Goal: Information Seeking & Learning: Learn about a topic

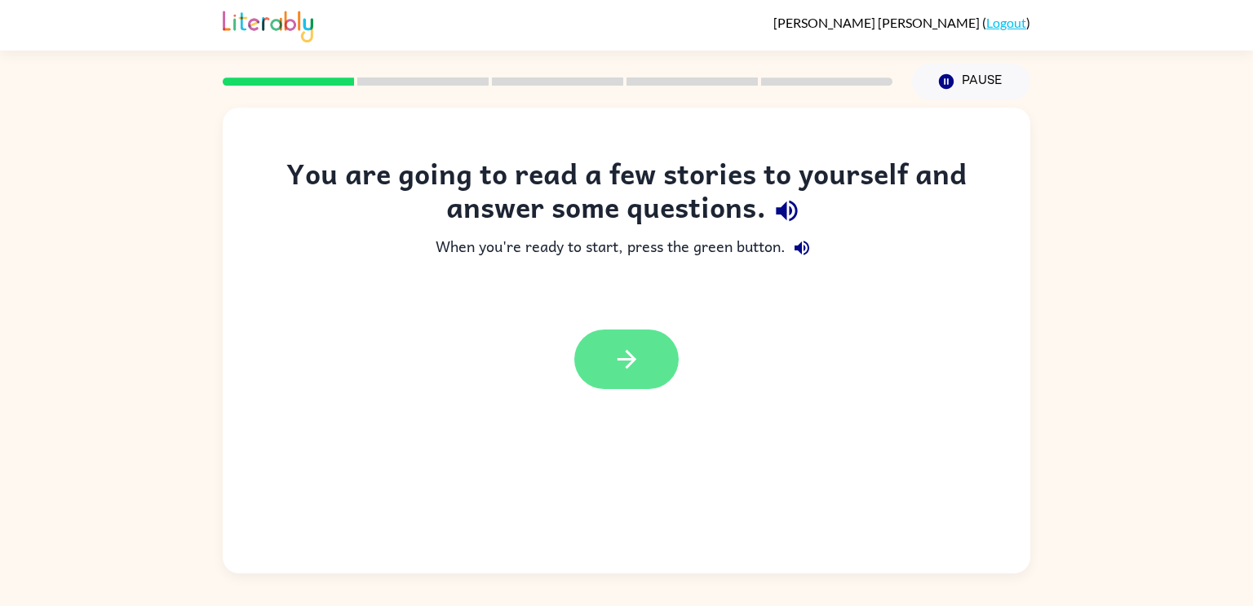
click at [624, 386] on button "button" at bounding box center [626, 359] width 104 height 60
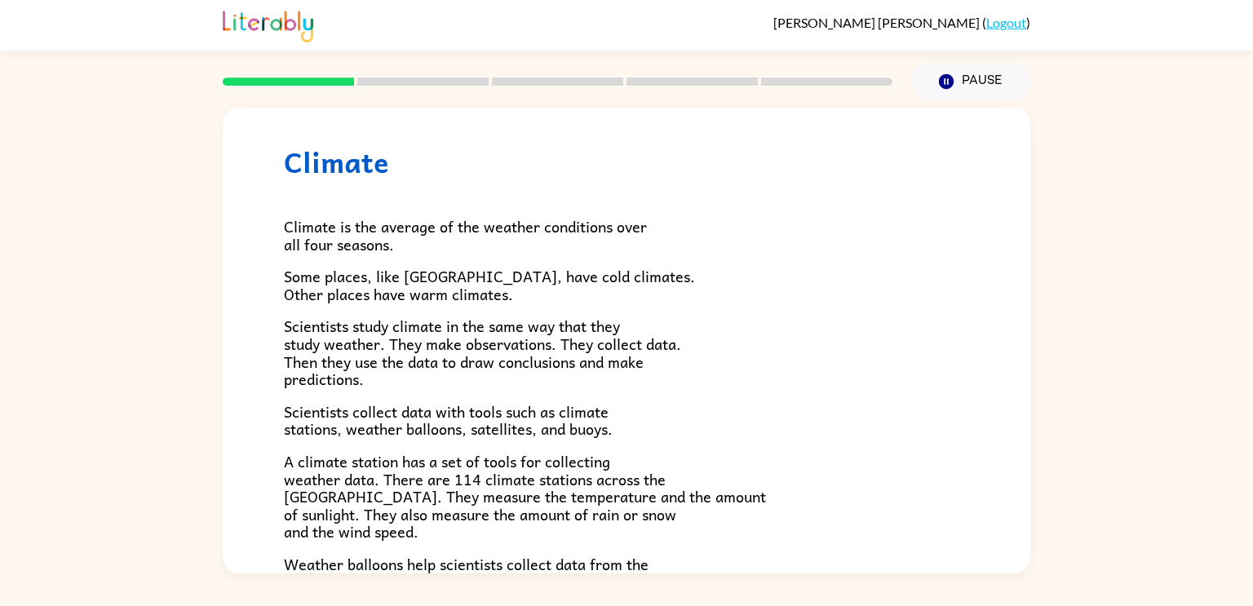
scroll to position [25, 0]
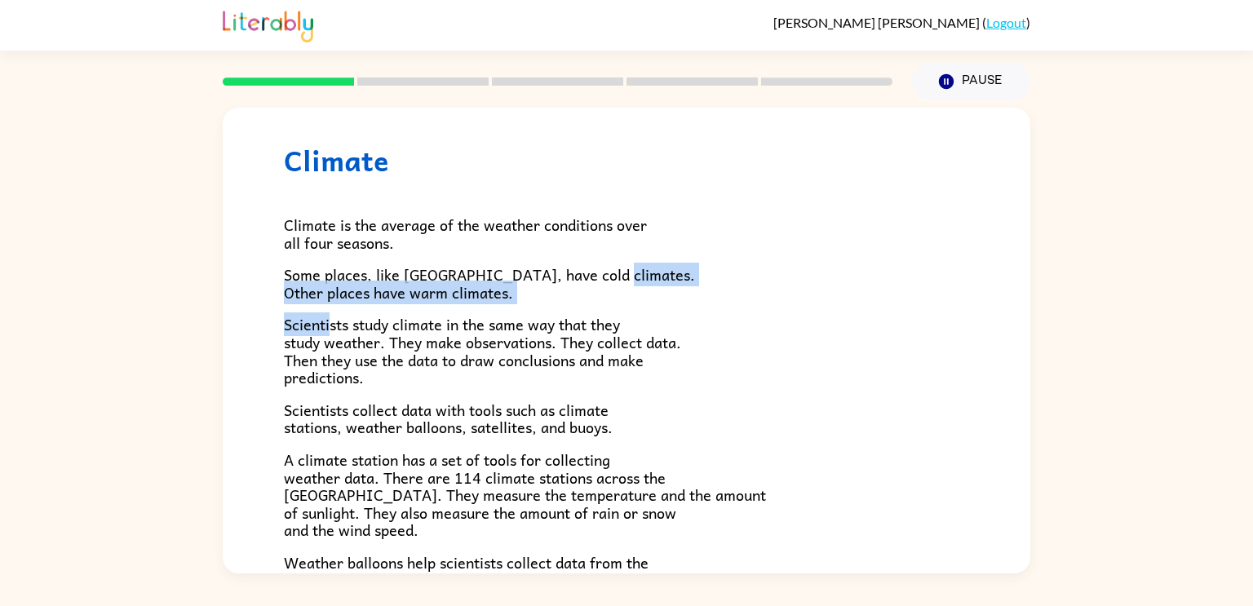
drag, startPoint x: 603, startPoint y: 262, endPoint x: 331, endPoint y: 313, distance: 276.4
click at [331, 313] on div "Climate is the average of the weather conditions over all four seasons. Some pl…" at bounding box center [626, 510] width 685 height 667
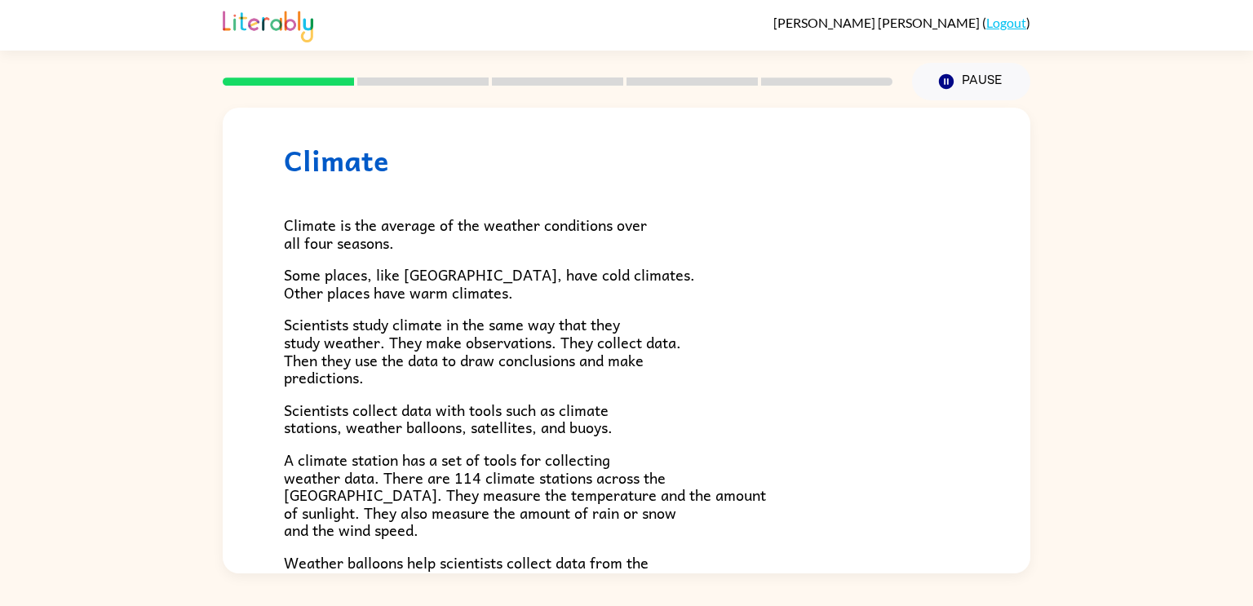
click at [742, 323] on p "Scientists study climate in the same way that they study weather. They make obs…" at bounding box center [626, 351] width 685 height 70
click at [965, 88] on button "Pause Pause" at bounding box center [971, 82] width 118 height 38
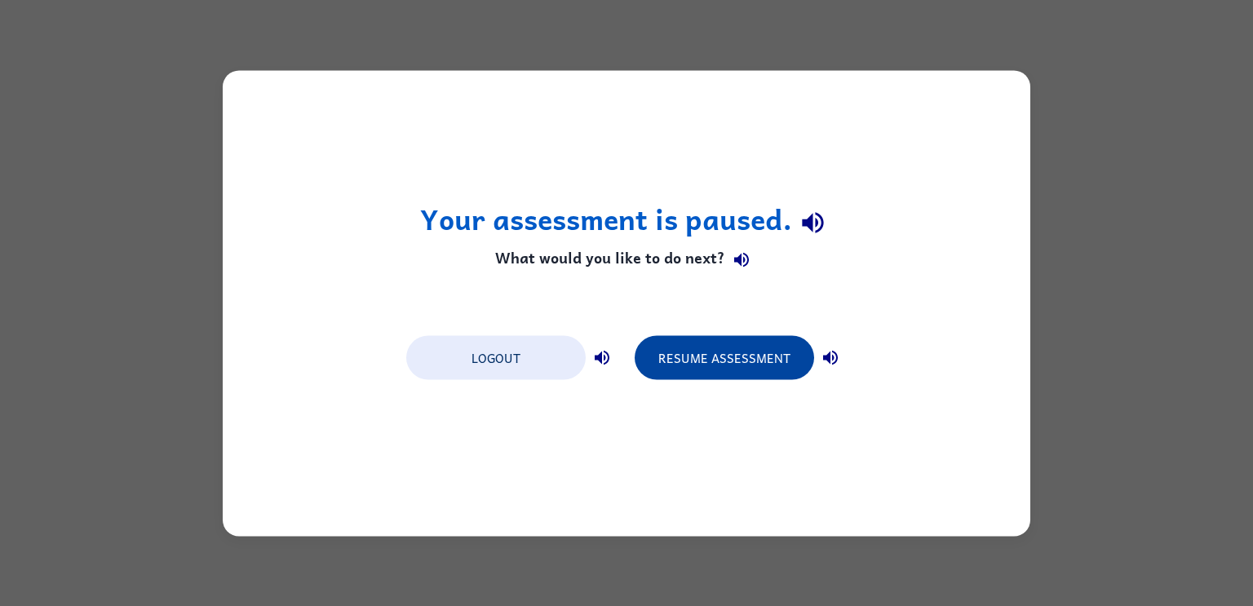
click at [716, 344] on button "Resume Assessment" at bounding box center [723, 357] width 179 height 44
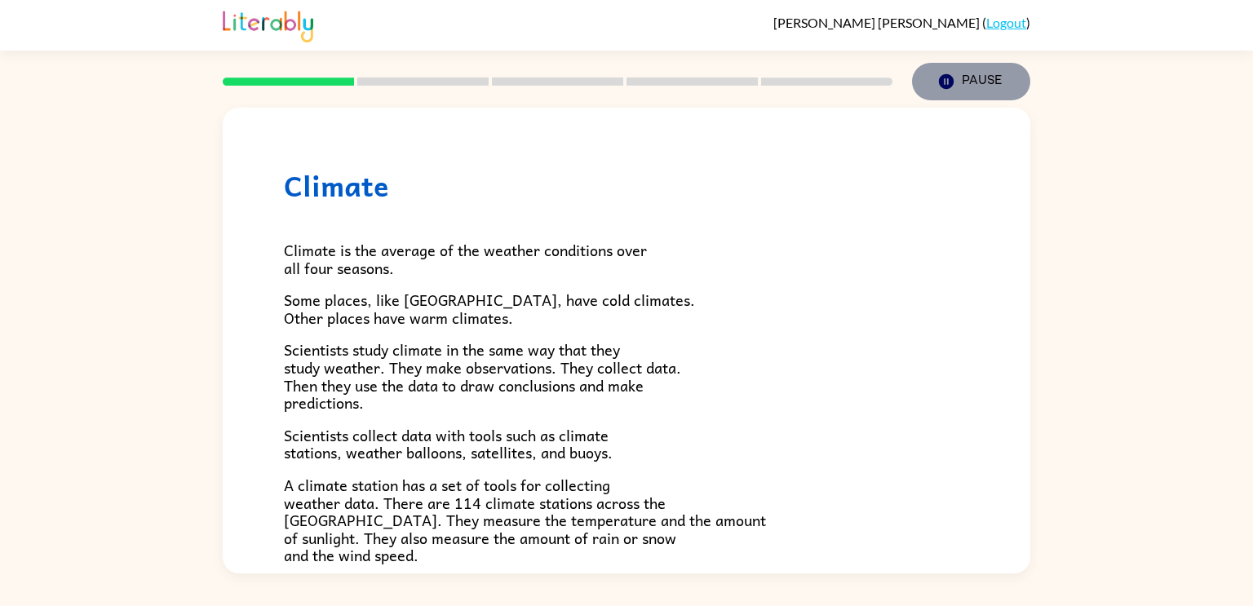
click at [938, 86] on icon "Pause" at bounding box center [946, 82] width 18 height 18
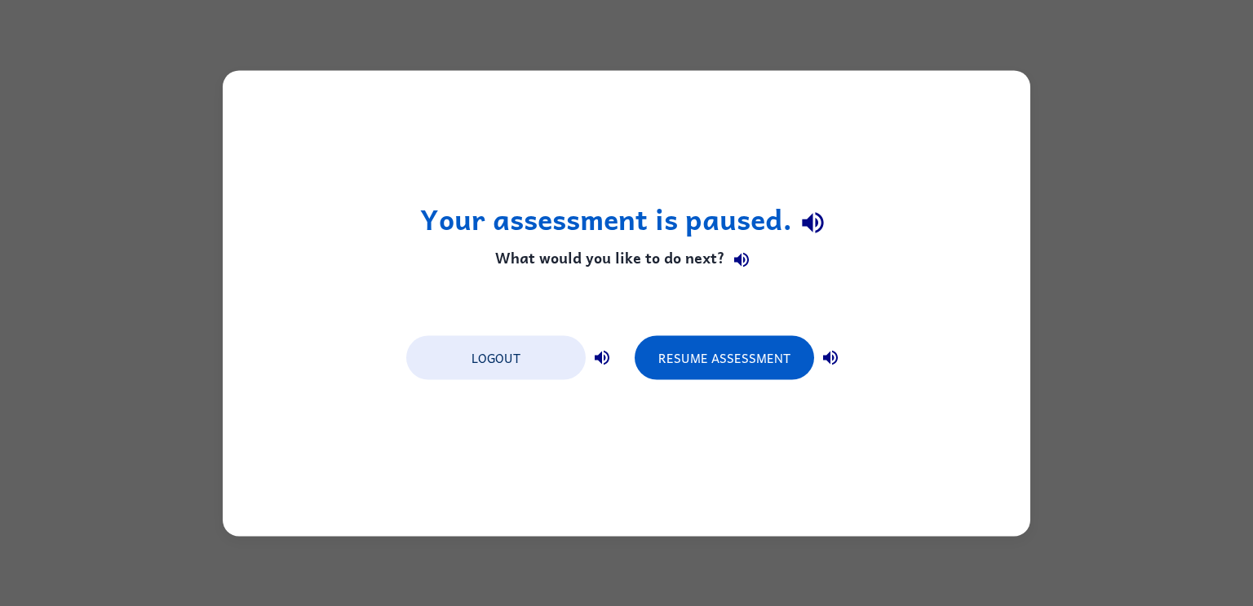
click at [813, 232] on icon "button" at bounding box center [812, 223] width 29 height 29
click at [744, 254] on icon "button" at bounding box center [741, 260] width 15 height 15
click at [1182, 269] on div "Your assessment is paused. What would you like to do next? Logout Resume Assess…" at bounding box center [626, 303] width 1253 height 606
click at [789, 359] on button "Resume Assessment" at bounding box center [723, 357] width 179 height 44
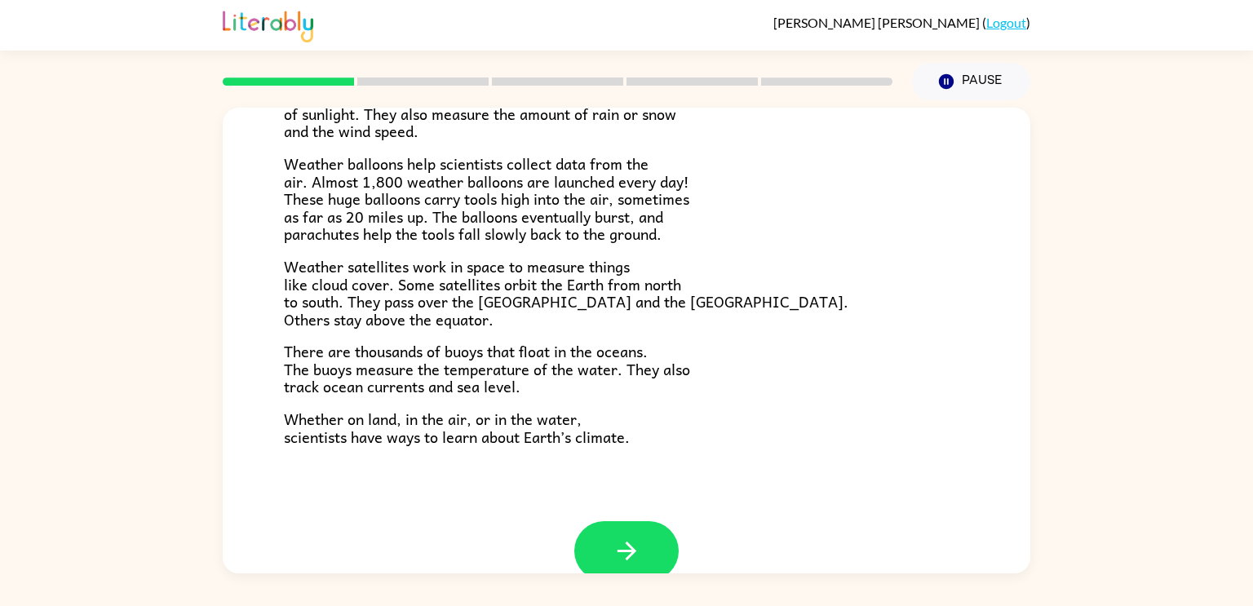
scroll to position [426, 0]
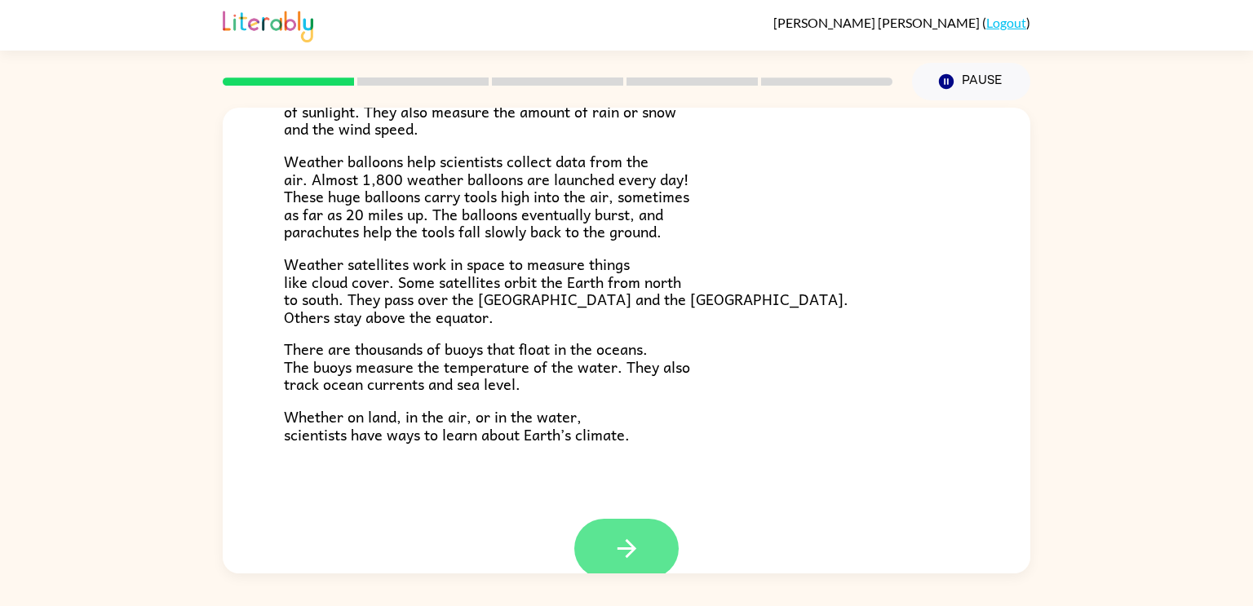
click at [613, 567] on button "button" at bounding box center [626, 549] width 104 height 60
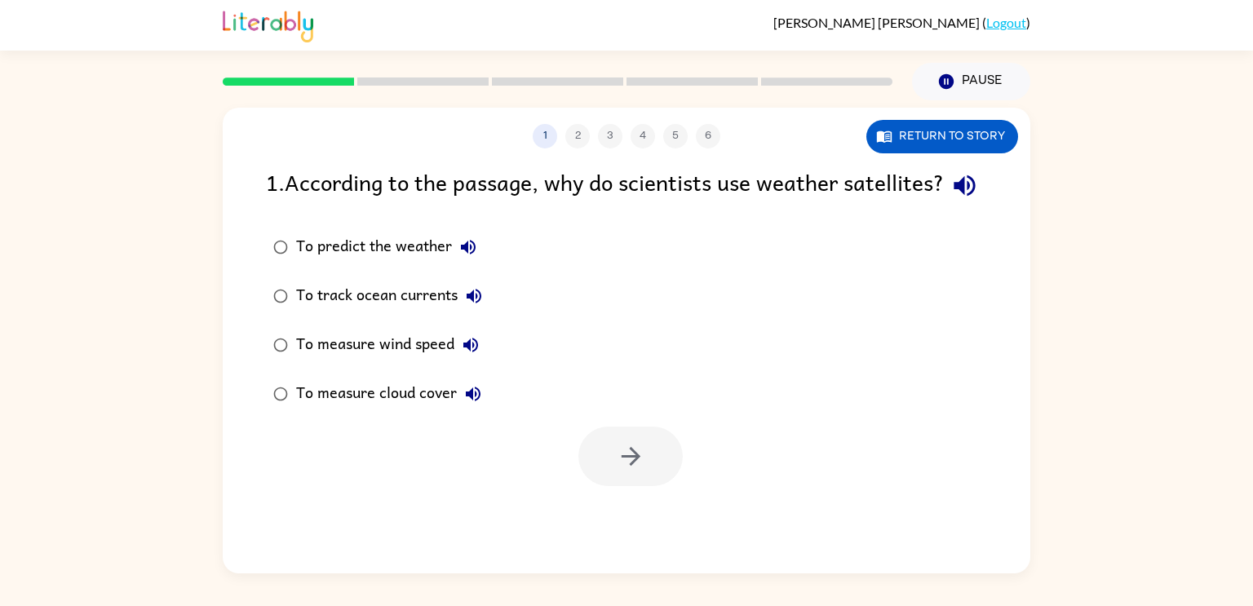
scroll to position [0, 0]
click at [303, 196] on div "1 . According to the passage, why do scientists use weather satellites?" at bounding box center [626, 186] width 721 height 42
click at [285, 248] on div "1 . According to the passage, why do scientists use weather satellites? To pred…" at bounding box center [626, 325] width 807 height 321
click at [944, 206] on button "button" at bounding box center [965, 186] width 42 height 42
click at [930, 135] on button "Return to story" at bounding box center [942, 136] width 152 height 33
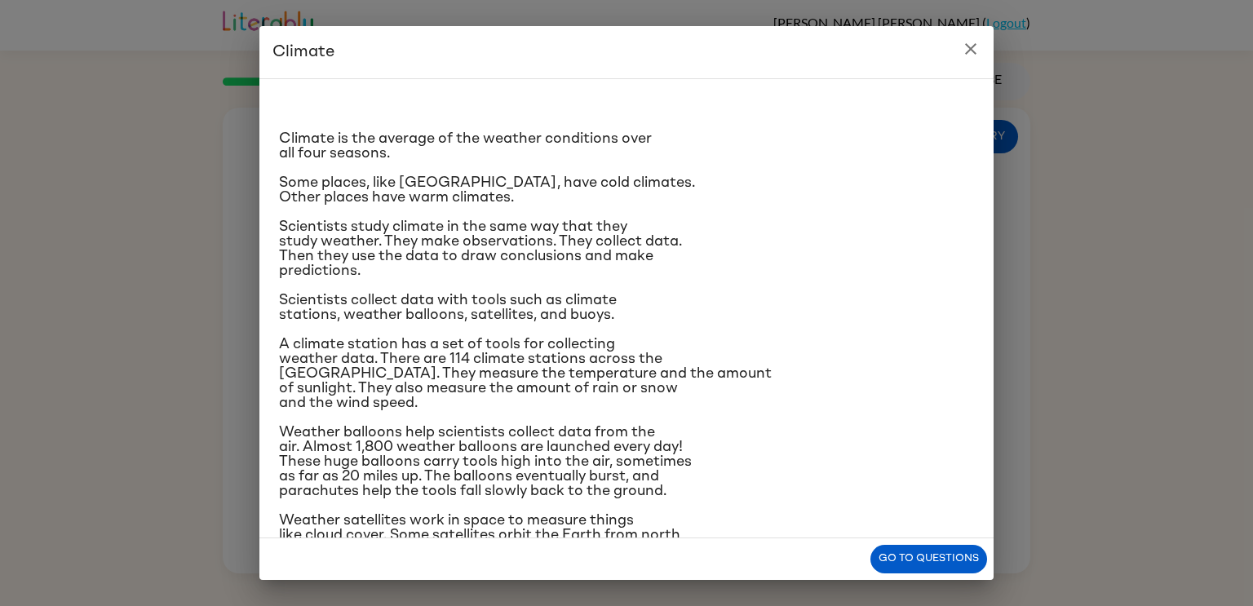
click at [997, 307] on div "Climate Climate is the average of the weather conditions over all four seasons.…" at bounding box center [626, 303] width 1253 height 606
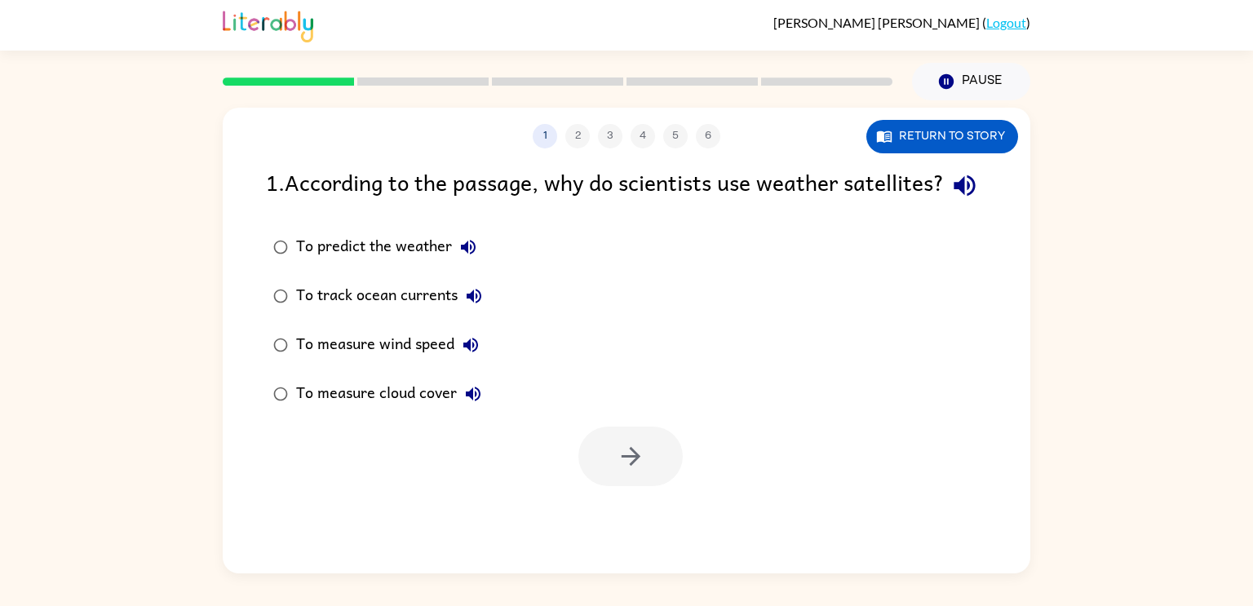
click at [950, 200] on icon "button" at bounding box center [964, 185] width 29 height 29
click at [961, 133] on button "Return to story" at bounding box center [942, 136] width 152 height 33
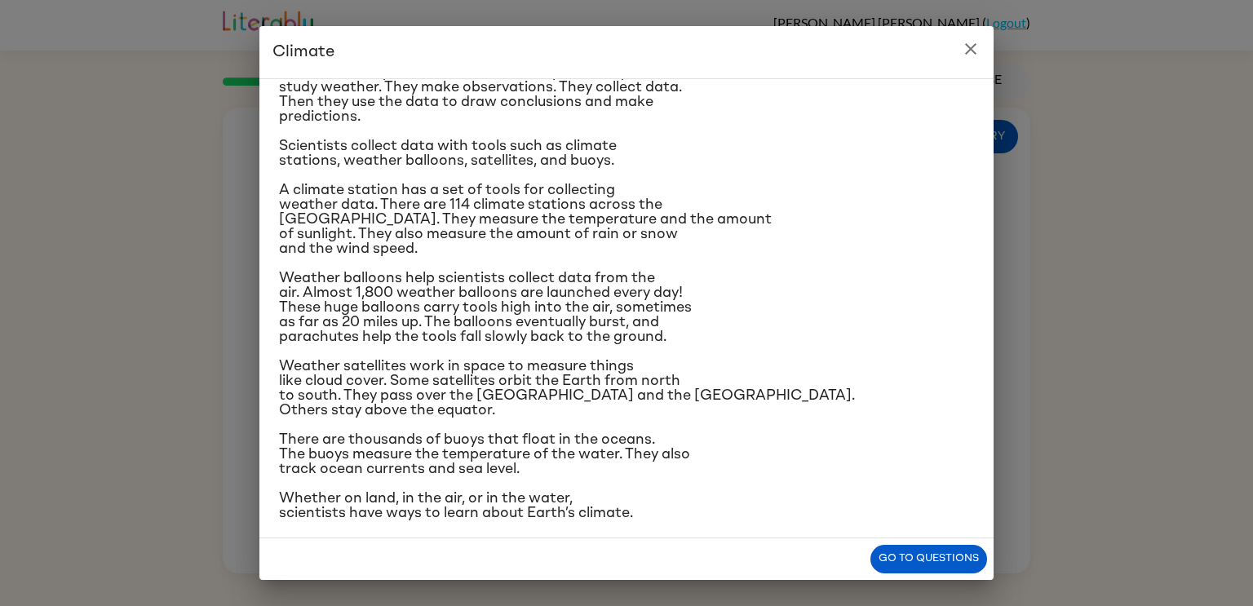
scroll to position [151, 0]
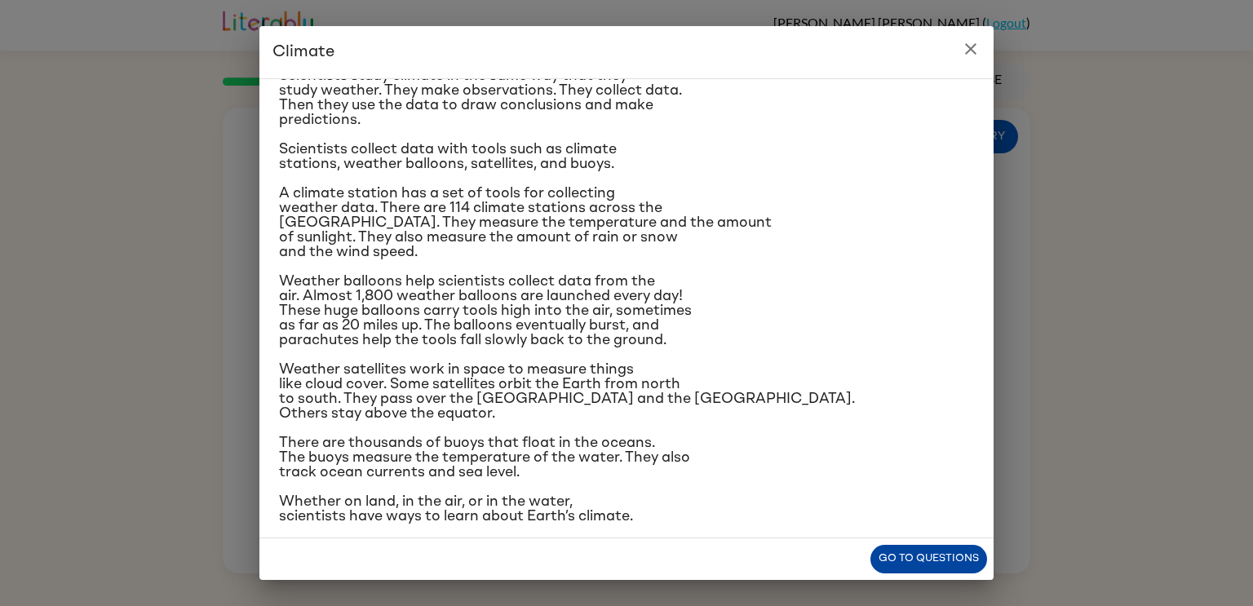
click at [883, 550] on button "Go to questions" at bounding box center [928, 559] width 117 height 29
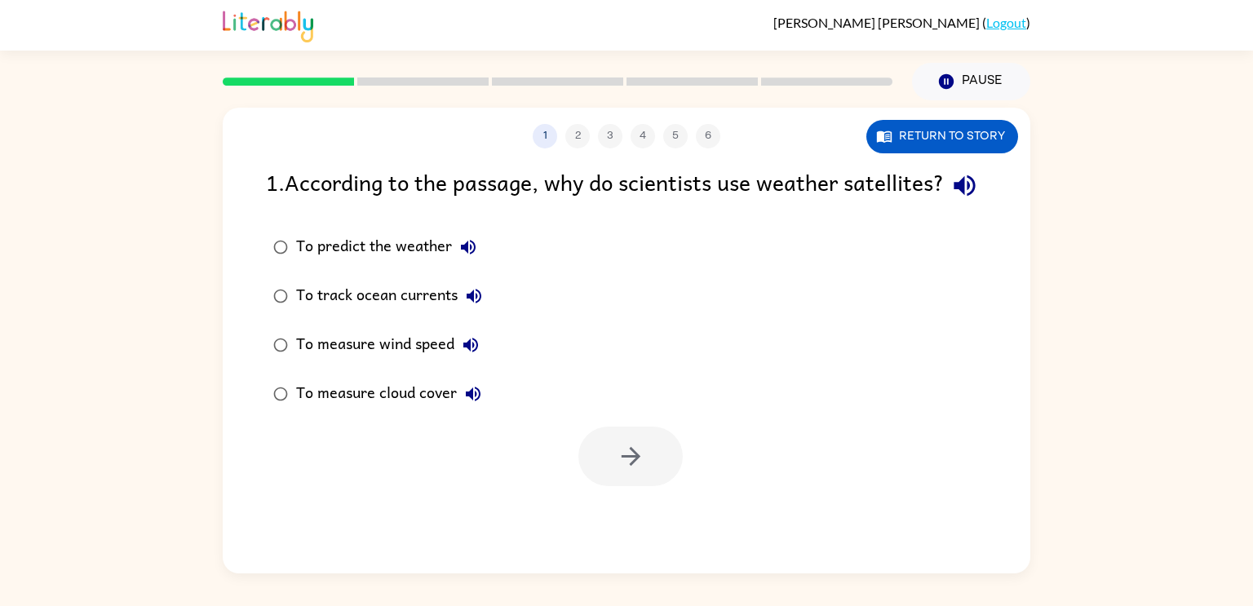
click at [458, 257] on icon "button" at bounding box center [468, 247] width 20 height 20
click at [470, 312] on button "To track ocean currents" at bounding box center [473, 296] width 33 height 33
click at [471, 355] on icon "button" at bounding box center [471, 345] width 20 height 20
click at [467, 355] on icon "button" at bounding box center [471, 345] width 20 height 20
click at [461, 410] on div "To measure cloud cover" at bounding box center [392, 394] width 193 height 33
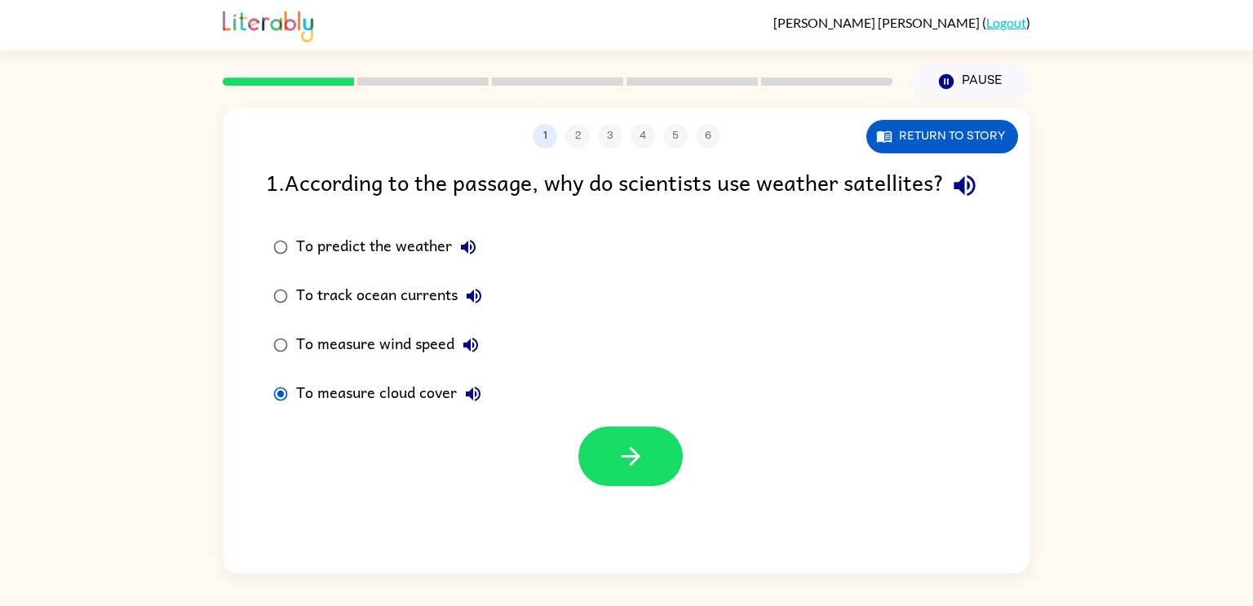
click at [468, 401] on icon "button" at bounding box center [473, 394] width 15 height 15
click at [914, 128] on button "Return to story" at bounding box center [942, 136] width 152 height 33
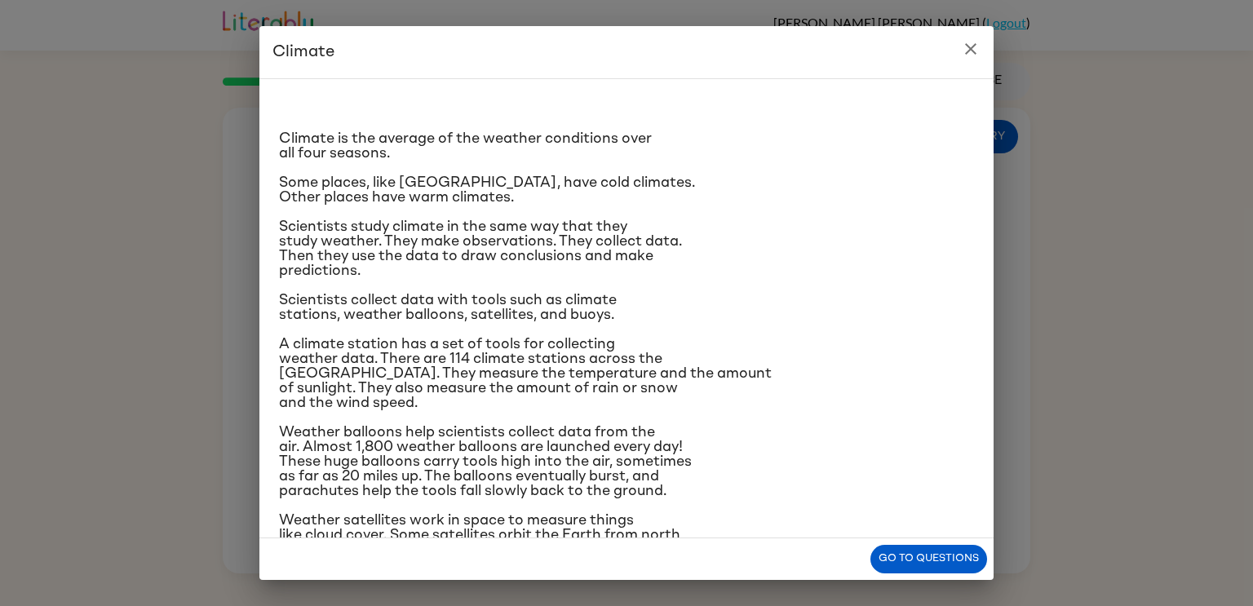
scroll to position [154, 0]
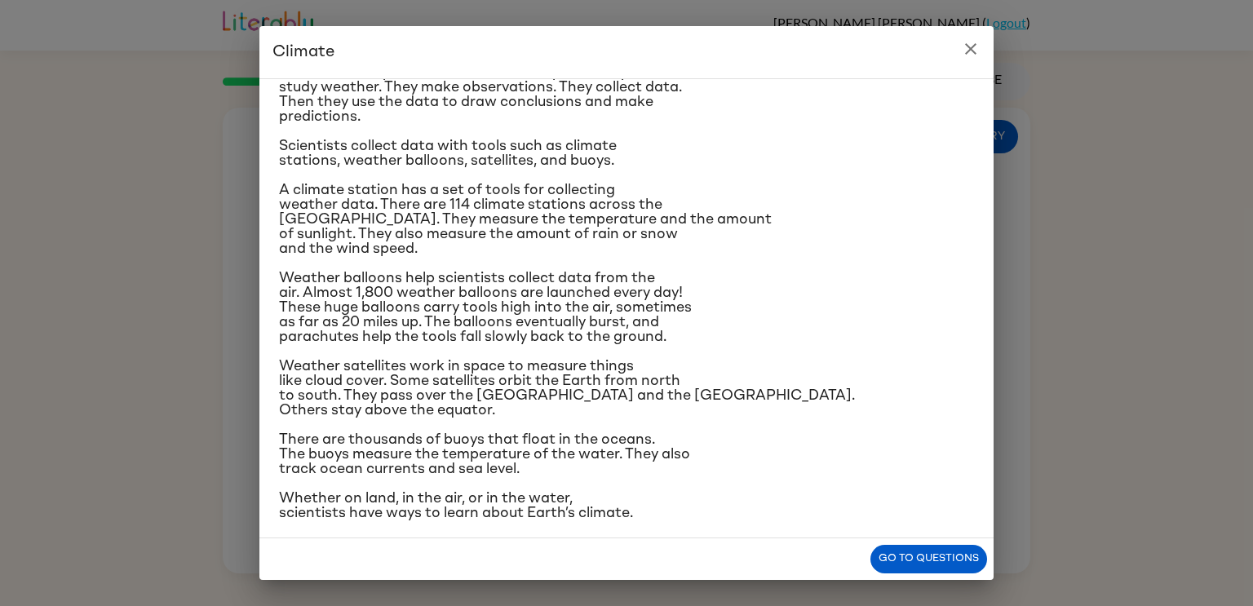
click at [1104, 197] on div "Climate Climate is the average of the weather conditions over all four seasons.…" at bounding box center [626, 303] width 1253 height 606
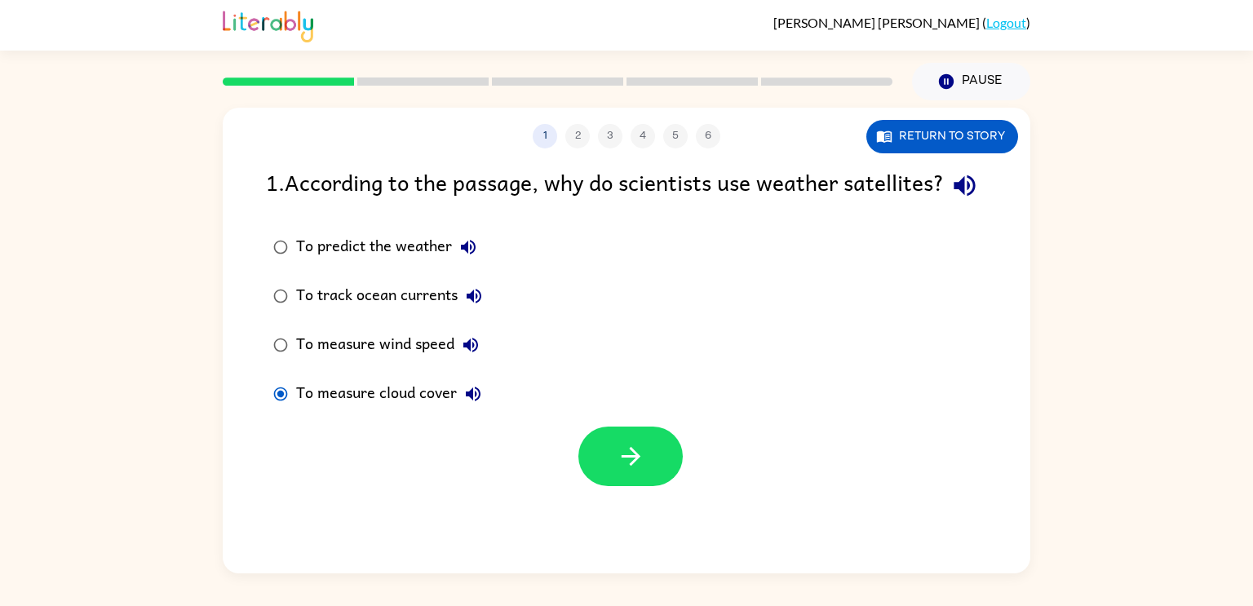
click at [481, 404] on icon "button" at bounding box center [473, 394] width 20 height 20
click at [917, 136] on button "Return to story" at bounding box center [942, 136] width 152 height 33
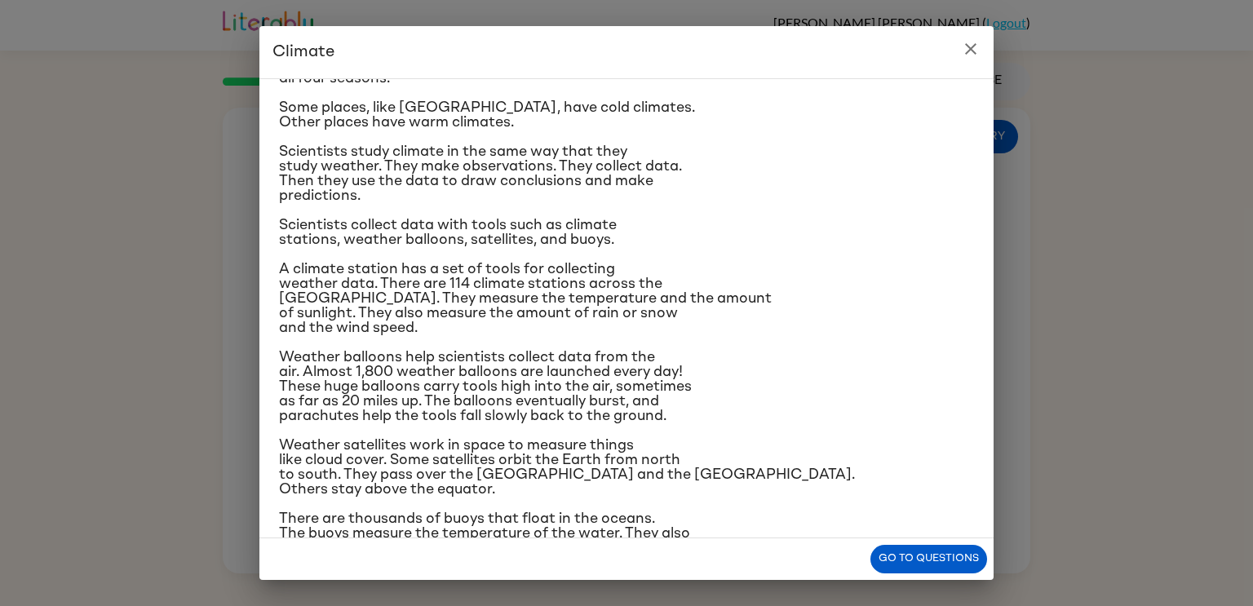
scroll to position [95, 0]
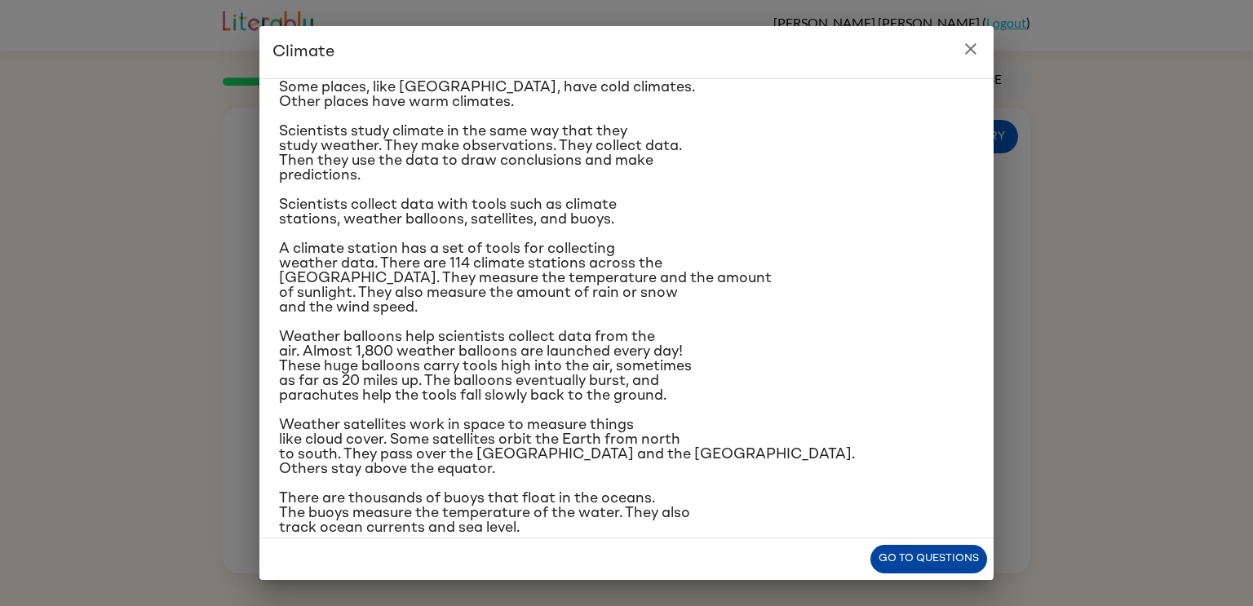
click at [870, 554] on button "Go to questions" at bounding box center [928, 559] width 117 height 29
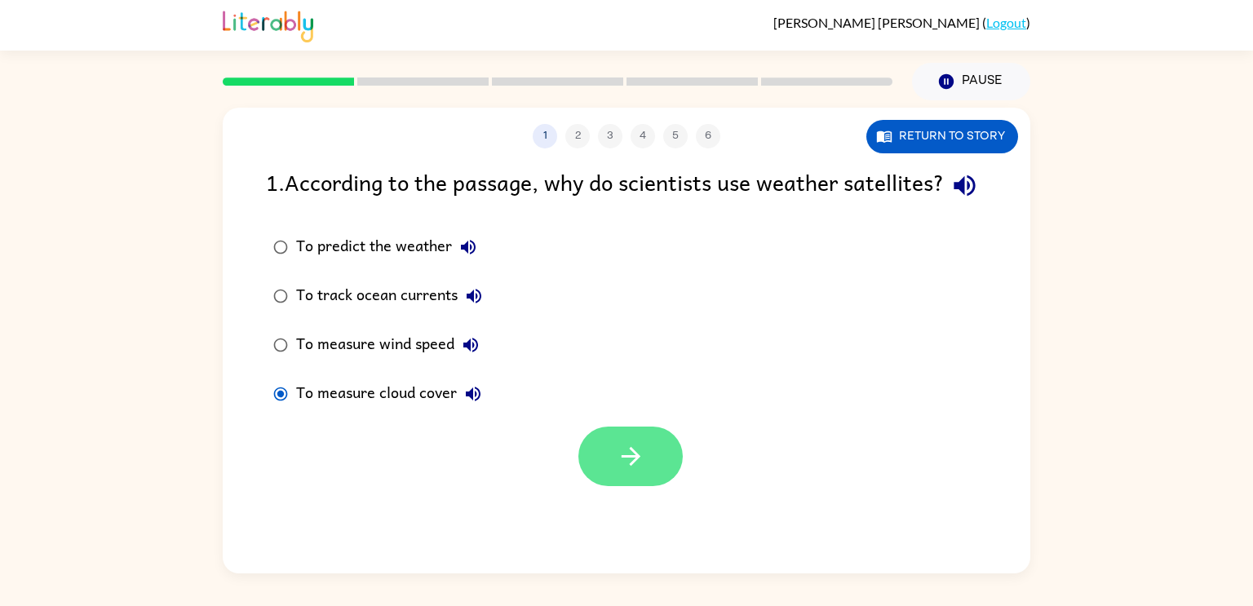
click at [627, 471] on icon "button" at bounding box center [631, 456] width 29 height 29
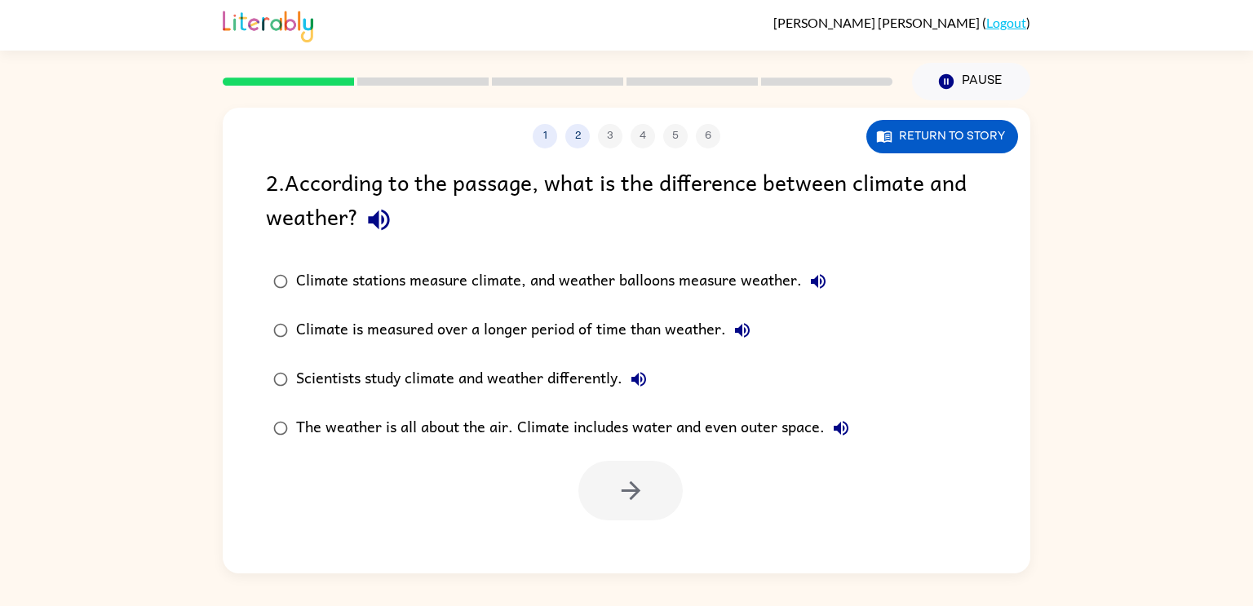
click at [366, 226] on icon "button" at bounding box center [379, 220] width 29 height 29
click at [817, 281] on icon "button" at bounding box center [818, 281] width 15 height 15
click at [744, 320] on button "Climate is measured over a longer period of time than weather." at bounding box center [742, 330] width 33 height 33
click at [655, 372] on button "Scientists study climate and weather differently." at bounding box center [638, 379] width 33 height 33
click at [848, 426] on icon "button" at bounding box center [841, 428] width 20 height 20
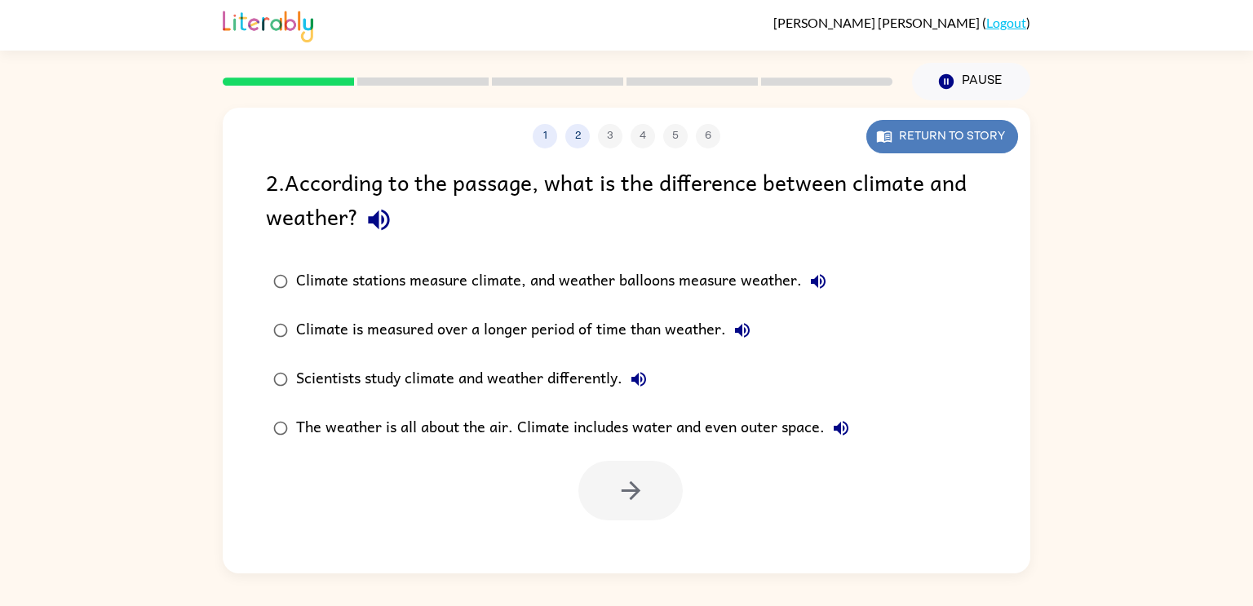
click at [969, 130] on button "Return to story" at bounding box center [942, 136] width 152 height 33
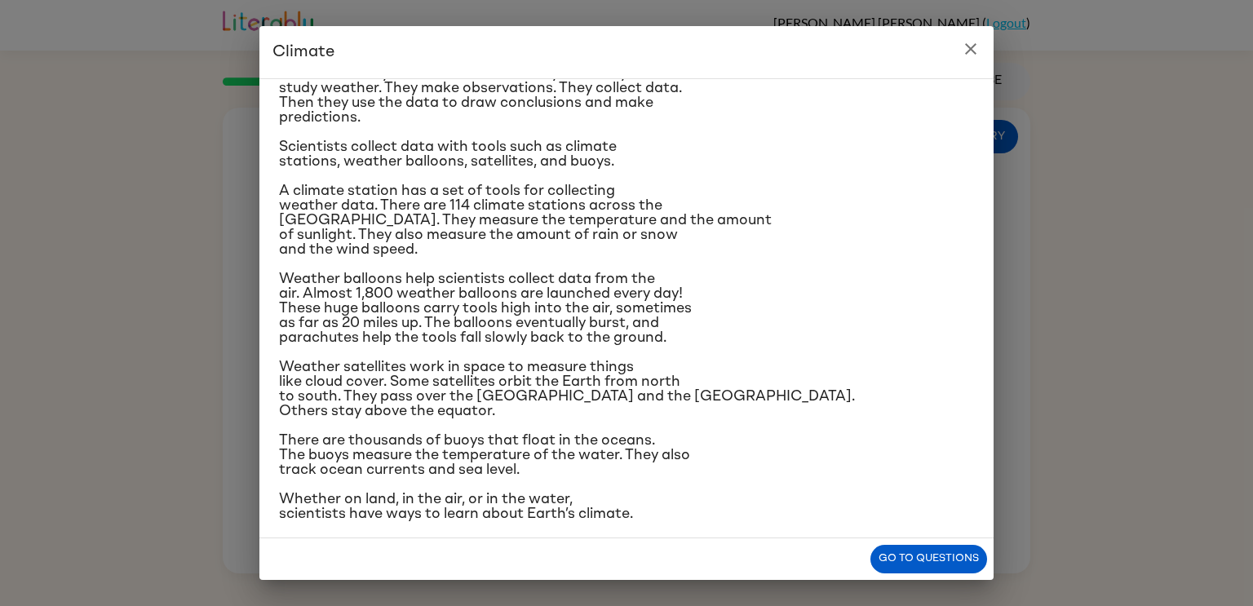
scroll to position [154, 0]
click at [887, 567] on button "Go to questions" at bounding box center [928, 559] width 117 height 29
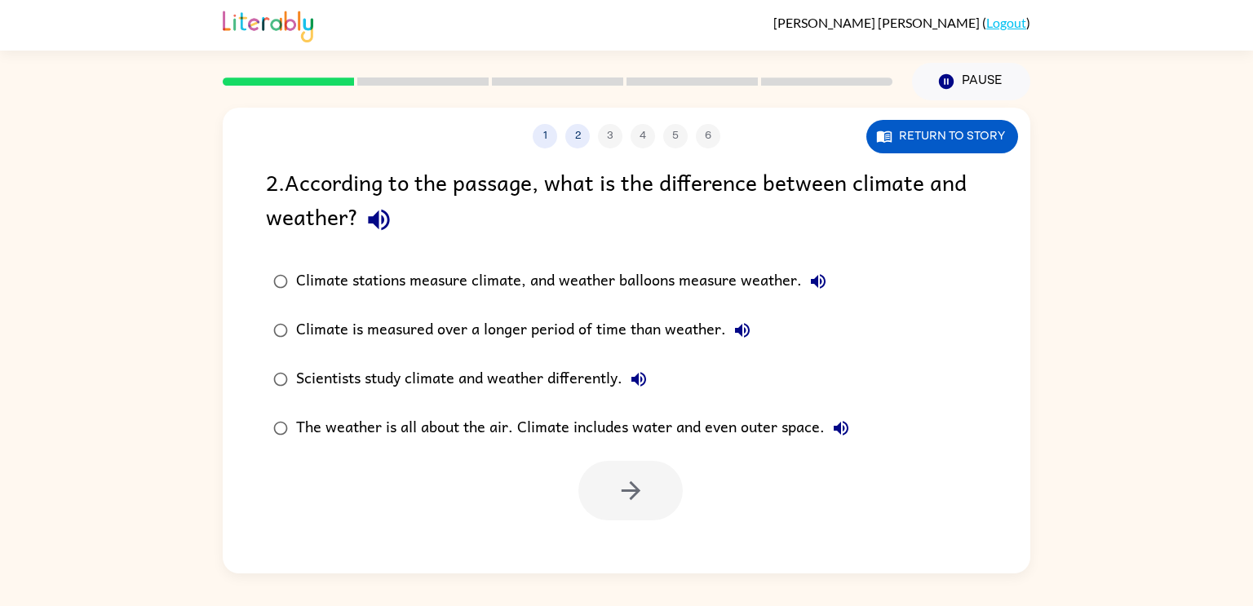
click at [390, 214] on icon "button" at bounding box center [379, 220] width 29 height 29
click at [942, 142] on button "Return to story" at bounding box center [942, 136] width 152 height 33
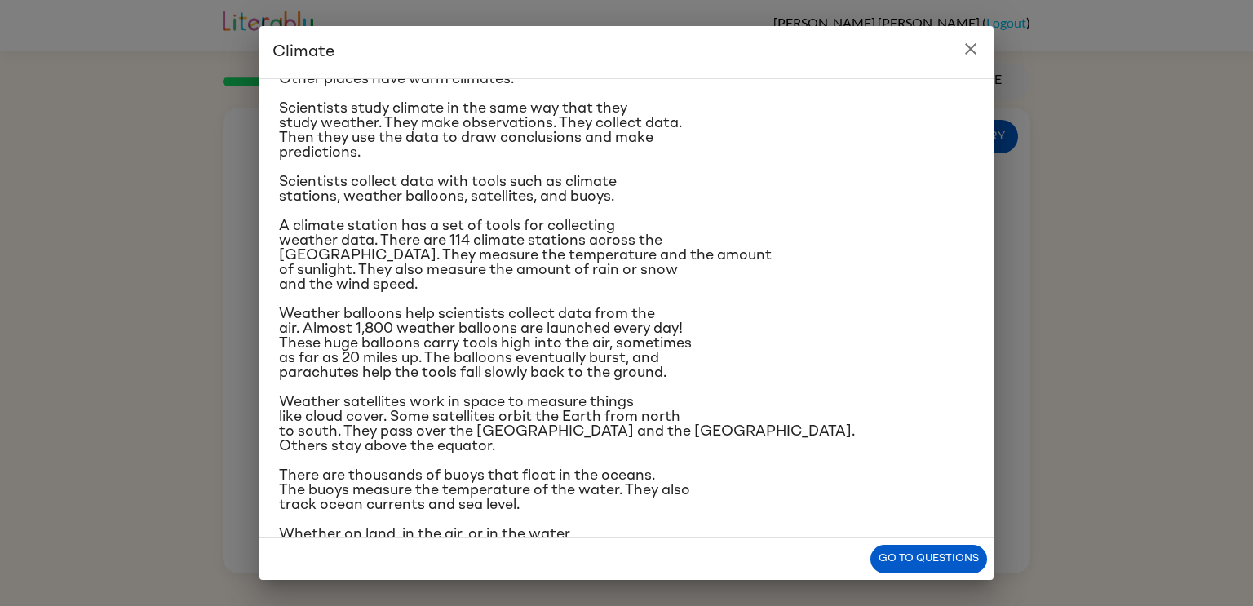
scroll to position [113, 0]
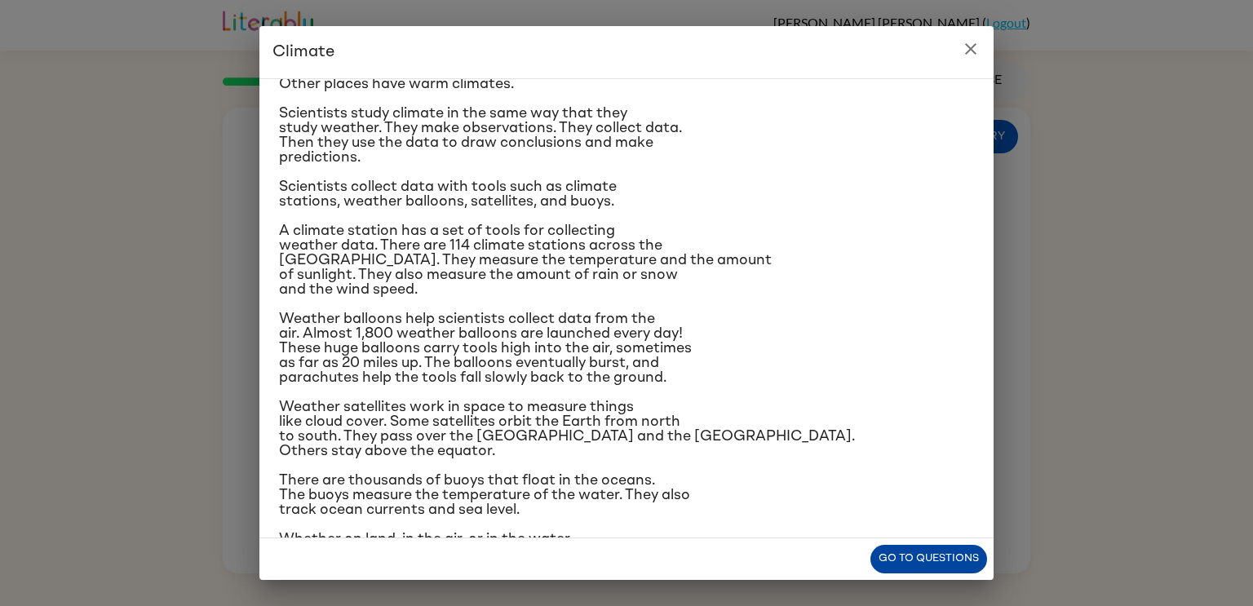
click at [894, 563] on button "Go to questions" at bounding box center [928, 559] width 117 height 29
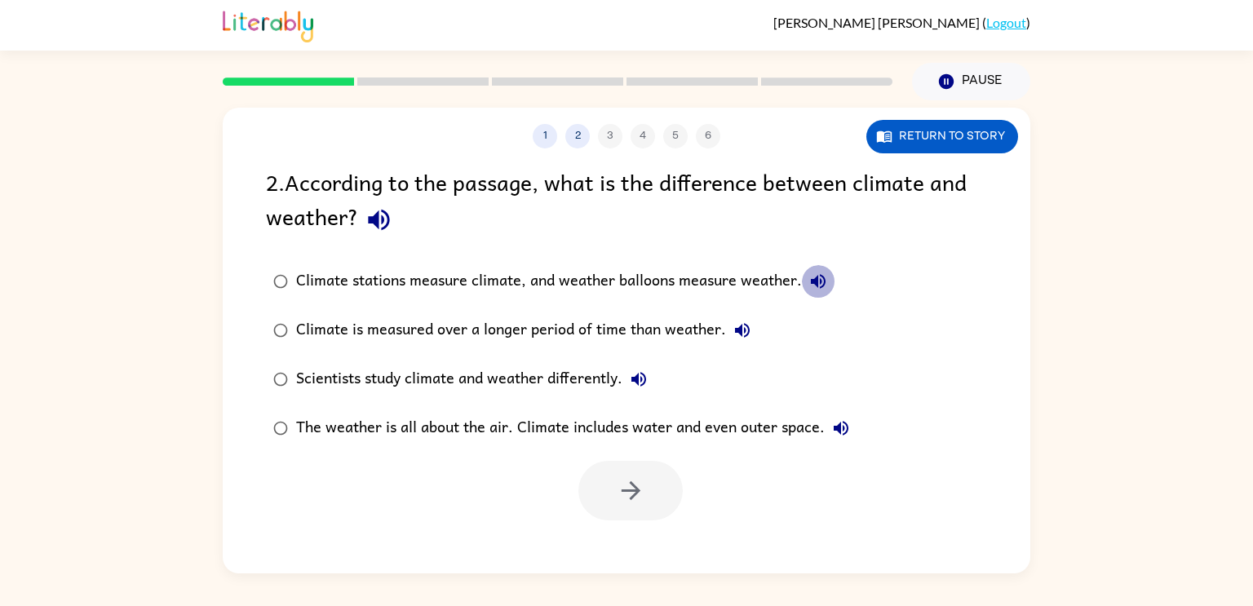
click at [828, 284] on button "Climate stations measure climate, and weather balloons measure weather." at bounding box center [818, 281] width 33 height 33
click at [747, 329] on icon "button" at bounding box center [742, 330] width 15 height 15
click at [751, 330] on button "Climate is measured over a longer period of time than weather." at bounding box center [742, 330] width 33 height 33
click at [647, 374] on icon "button" at bounding box center [639, 379] width 20 height 20
click at [643, 391] on button "Scientists study climate and weather differently." at bounding box center [638, 379] width 33 height 33
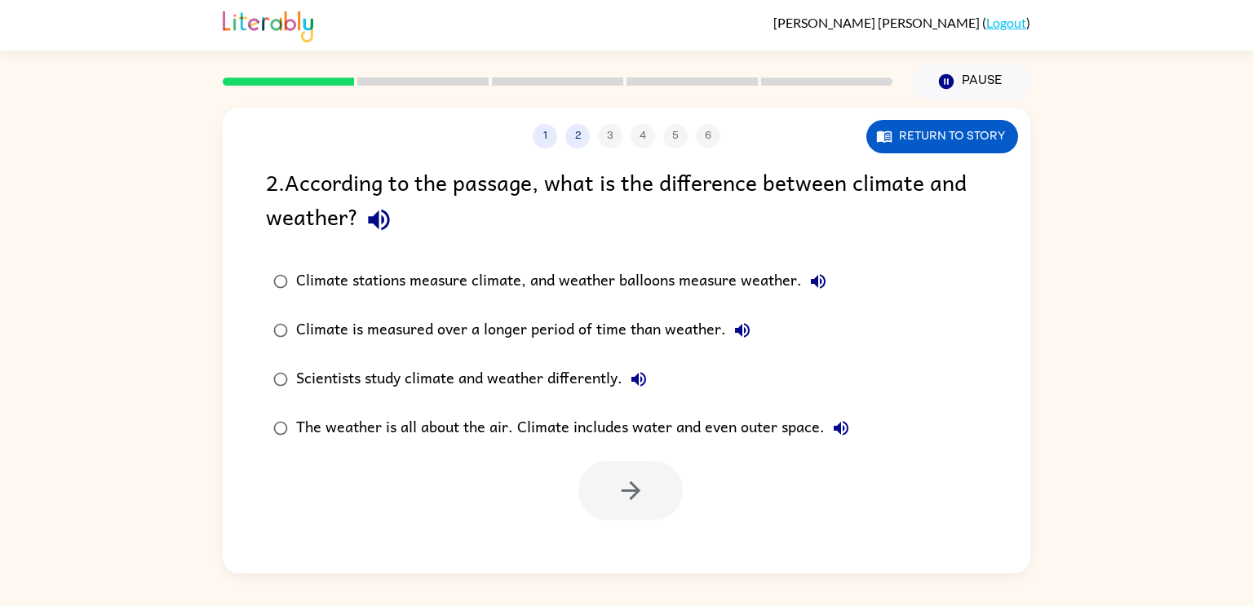
click at [842, 426] on icon "button" at bounding box center [840, 428] width 15 height 15
click at [639, 381] on icon "button" at bounding box center [638, 379] width 15 height 15
click at [740, 333] on icon "button" at bounding box center [742, 330] width 15 height 15
click at [735, 347] on button "Climate is measured over a longer period of time than weather." at bounding box center [742, 330] width 33 height 33
click at [800, 287] on div "Climate stations measure climate, and weather balloons measure weather." at bounding box center [565, 281] width 538 height 33
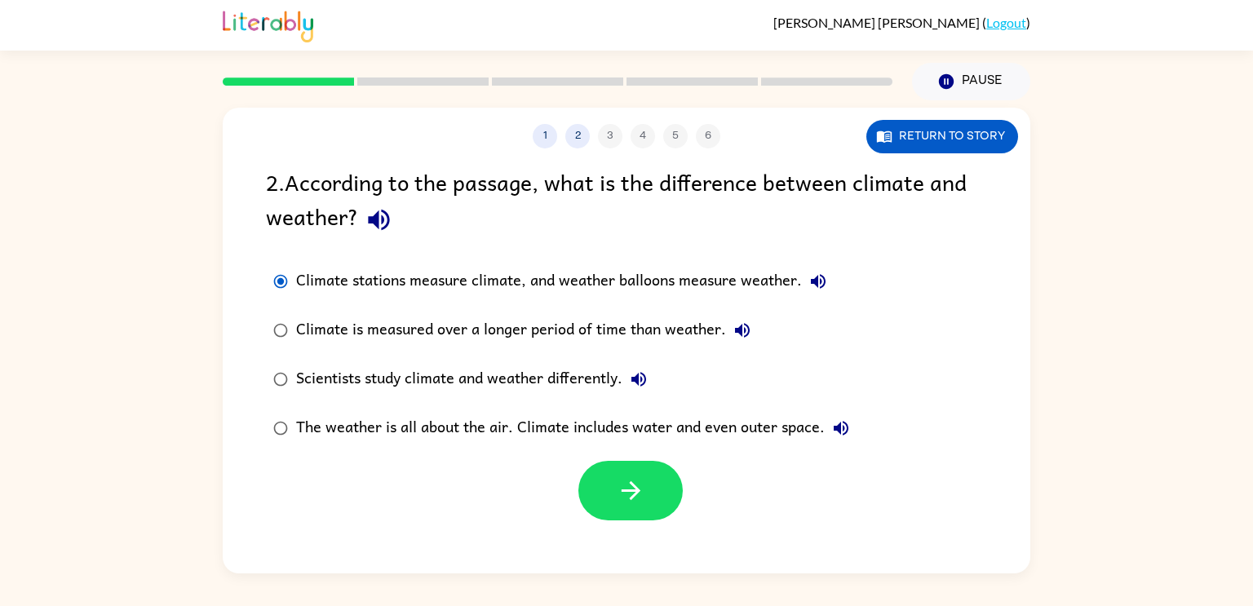
click at [800, 285] on div "Climate stations measure climate, and weather balloons measure weather." at bounding box center [565, 281] width 538 height 33
click at [811, 262] on label "Climate stations measure climate, and weather balloons measure weather." at bounding box center [561, 281] width 608 height 49
click at [822, 281] on icon "button" at bounding box center [818, 282] width 20 height 20
click at [609, 472] on button "button" at bounding box center [630, 491] width 104 height 60
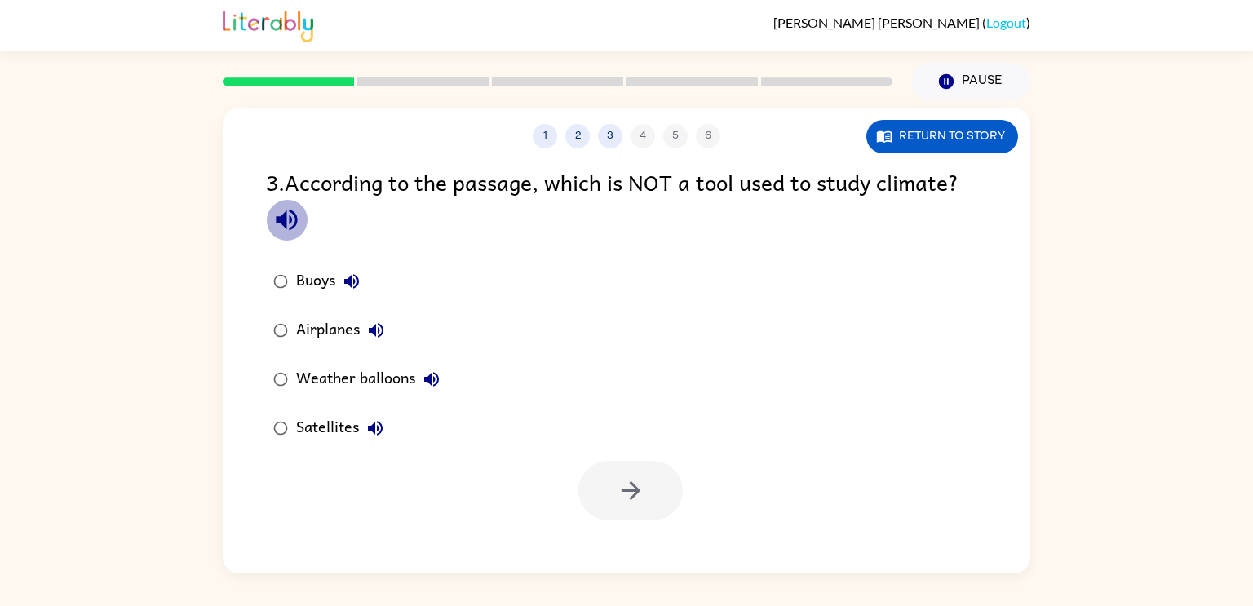
click at [272, 232] on icon "button" at bounding box center [286, 220] width 29 height 29
click at [386, 335] on icon "button" at bounding box center [376, 330] width 20 height 20
click at [438, 378] on icon "button" at bounding box center [431, 379] width 15 height 15
click at [380, 430] on icon "button" at bounding box center [375, 428] width 20 height 20
click at [639, 468] on button "button" at bounding box center [630, 491] width 104 height 60
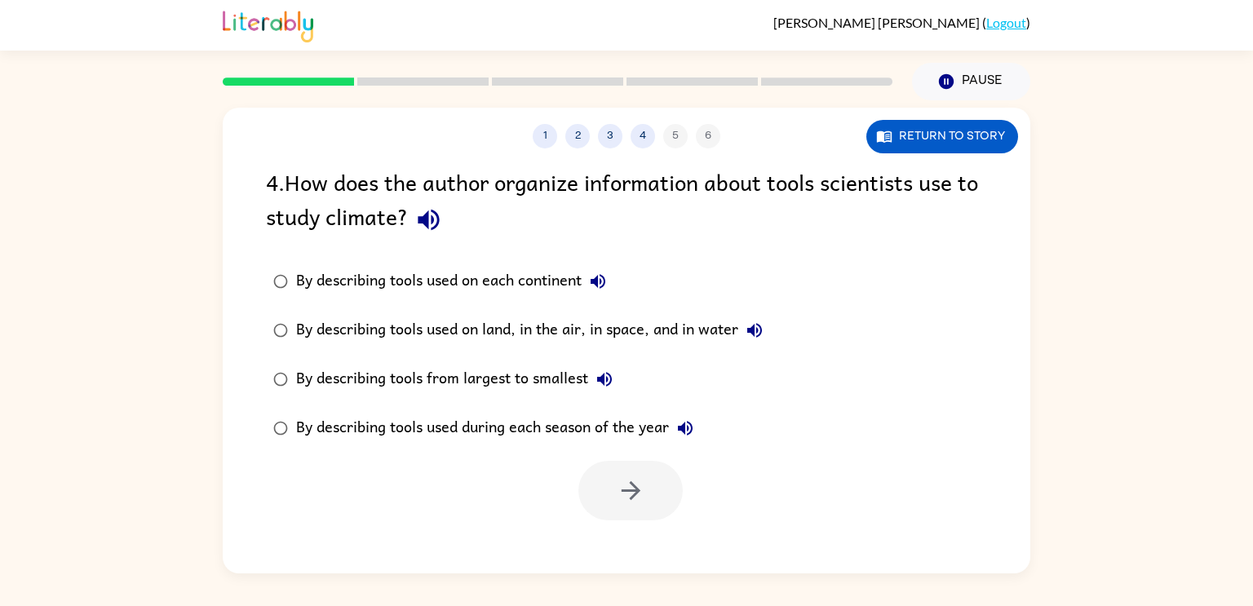
click at [425, 209] on icon "button" at bounding box center [428, 220] width 29 height 29
click at [436, 219] on icon "button" at bounding box center [428, 220] width 29 height 29
click at [423, 222] on icon "button" at bounding box center [428, 220] width 21 height 21
click at [617, 372] on button "By describing tools from largest to smallest" at bounding box center [604, 379] width 33 height 33
click at [679, 429] on icon "button" at bounding box center [685, 428] width 20 height 20
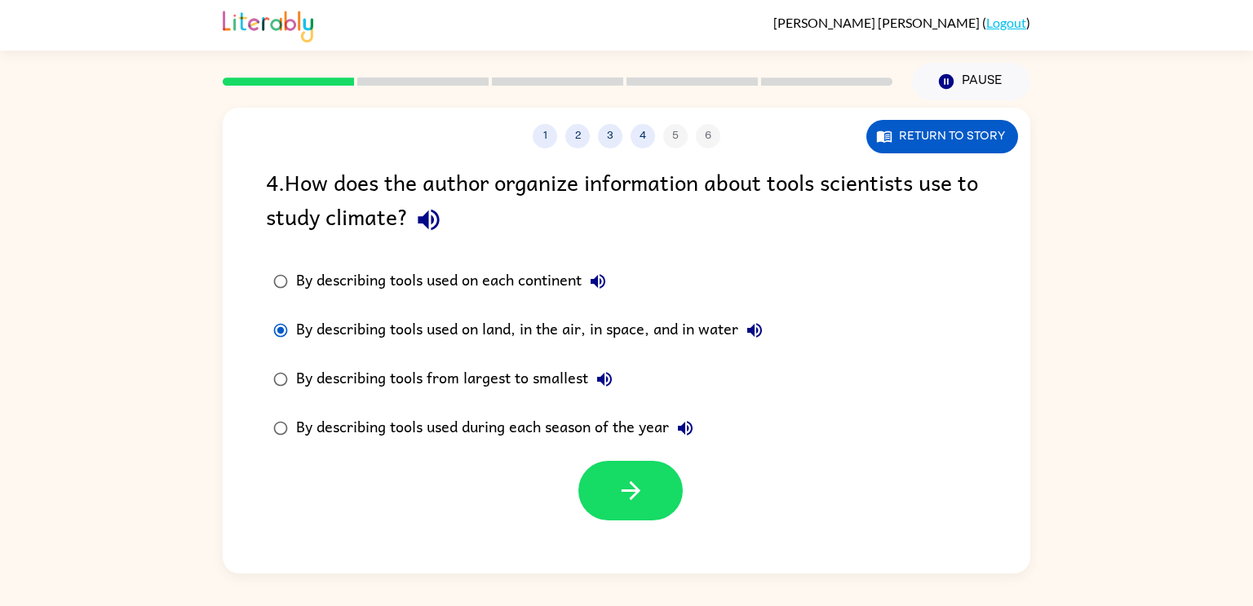
click at [763, 320] on icon "button" at bounding box center [755, 330] width 20 height 20
click at [695, 426] on icon "button" at bounding box center [685, 428] width 20 height 20
click at [625, 493] on icon "button" at bounding box center [631, 490] width 29 height 29
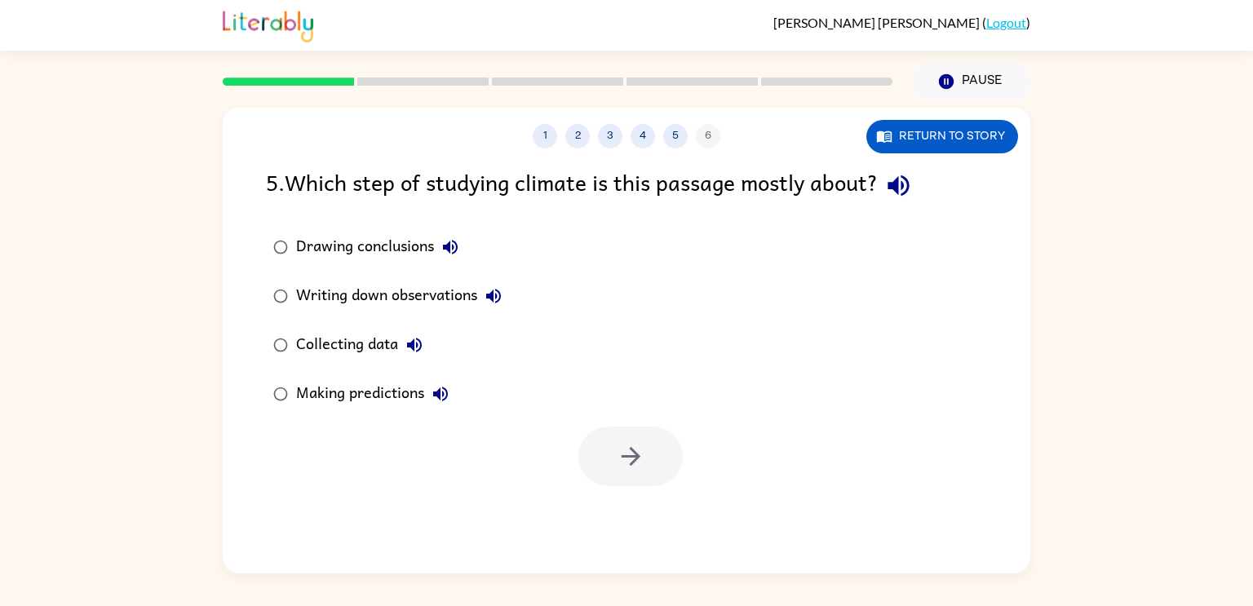
click at [894, 181] on icon "button" at bounding box center [898, 185] width 29 height 29
click at [457, 243] on icon "button" at bounding box center [450, 247] width 20 height 20
click at [503, 295] on icon "button" at bounding box center [494, 296] width 20 height 20
click at [419, 343] on icon "button" at bounding box center [414, 345] width 20 height 20
click at [447, 404] on button "Making predictions" at bounding box center [440, 394] width 33 height 33
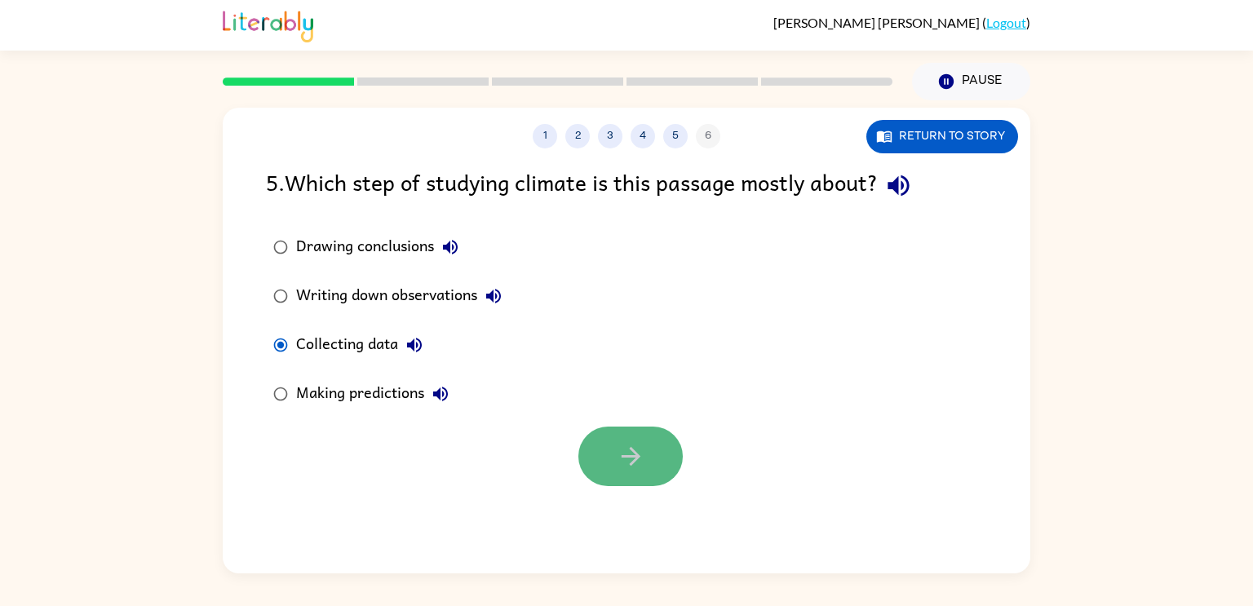
click at [634, 455] on icon "button" at bounding box center [630, 456] width 19 height 19
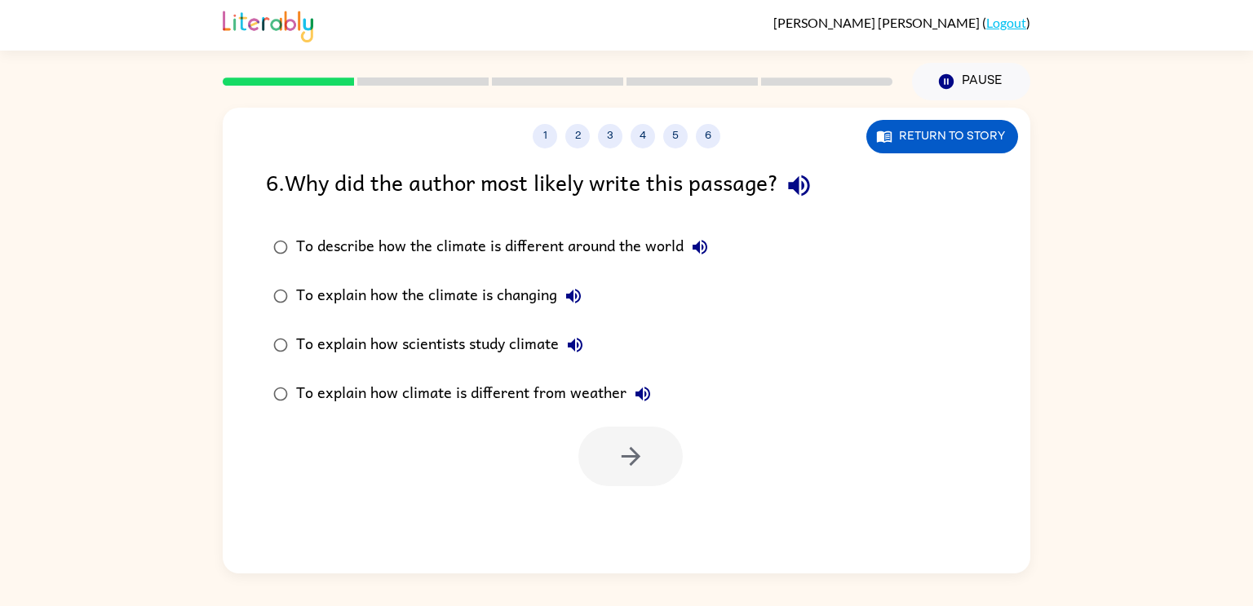
click at [801, 175] on icon "button" at bounding box center [798, 185] width 29 height 29
click at [613, 137] on button "3" at bounding box center [610, 136] width 24 height 24
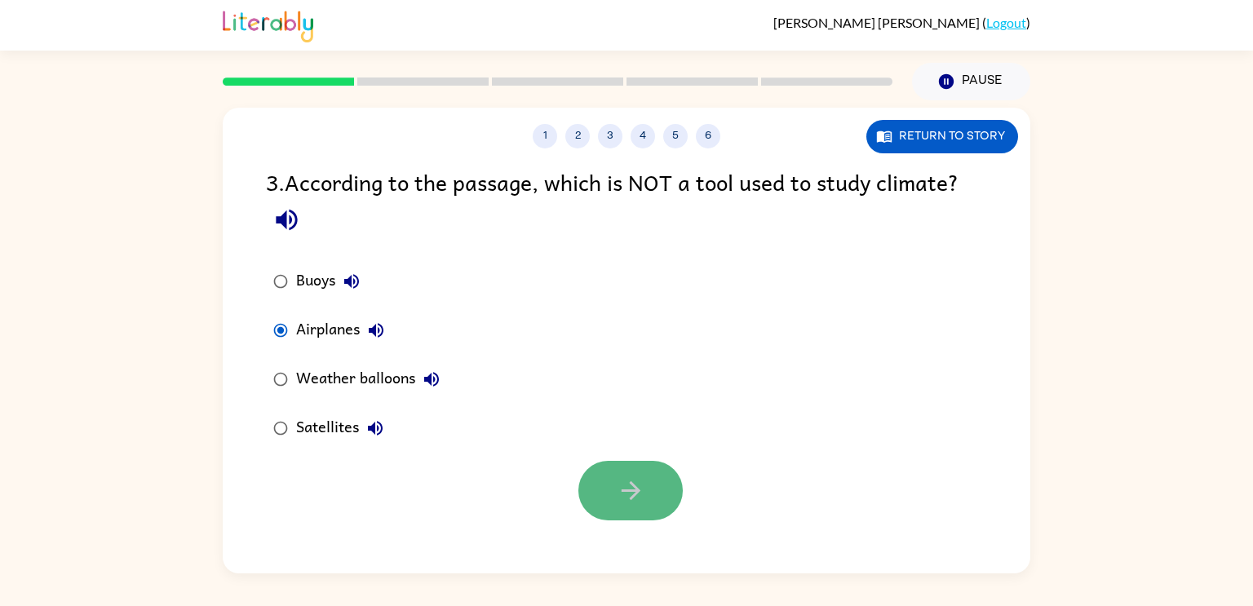
click at [626, 485] on icon "button" at bounding box center [631, 490] width 29 height 29
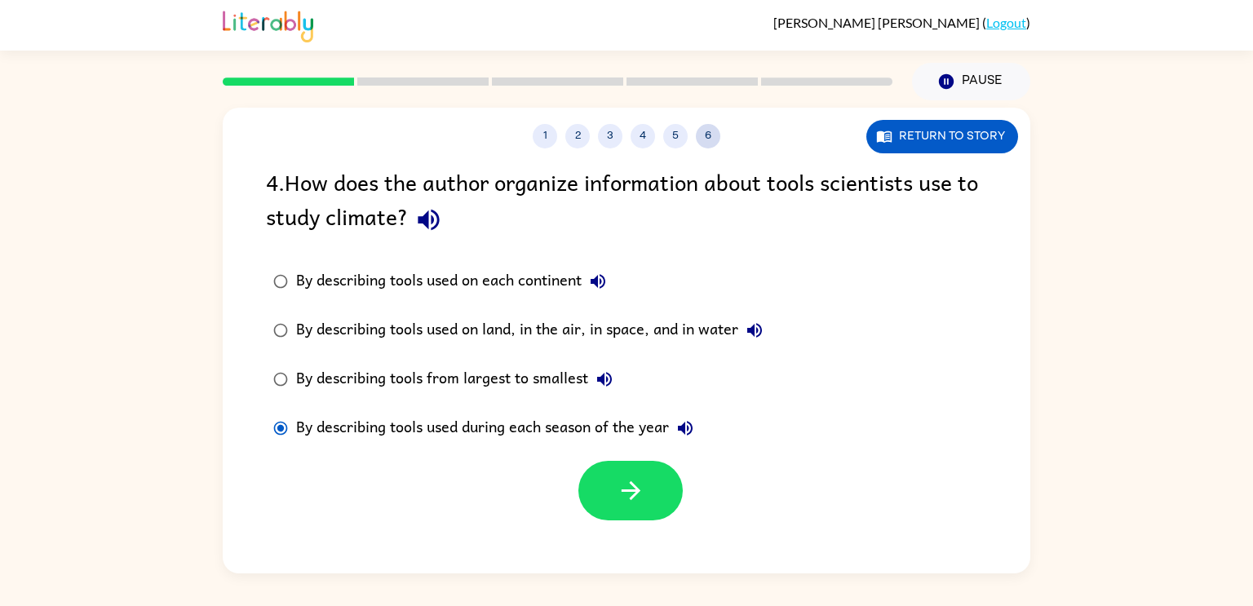
click at [702, 139] on button "6" at bounding box center [708, 136] width 24 height 24
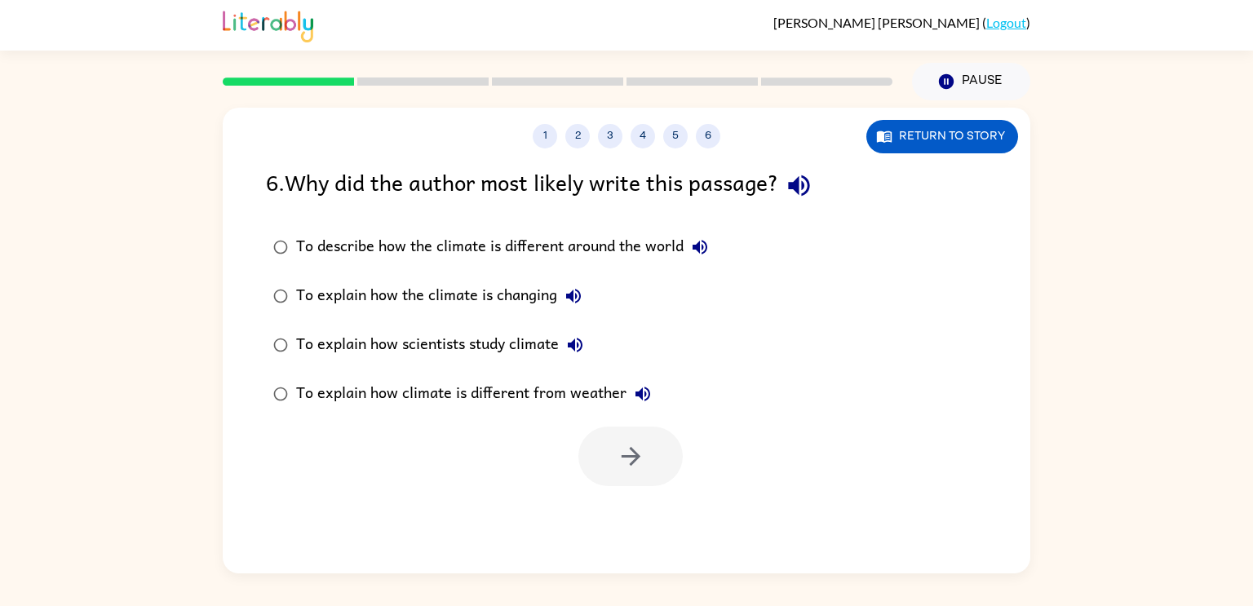
click at [673, 151] on div "1 2 3 4 5 6 Return to story 6 . Why did the author most likely write this passa…" at bounding box center [626, 341] width 807 height 466
click at [678, 140] on button "5" at bounding box center [675, 136] width 24 height 24
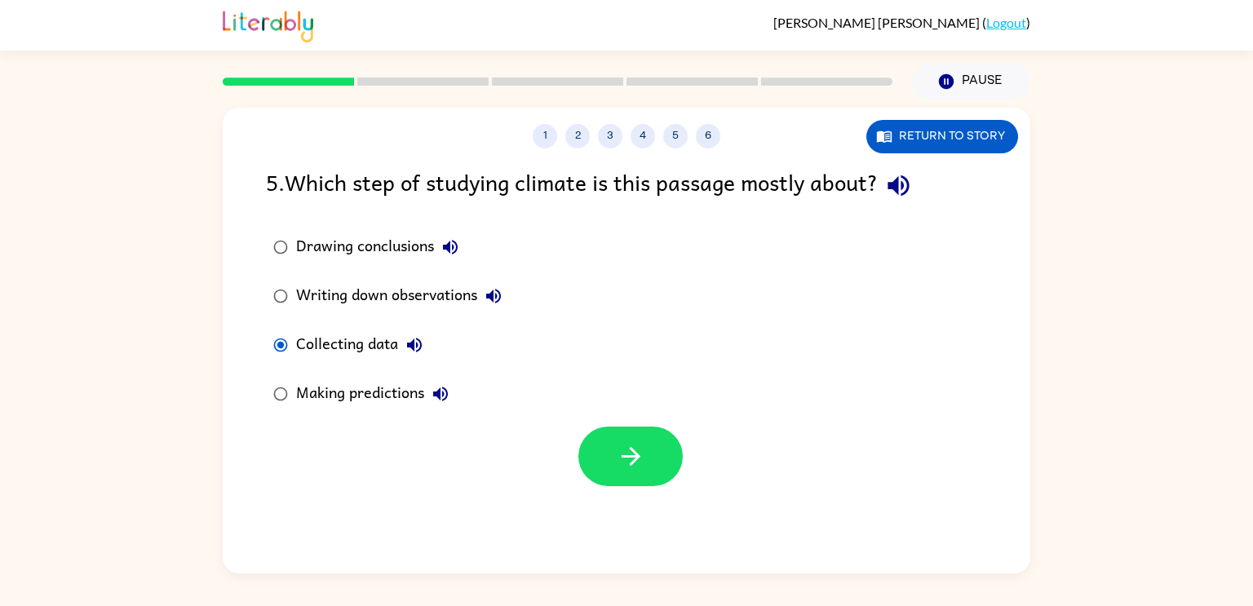
click at [907, 185] on icon "button" at bounding box center [898, 185] width 29 height 29
click at [630, 460] on icon "button" at bounding box center [631, 456] width 29 height 29
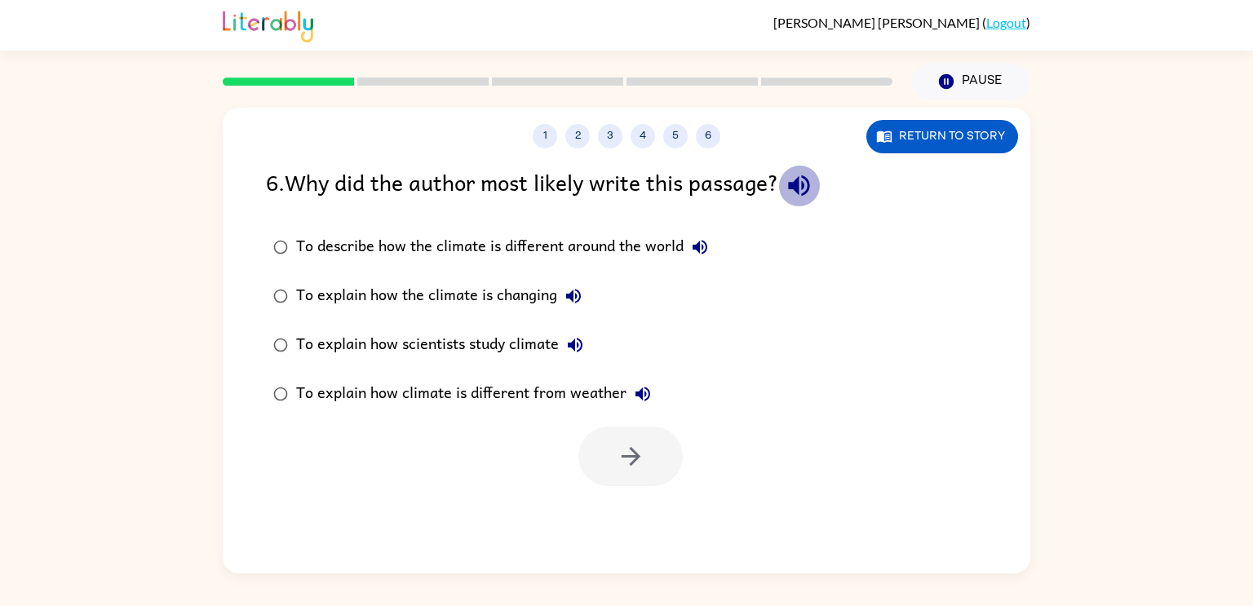
click at [813, 196] on icon "button" at bounding box center [798, 185] width 29 height 29
click at [696, 255] on icon "button" at bounding box center [700, 247] width 20 height 20
click at [576, 304] on icon "button" at bounding box center [573, 296] width 20 height 20
click at [893, 139] on button "Return to story" at bounding box center [942, 136] width 152 height 33
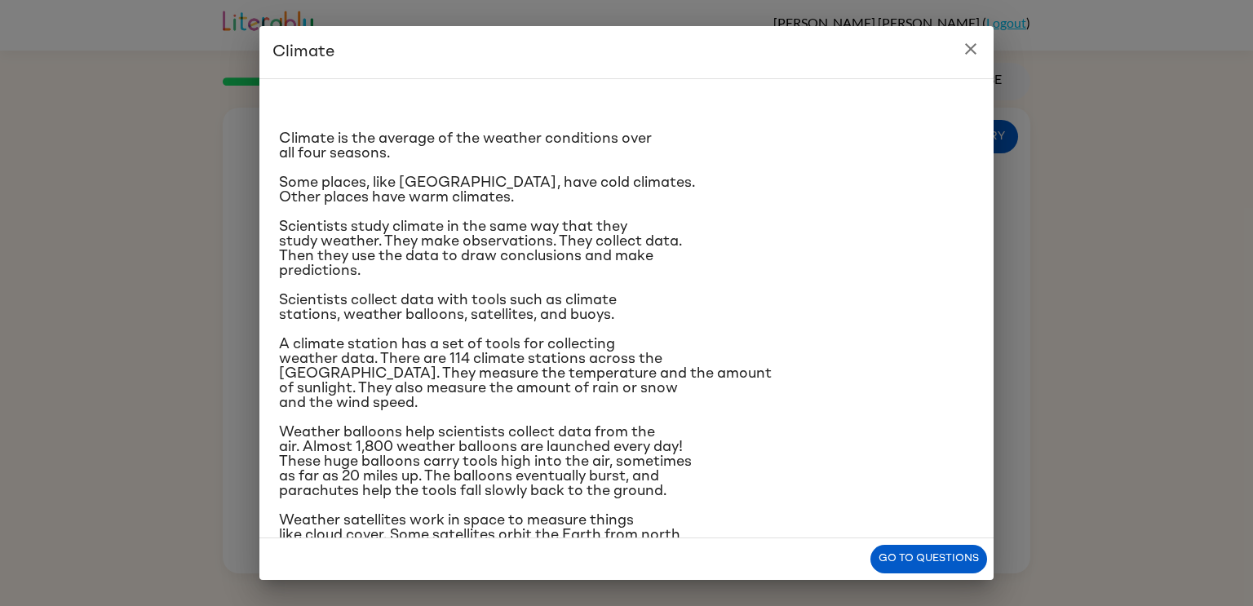
scroll to position [154, 0]
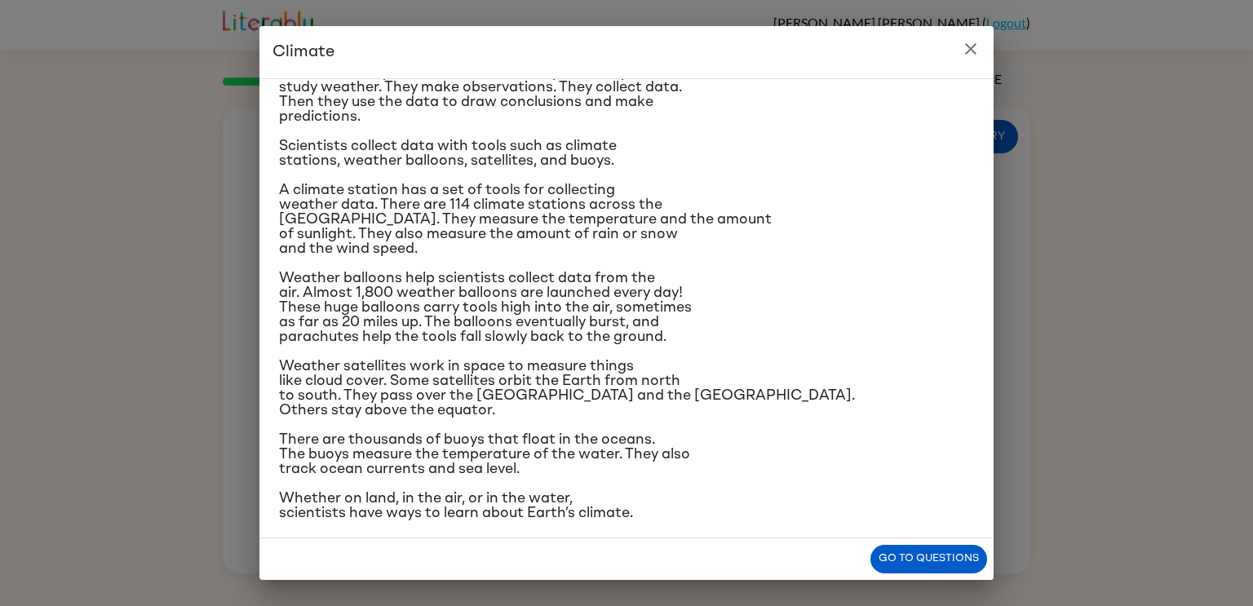
click at [983, 55] on button "close" at bounding box center [970, 49] width 33 height 33
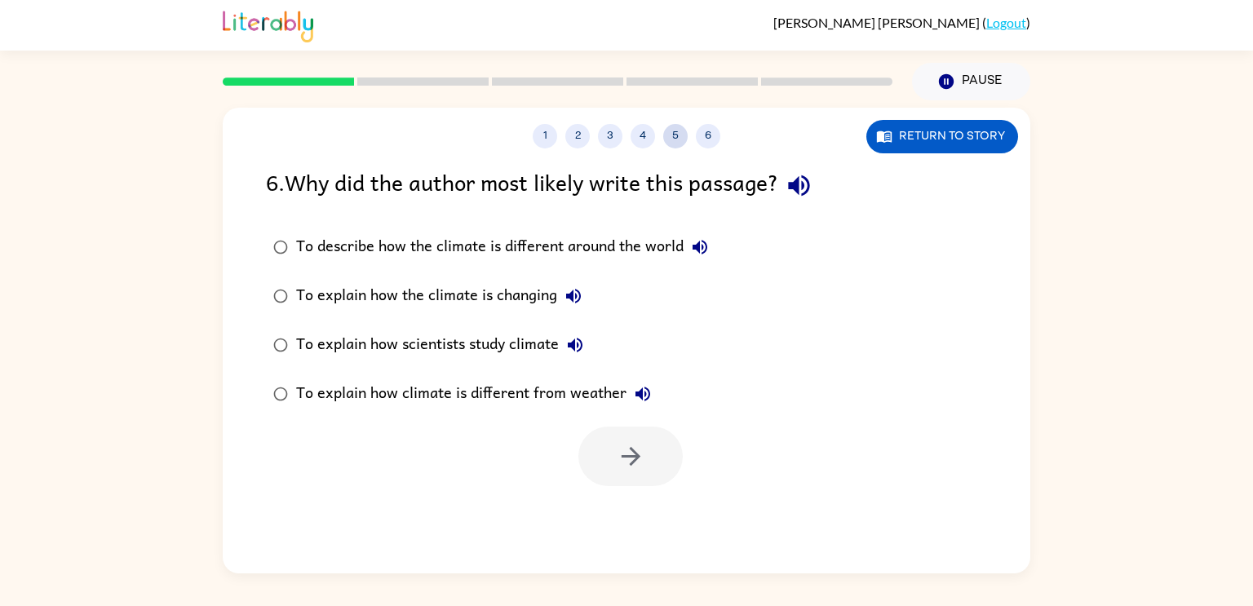
click at [682, 130] on button "5" at bounding box center [675, 136] width 24 height 24
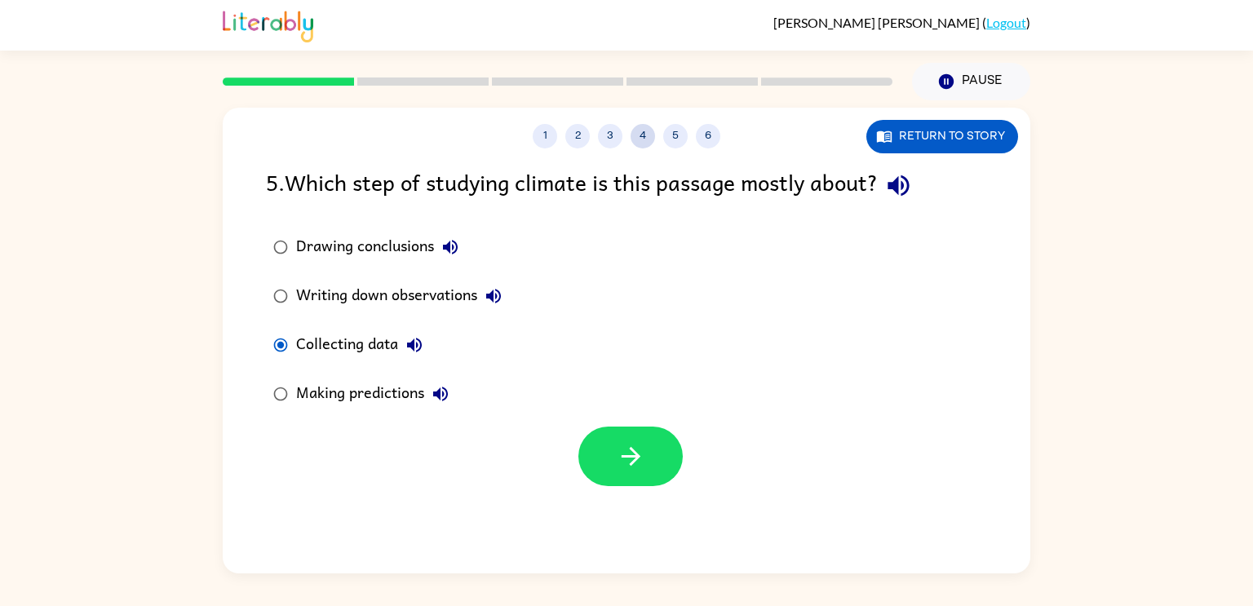
click at [642, 137] on button "4" at bounding box center [642, 136] width 24 height 24
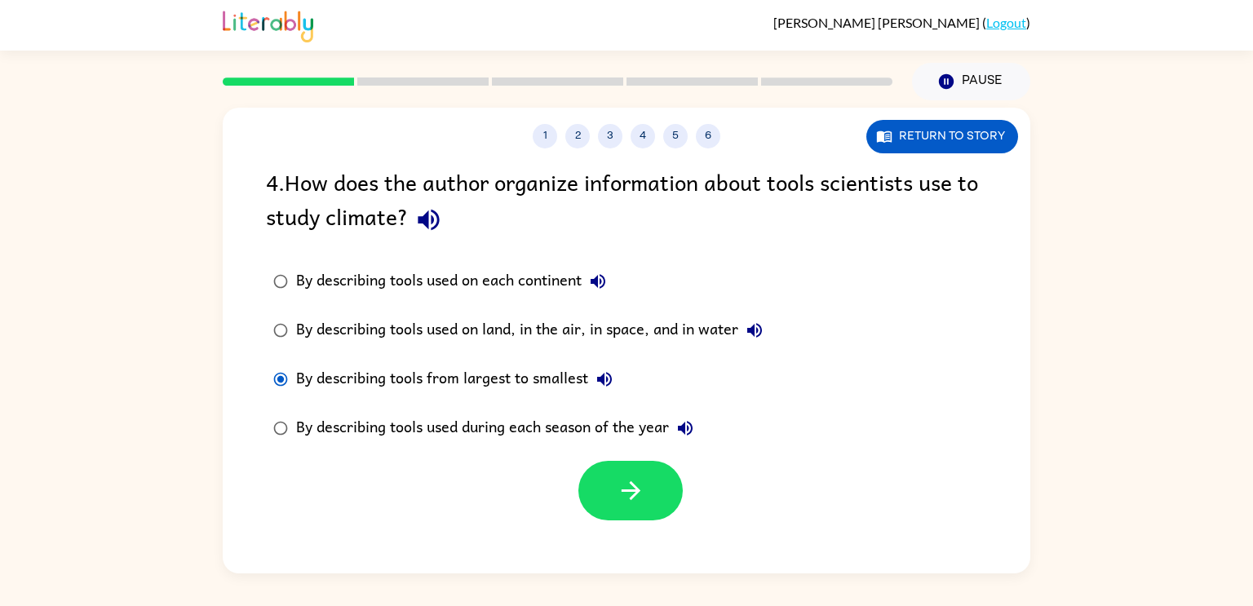
click at [351, 341] on div "By describing tools used on land, in the air, in space, and in water" at bounding box center [533, 330] width 475 height 33
click at [613, 477] on button "button" at bounding box center [630, 491] width 104 height 60
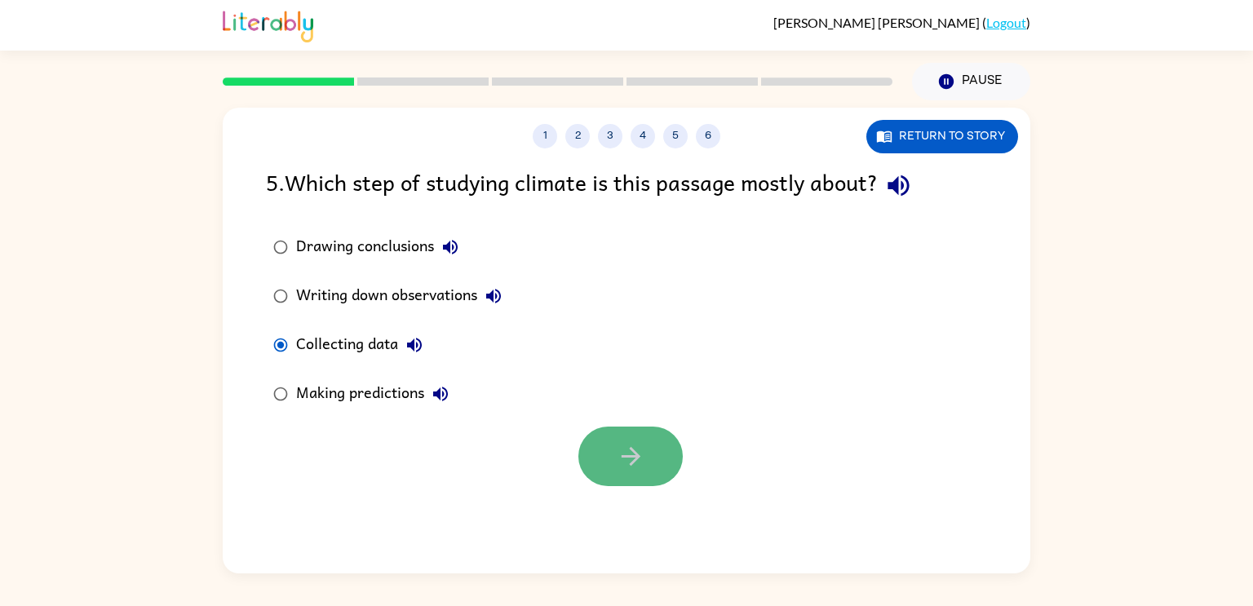
click at [662, 446] on button "button" at bounding box center [630, 456] width 104 height 60
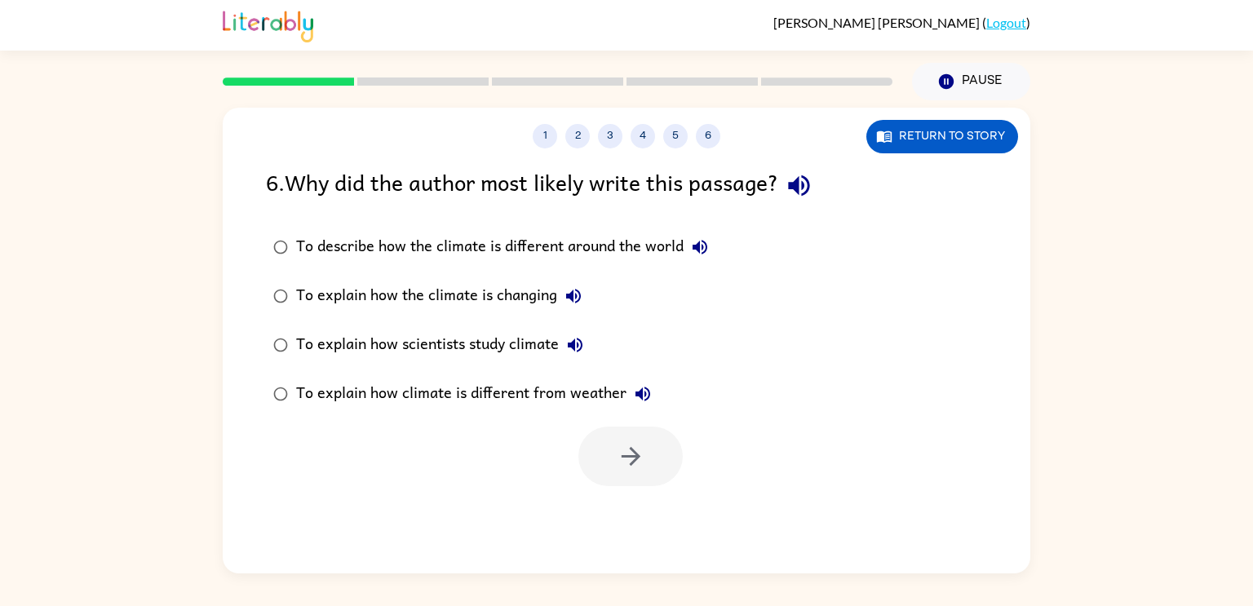
click at [809, 185] on icon "button" at bounding box center [798, 185] width 21 height 21
click at [914, 148] on button "Return to story" at bounding box center [942, 136] width 152 height 33
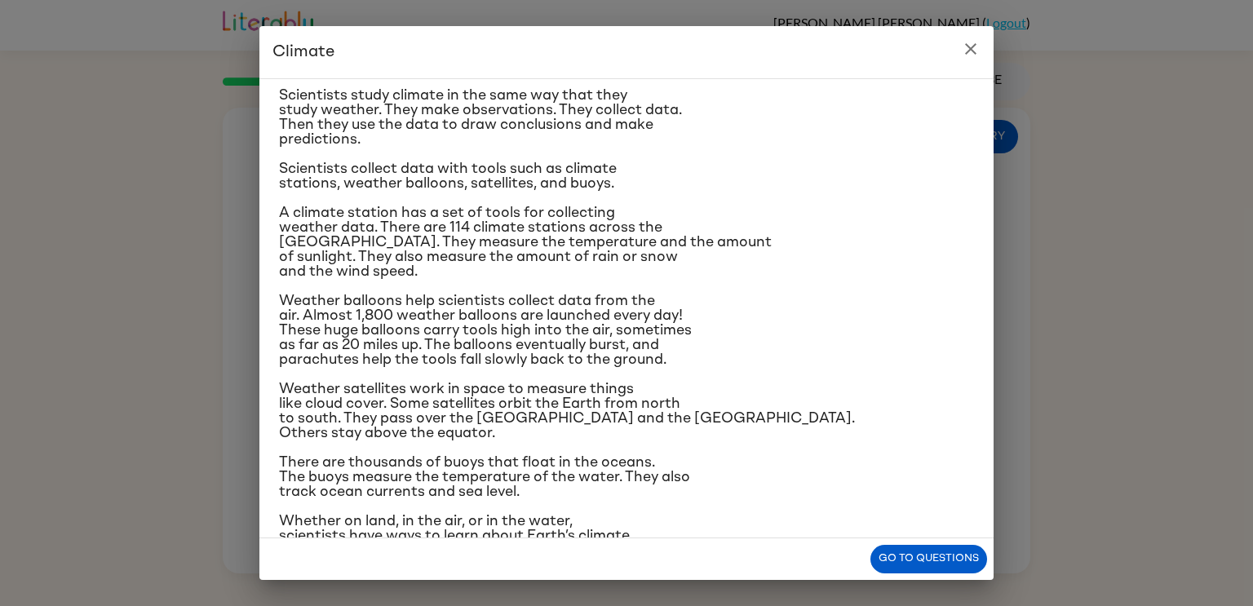
scroll to position [132, 0]
click at [891, 559] on button "Go to questions" at bounding box center [928, 559] width 117 height 29
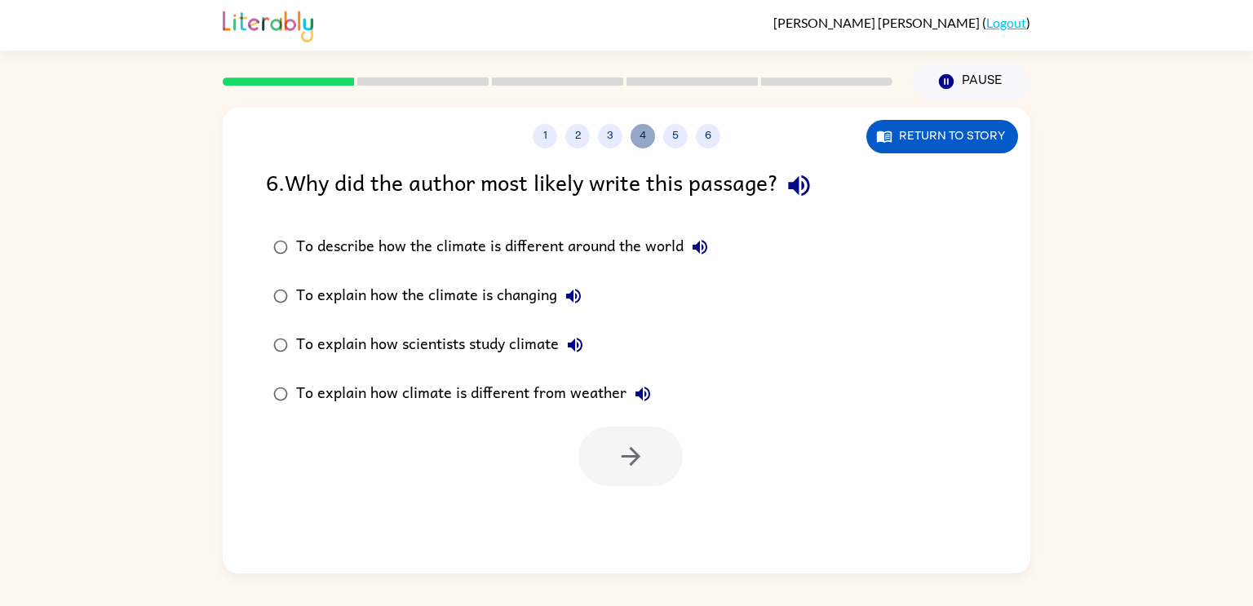
click at [634, 140] on button "4" at bounding box center [642, 136] width 24 height 24
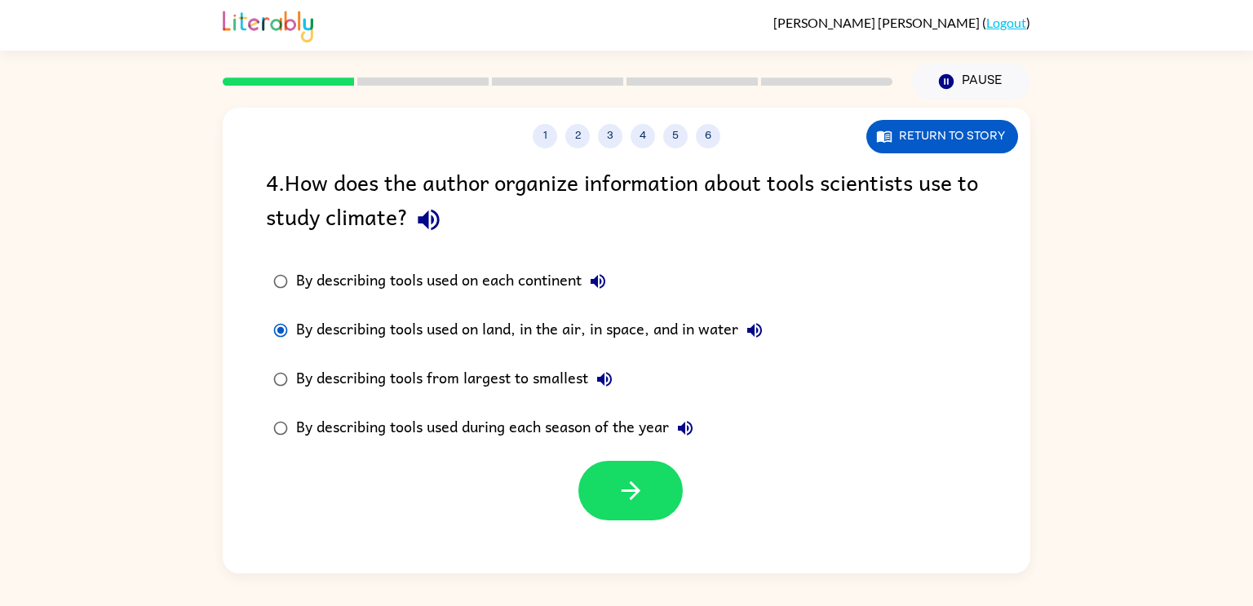
click at [663, 128] on div "1 2 3 4 5 6" at bounding box center [626, 136] width 807 height 24
click at [678, 144] on button "5" at bounding box center [675, 136] width 24 height 24
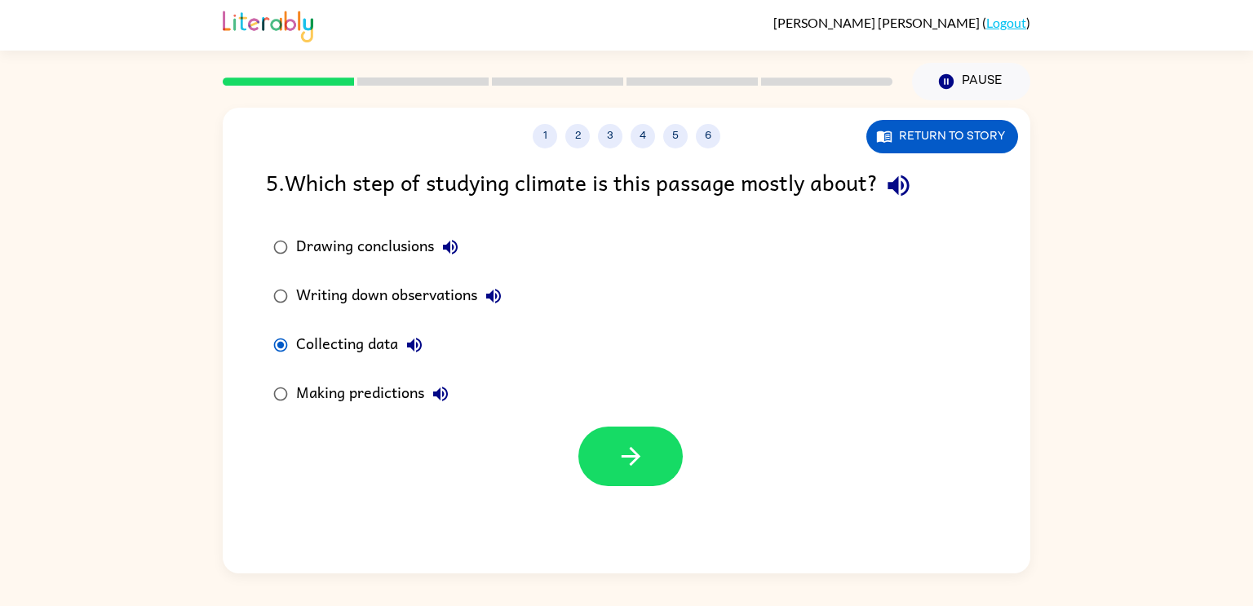
click at [311, 248] on div "Drawing conclusions" at bounding box center [381, 247] width 170 height 33
click at [640, 454] on icon "button" at bounding box center [631, 456] width 29 height 29
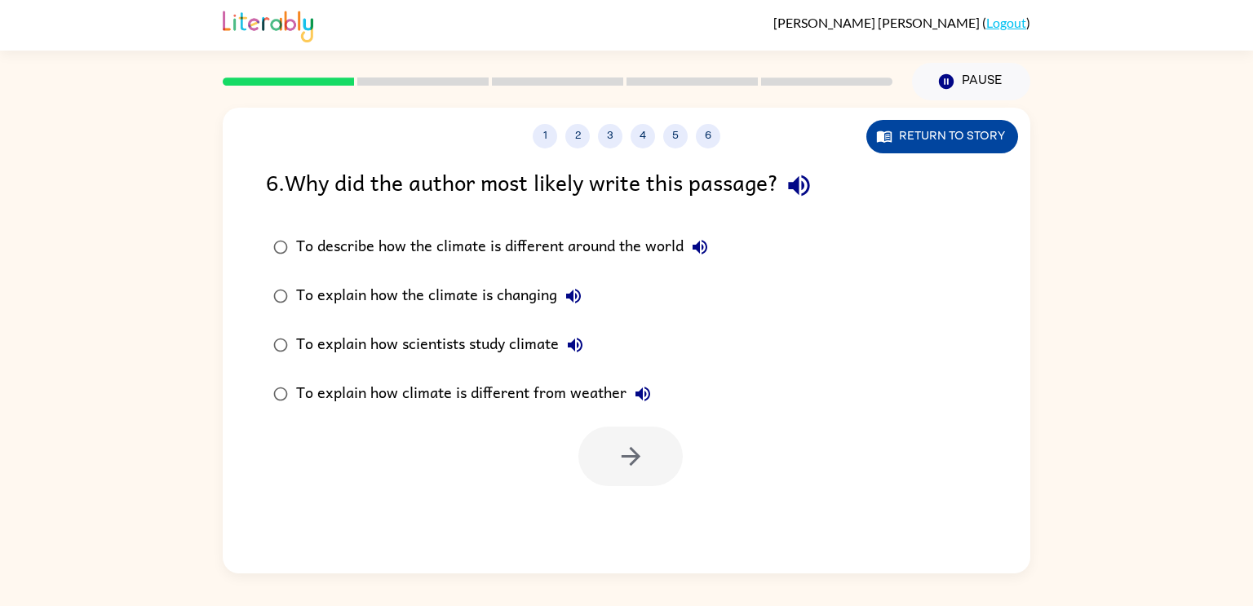
click at [917, 131] on button "Return to story" at bounding box center [942, 136] width 152 height 33
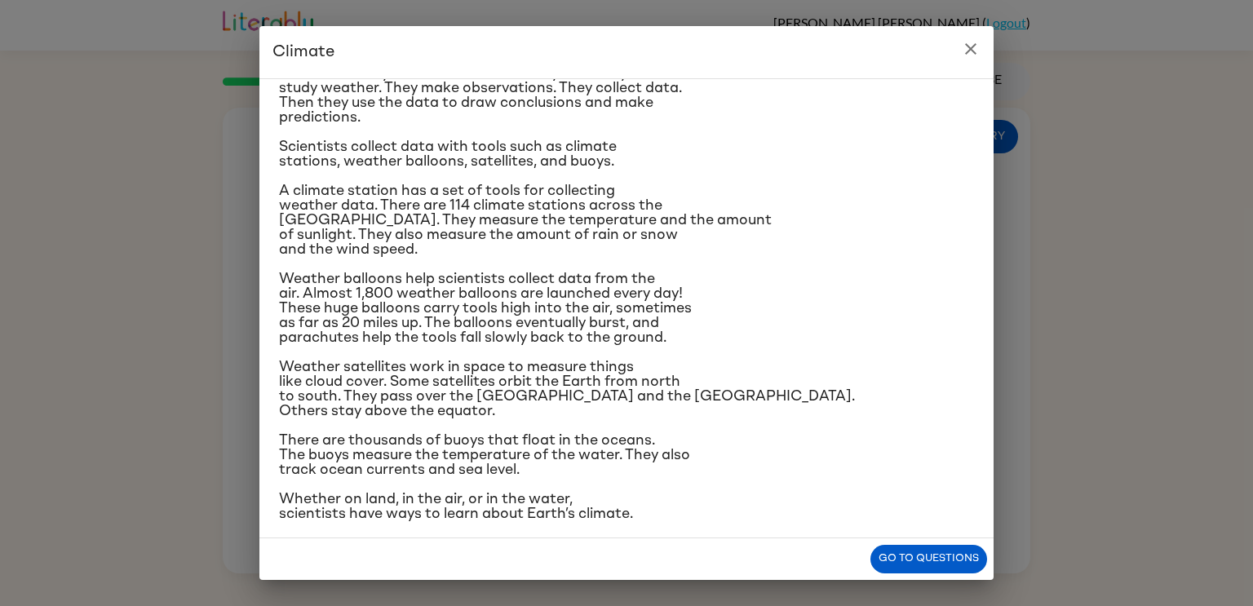
scroll to position [154, 0]
click at [889, 555] on button "Go to questions" at bounding box center [928, 559] width 117 height 29
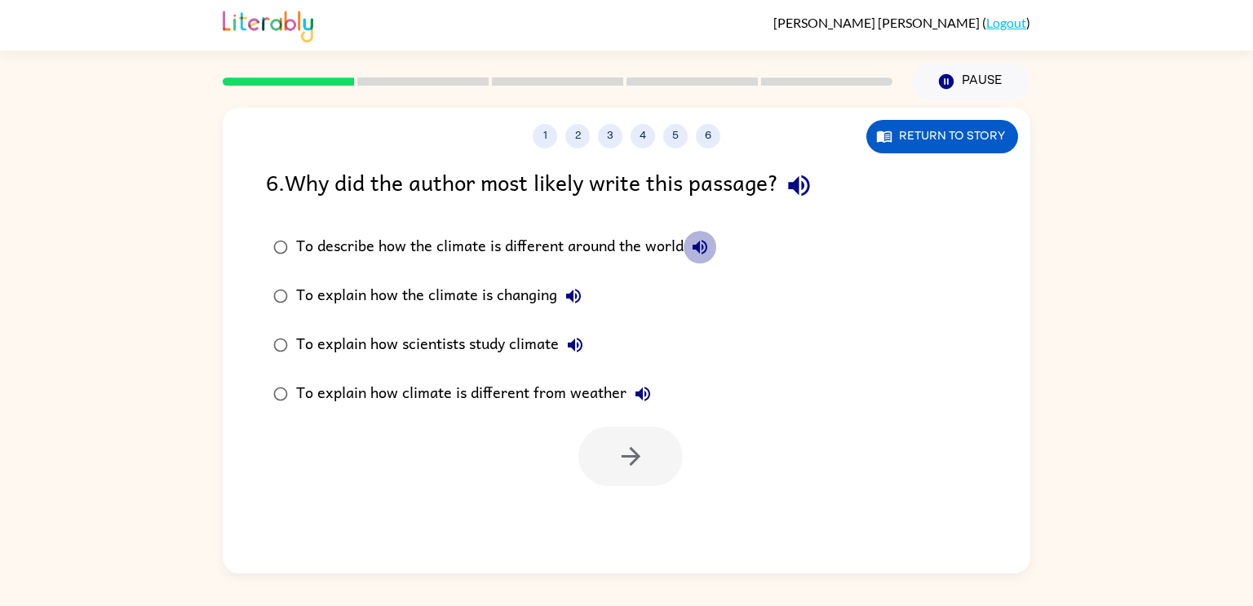
click at [700, 253] on icon "button" at bounding box center [699, 247] width 15 height 15
click at [571, 294] on icon "button" at bounding box center [573, 296] width 15 height 15
click at [576, 337] on icon "button" at bounding box center [575, 345] width 20 height 20
click at [640, 403] on icon "button" at bounding box center [643, 394] width 20 height 20
click at [587, 340] on button "To explain how scientists study climate" at bounding box center [575, 345] width 33 height 33
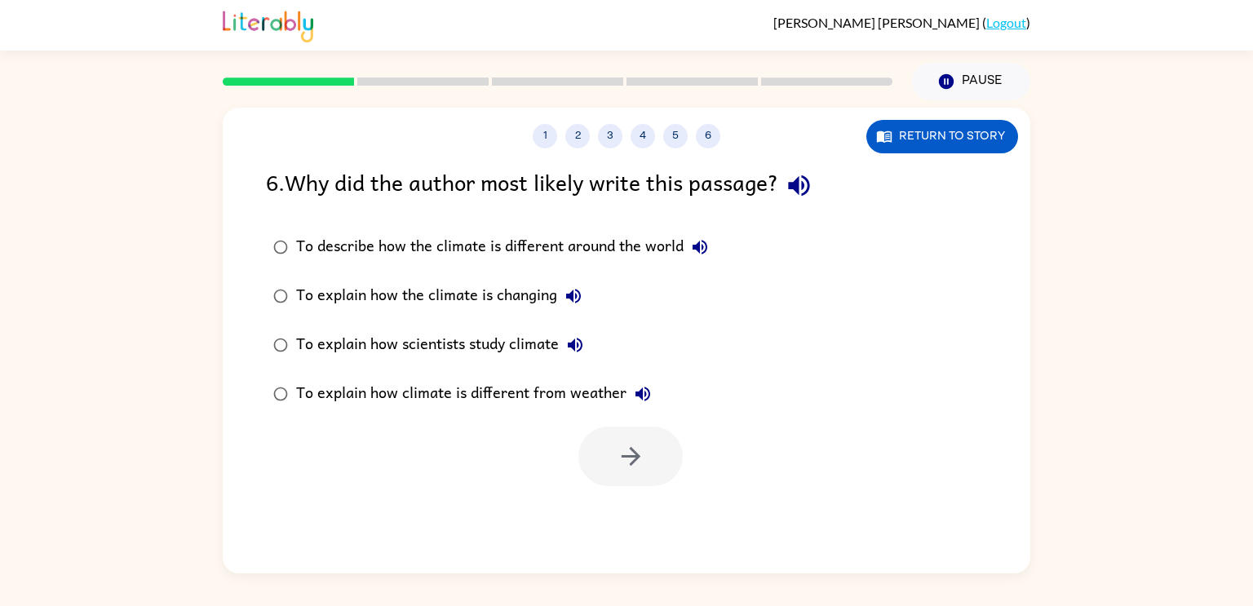
click at [436, 335] on div "To explain how scientists study climate" at bounding box center [443, 345] width 295 height 33
click at [631, 445] on icon "button" at bounding box center [631, 456] width 29 height 29
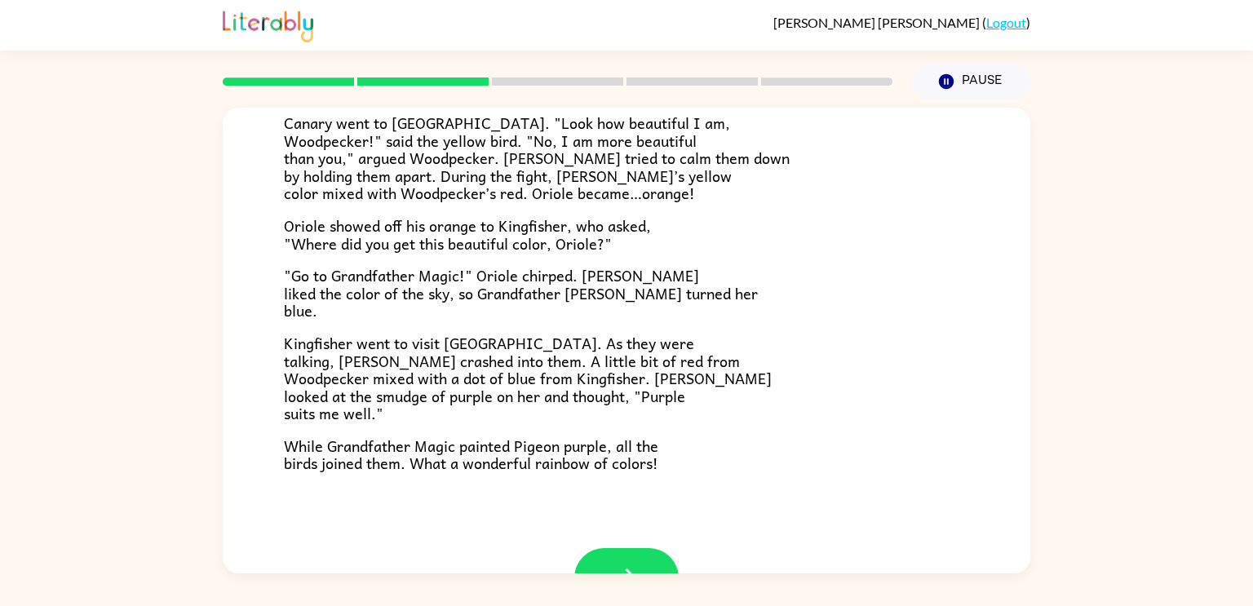
scroll to position [421, 0]
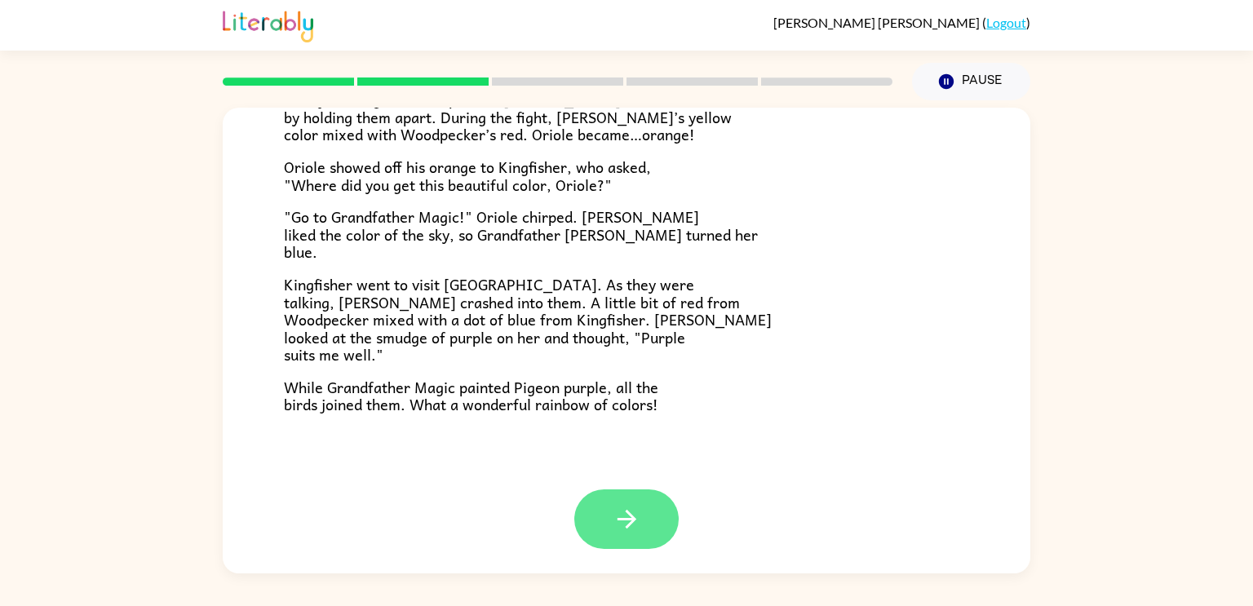
click at [608, 532] on button "button" at bounding box center [626, 519] width 104 height 60
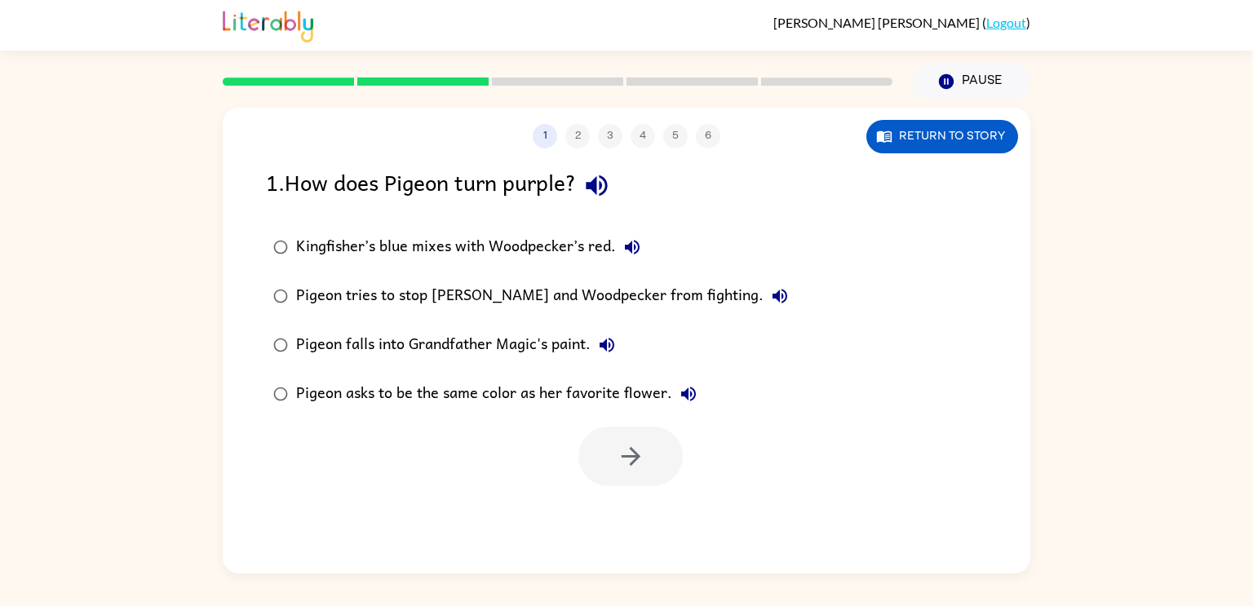
click at [607, 183] on icon "button" at bounding box center [596, 185] width 21 height 21
click at [903, 120] on button "Return to story" at bounding box center [942, 136] width 152 height 33
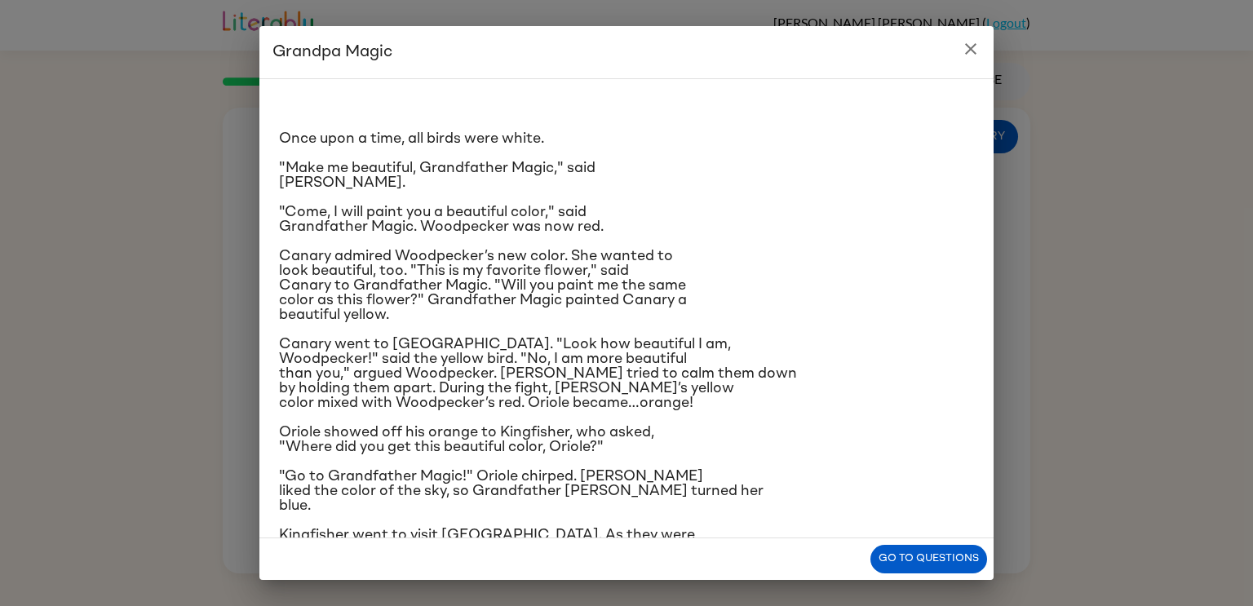
click at [970, 49] on icon "close" at bounding box center [970, 48] width 11 height 11
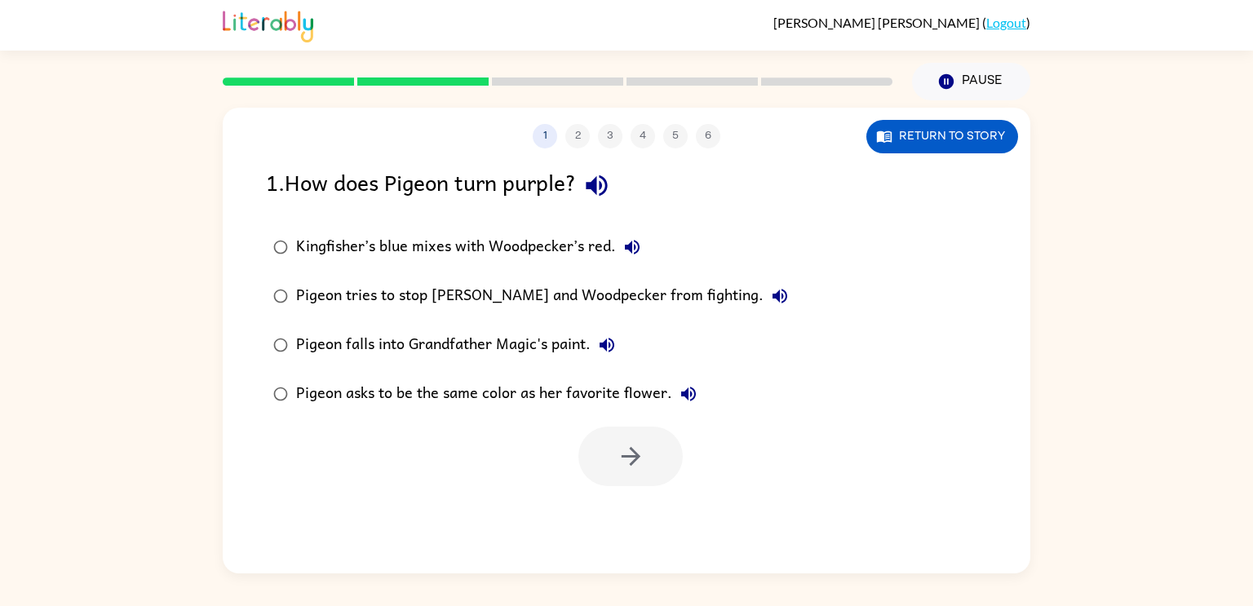
click at [643, 243] on button "Kingfisher’s blue mixes with Woodpecker’s red." at bounding box center [632, 247] width 33 height 33
click at [763, 294] on button "Pigeon tries to stop [PERSON_NAME] and Woodpecker from fighting." at bounding box center [779, 296] width 33 height 33
click at [618, 351] on button "Pigeon falls into Grandfather Magic's paint." at bounding box center [606, 345] width 33 height 33
click at [687, 401] on icon "button" at bounding box center [688, 394] width 20 height 20
click at [930, 92] on button "Pause Pause" at bounding box center [971, 82] width 118 height 38
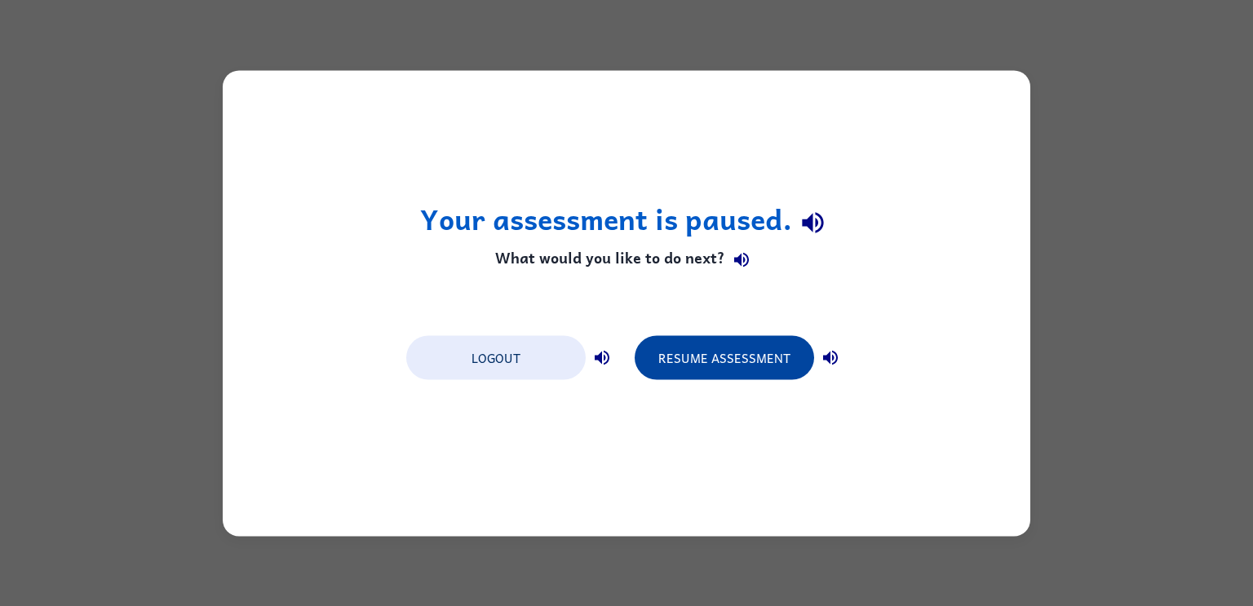
click at [692, 355] on button "Resume Assessment" at bounding box center [723, 357] width 179 height 44
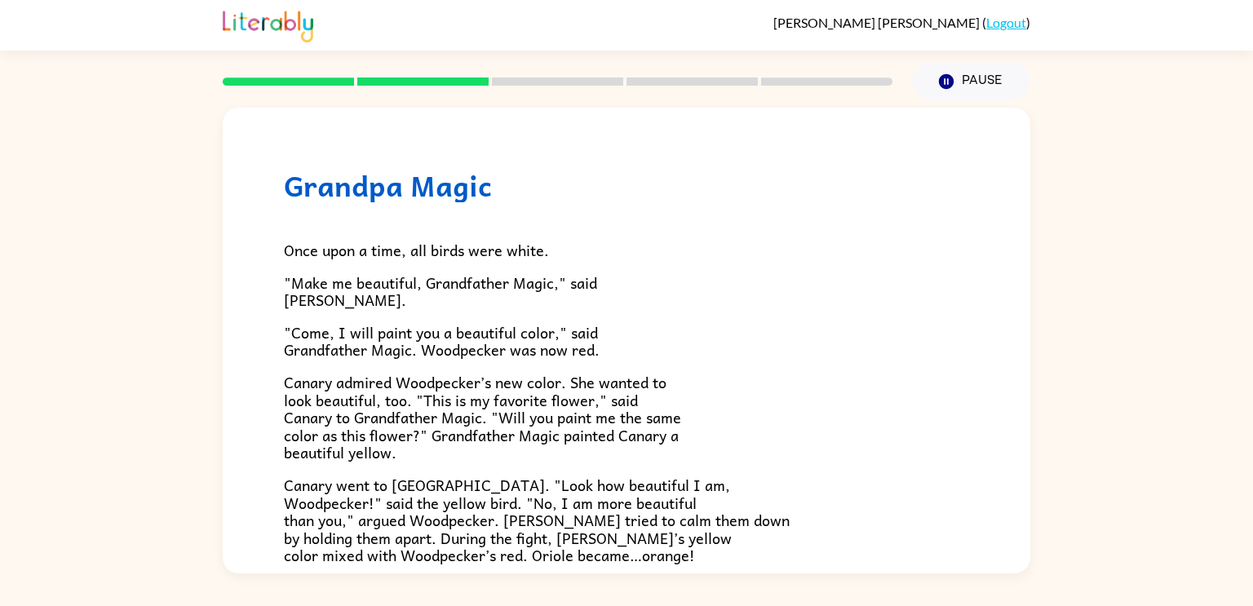
scroll to position [421, 0]
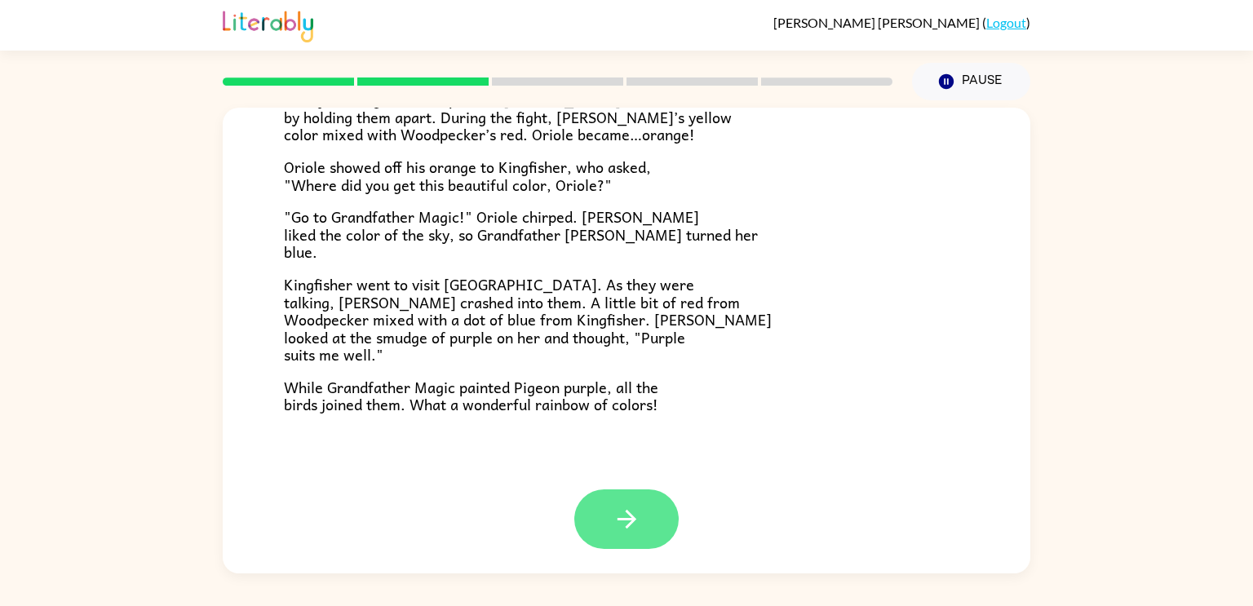
click at [594, 537] on button "button" at bounding box center [626, 519] width 104 height 60
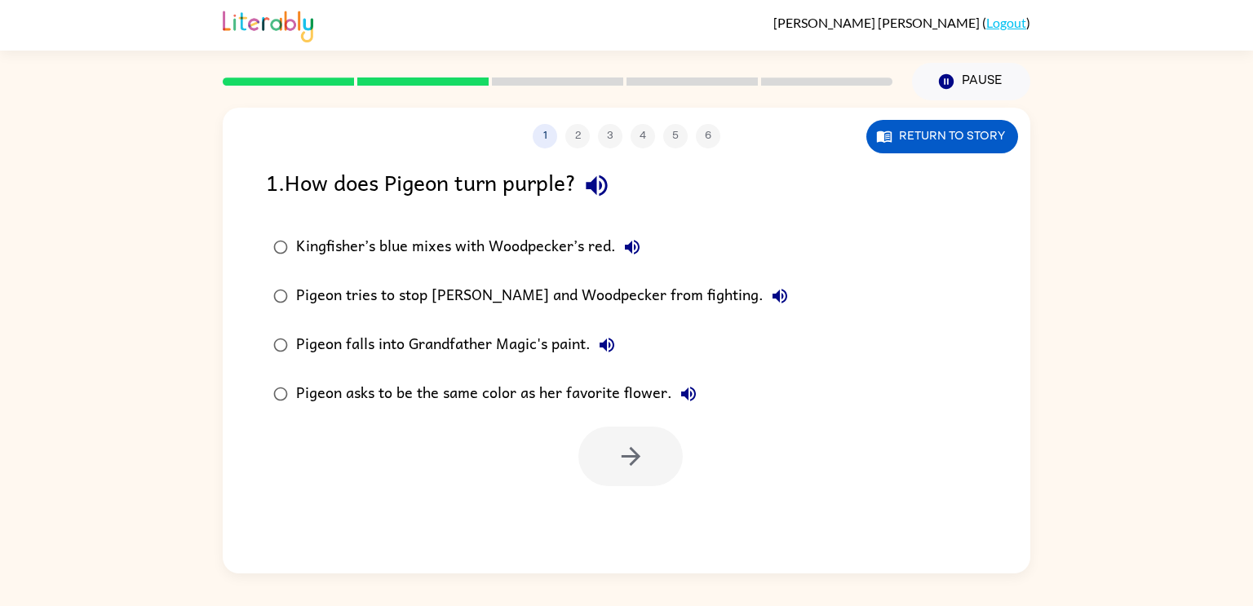
scroll to position [0, 0]
click at [912, 148] on button "Return to story" at bounding box center [942, 136] width 152 height 33
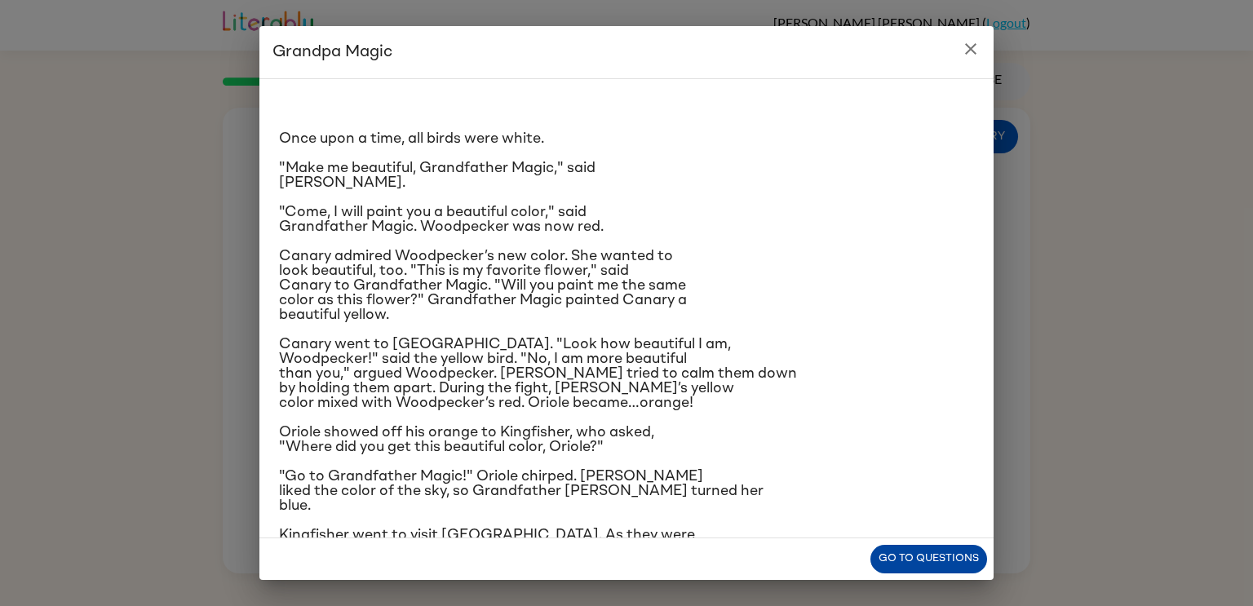
click at [921, 572] on button "Go to questions" at bounding box center [928, 559] width 117 height 29
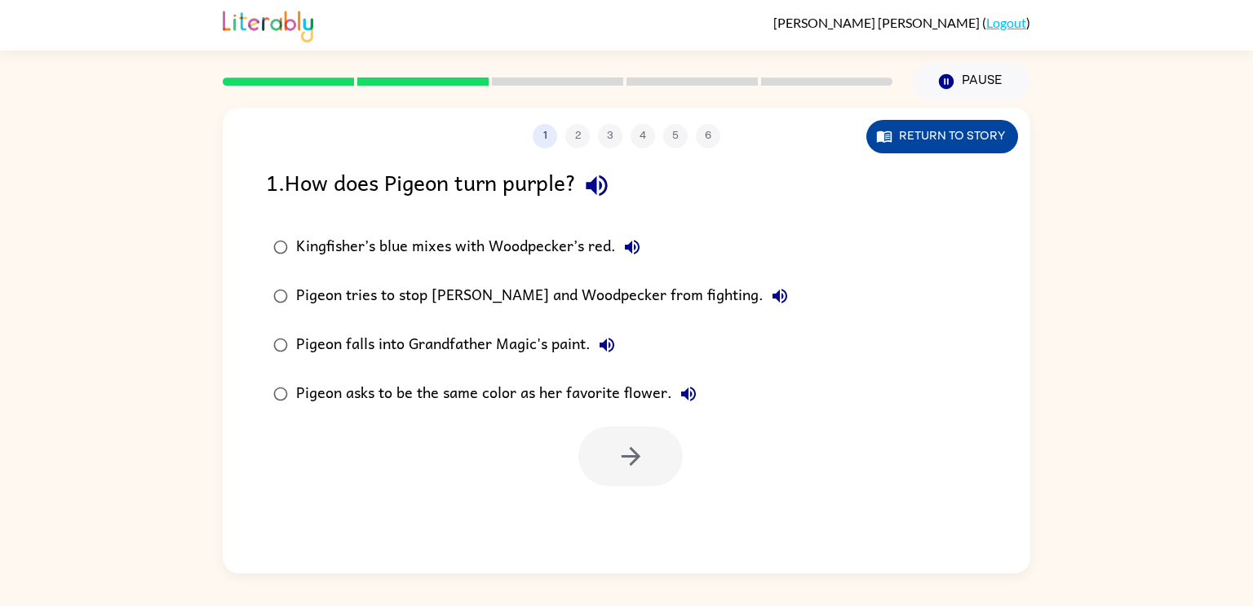
click at [917, 141] on button "Return to story" at bounding box center [942, 136] width 152 height 33
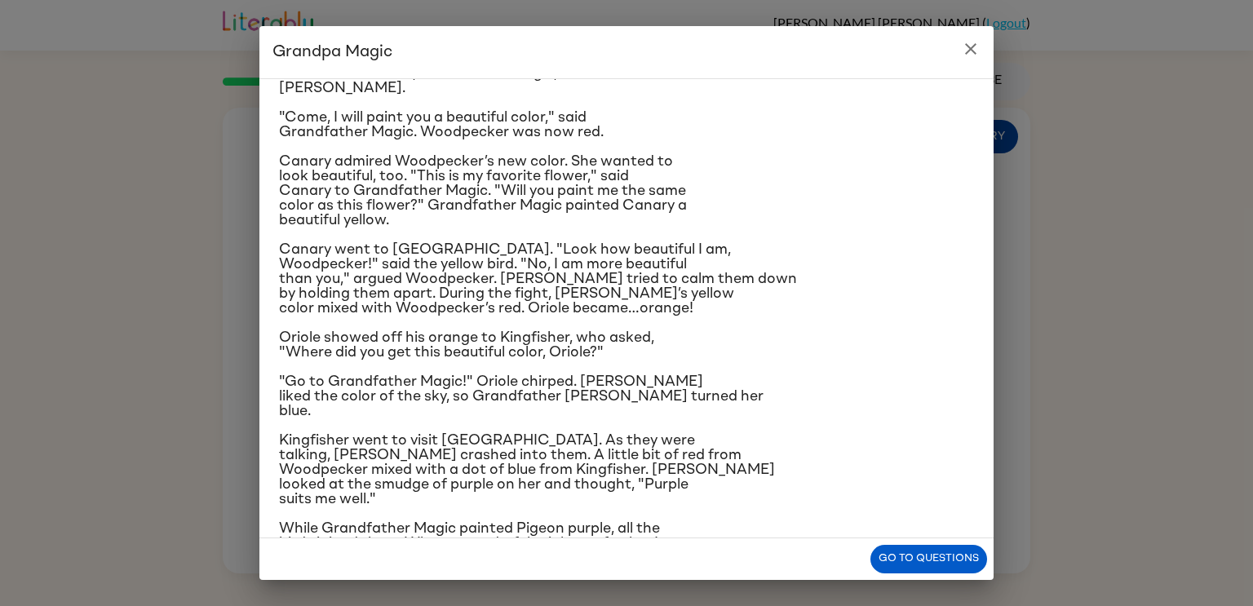
scroll to position [126, 0]
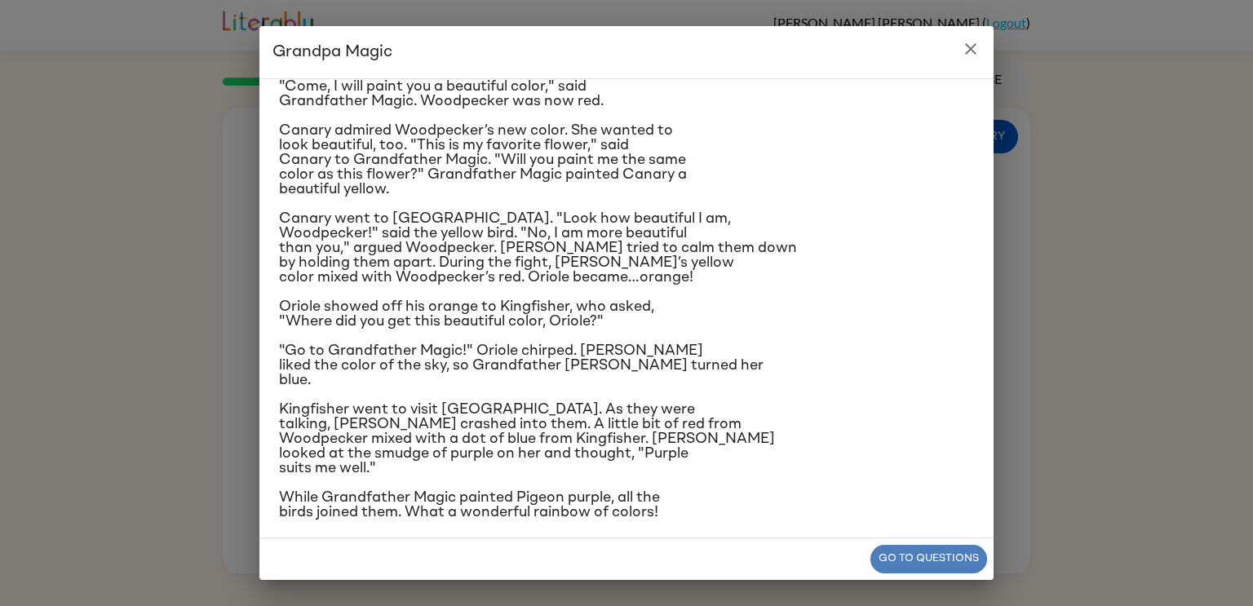
click at [897, 545] on button "Go to questions" at bounding box center [928, 559] width 117 height 29
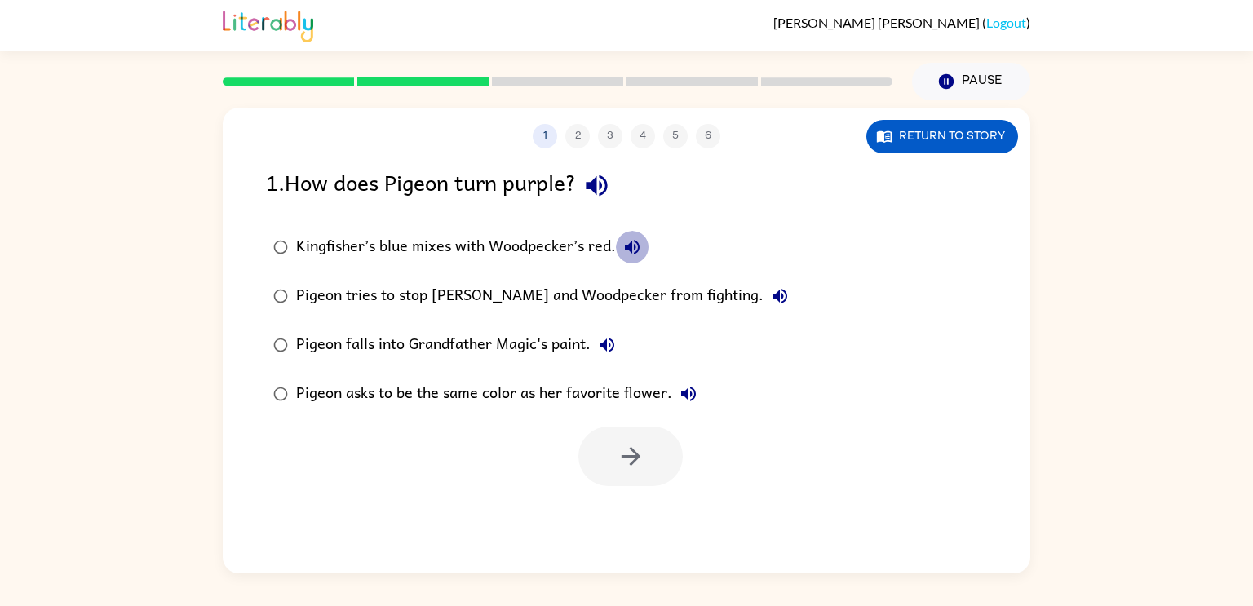
click at [634, 245] on icon "button" at bounding box center [632, 247] width 20 height 20
click at [634, 463] on icon "button" at bounding box center [631, 456] width 29 height 29
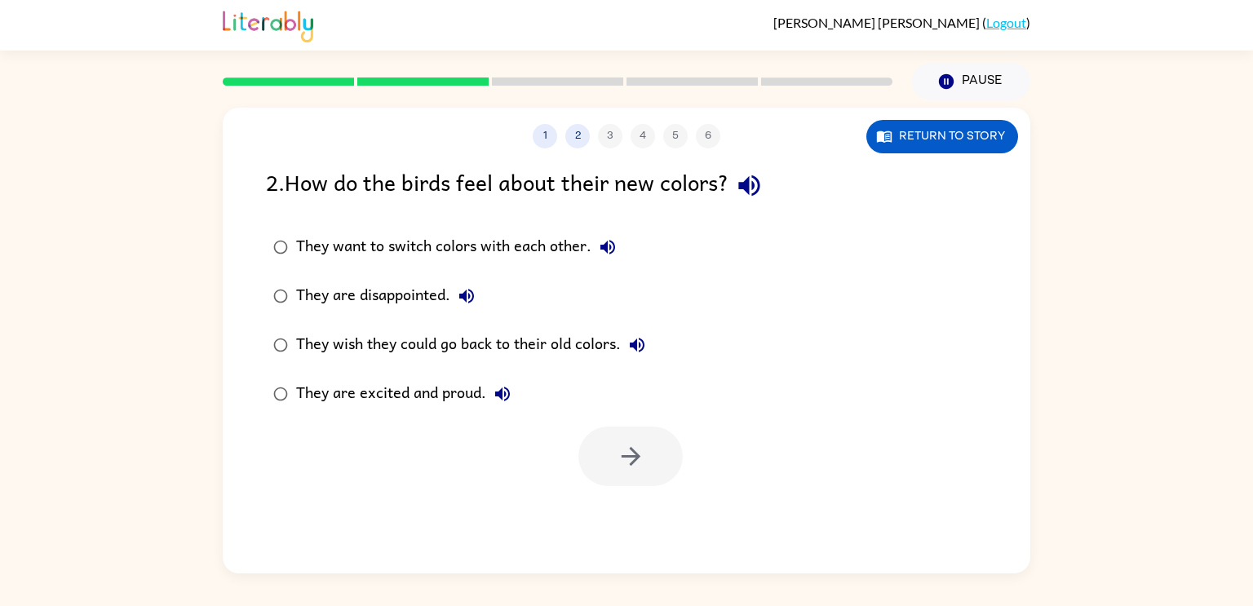
click at [745, 180] on icon "button" at bounding box center [749, 185] width 29 height 29
click at [617, 251] on icon "button" at bounding box center [608, 247] width 20 height 20
click at [890, 144] on icon "button" at bounding box center [884, 136] width 16 height 16
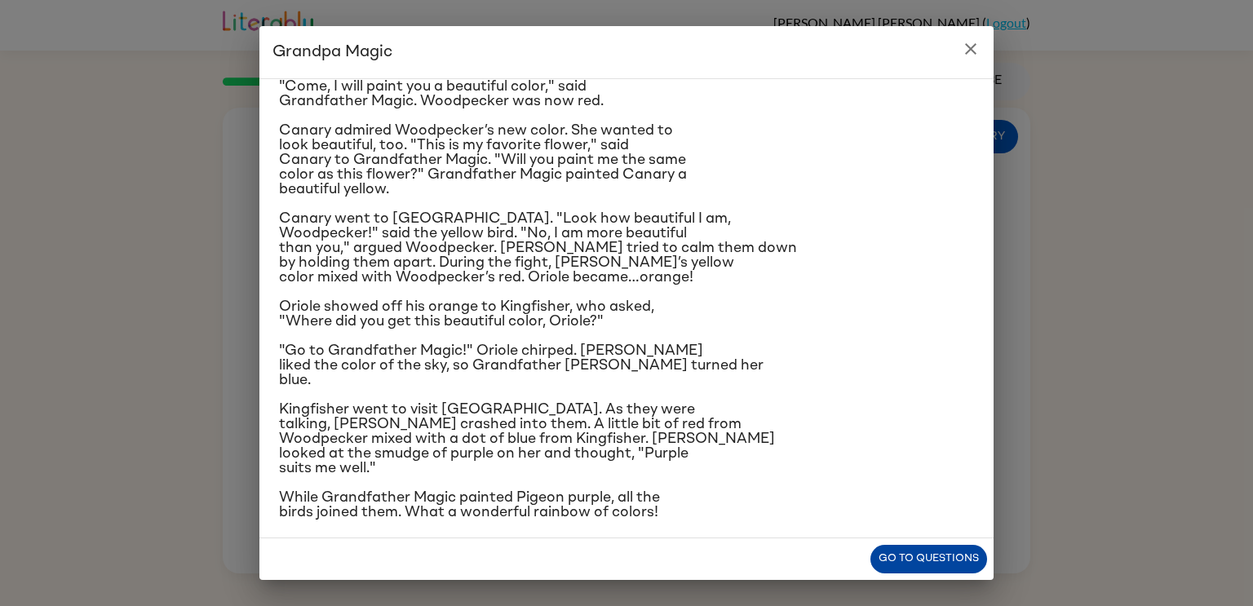
click at [892, 550] on button "Go to questions" at bounding box center [928, 559] width 117 height 29
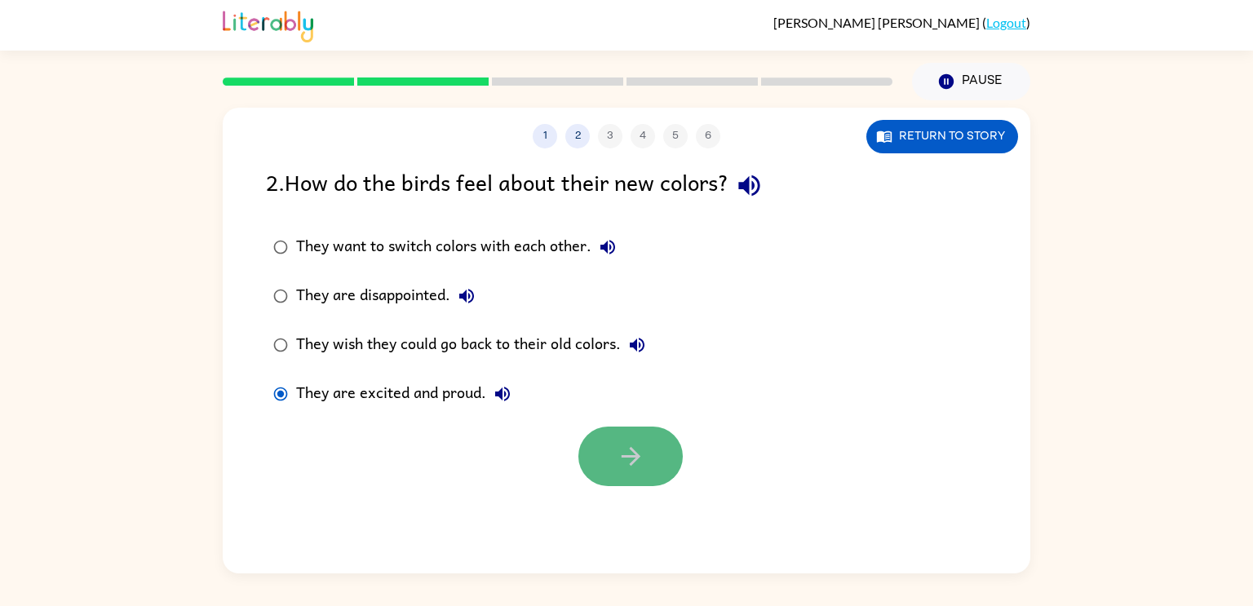
click at [646, 457] on button "button" at bounding box center [630, 456] width 104 height 60
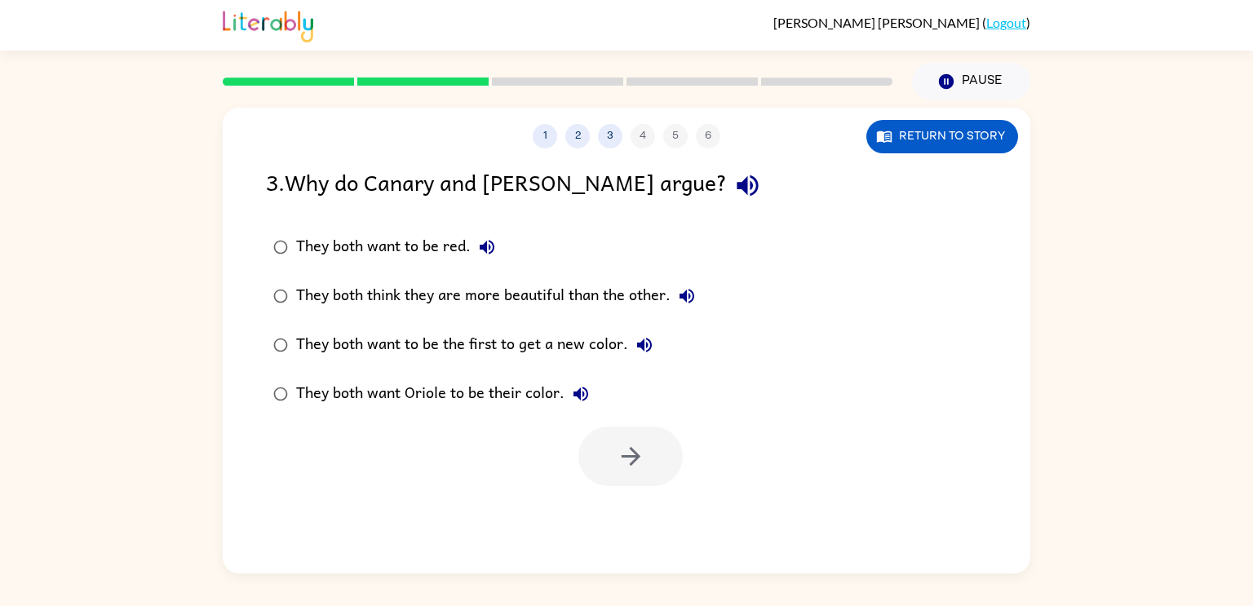
click at [736, 192] on icon "button" at bounding box center [746, 185] width 21 height 21
click at [502, 250] on button "They both want to be red." at bounding box center [487, 247] width 33 height 33
click at [687, 288] on icon "button" at bounding box center [687, 296] width 20 height 20
click at [641, 339] on icon "button" at bounding box center [644, 345] width 20 height 20
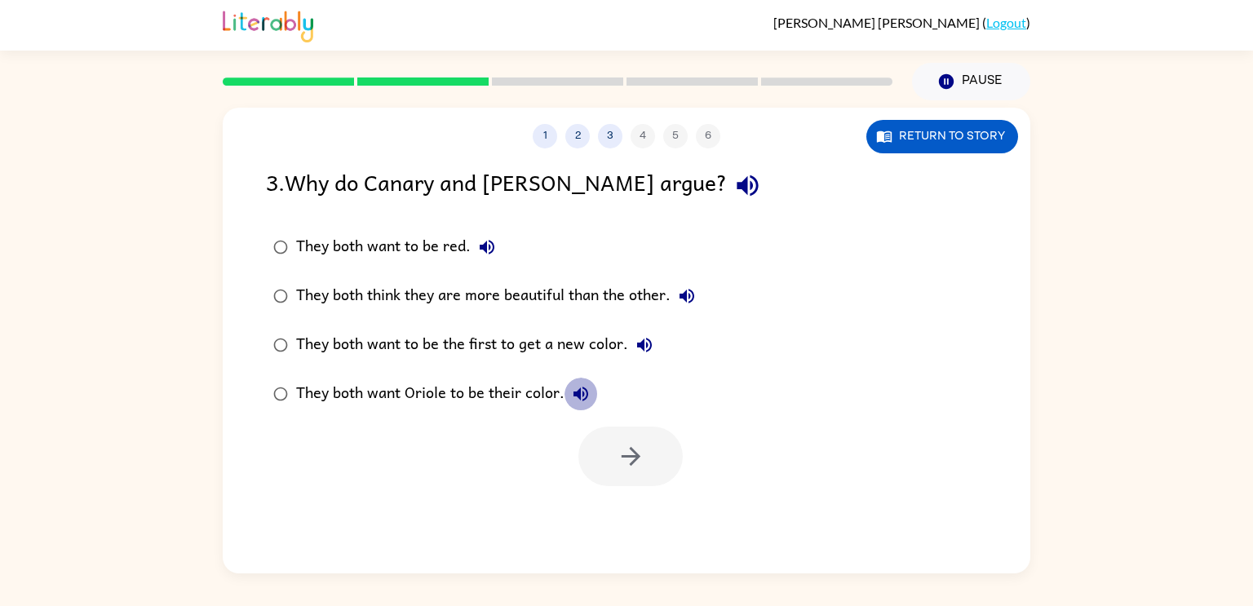
click at [586, 396] on icon "button" at bounding box center [580, 394] width 15 height 15
click at [699, 275] on label "They both think they are more beautiful than the other." at bounding box center [484, 296] width 454 height 49
click at [686, 296] on icon "button" at bounding box center [686, 296] width 15 height 15
click at [599, 444] on button "button" at bounding box center [630, 456] width 104 height 60
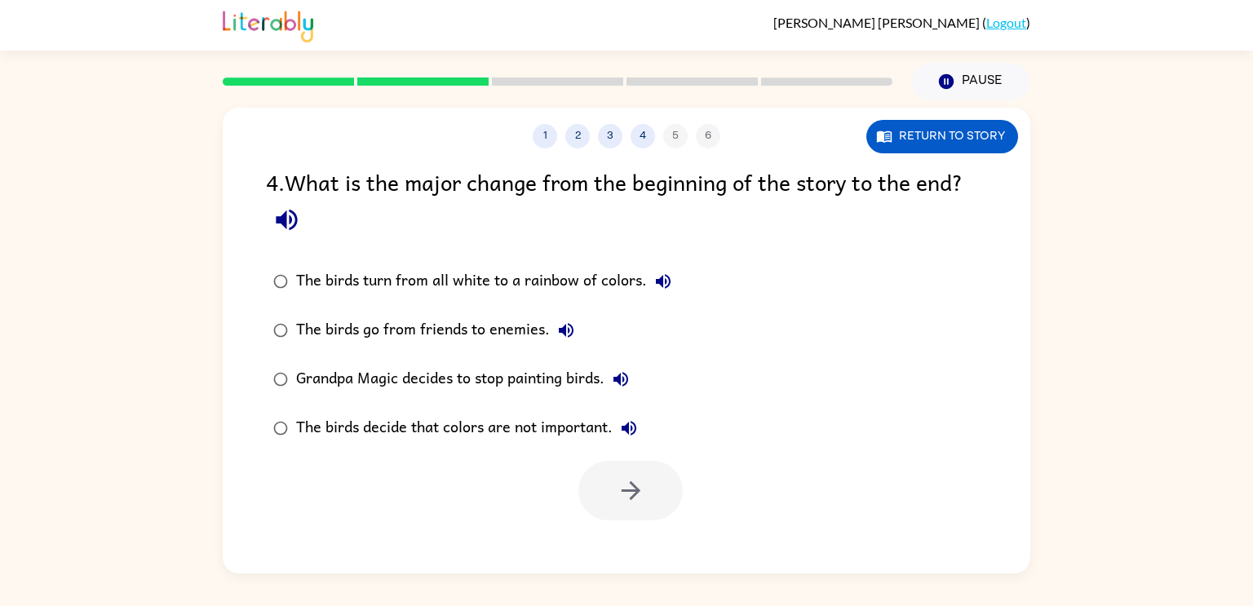
click at [282, 220] on icon "button" at bounding box center [286, 220] width 21 height 21
click at [896, 134] on button "Return to story" at bounding box center [942, 136] width 152 height 33
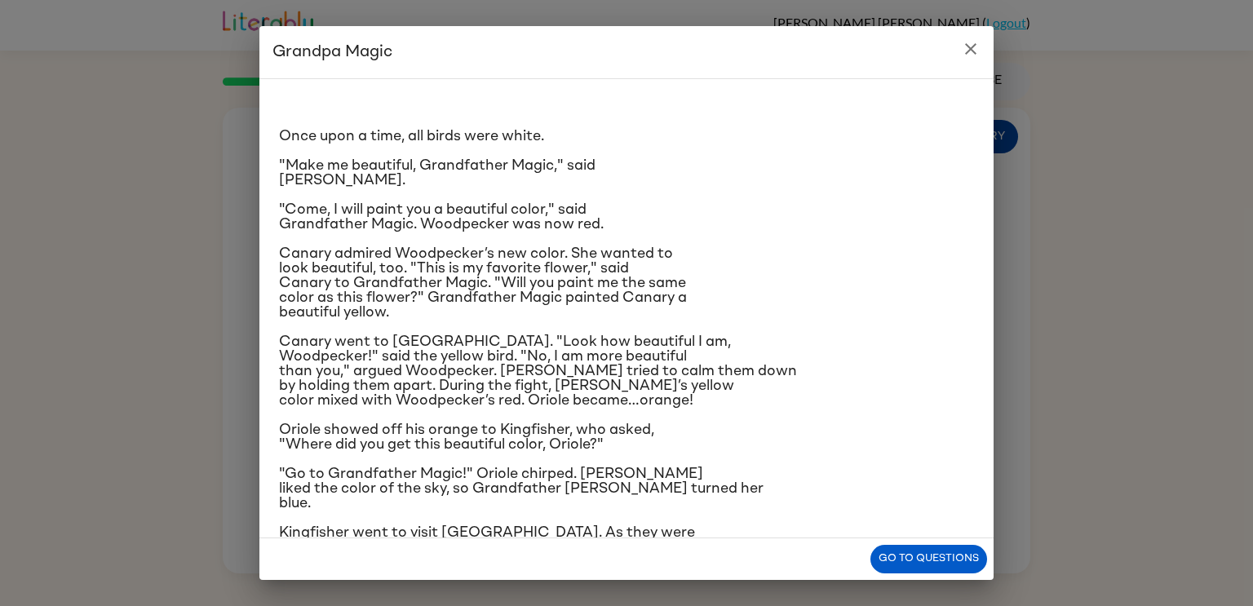
scroll to position [3, 0]
click at [893, 555] on button "Go to questions" at bounding box center [928, 559] width 117 height 29
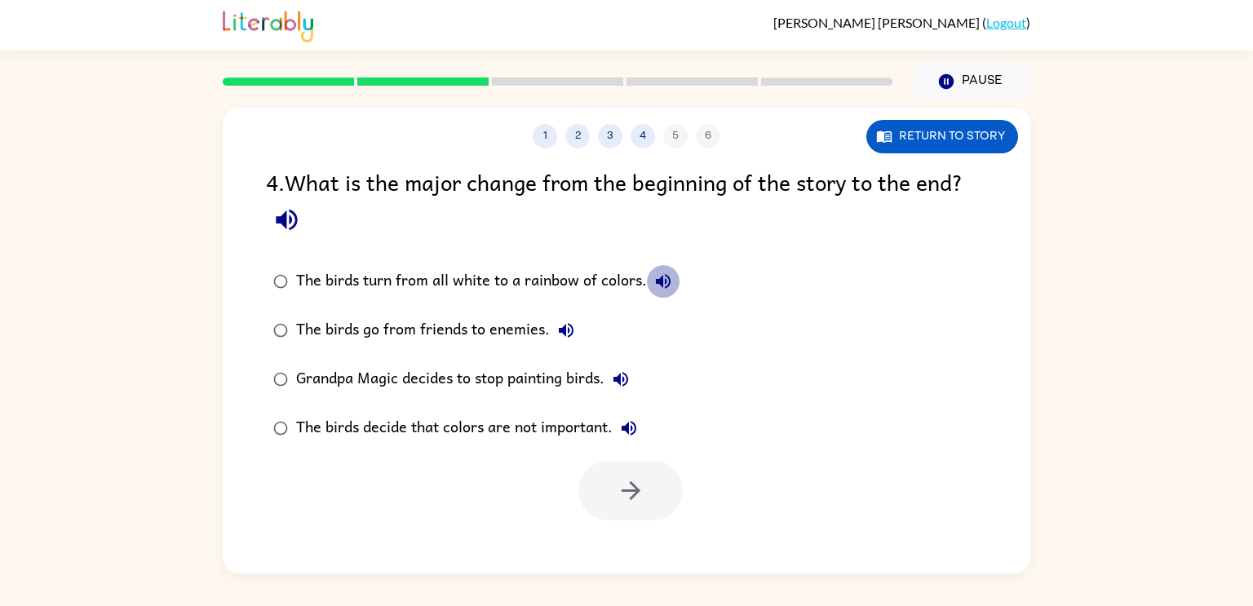
click at [652, 274] on button "The birds turn from all white to a rainbow of colors." at bounding box center [663, 281] width 33 height 33
click at [568, 327] on icon "button" at bounding box center [566, 330] width 20 height 20
click at [621, 378] on icon "button" at bounding box center [620, 379] width 15 height 15
click at [630, 424] on icon "button" at bounding box center [628, 428] width 15 height 15
click at [929, 123] on button "Return to story" at bounding box center [942, 136] width 152 height 33
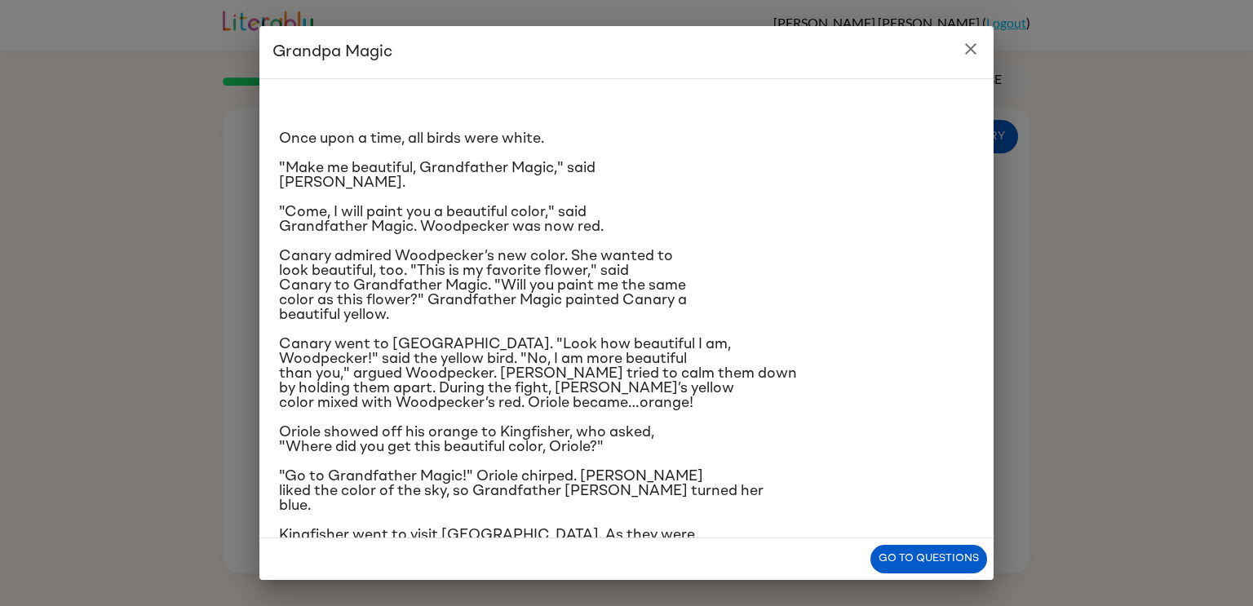
scroll to position [126, 0]
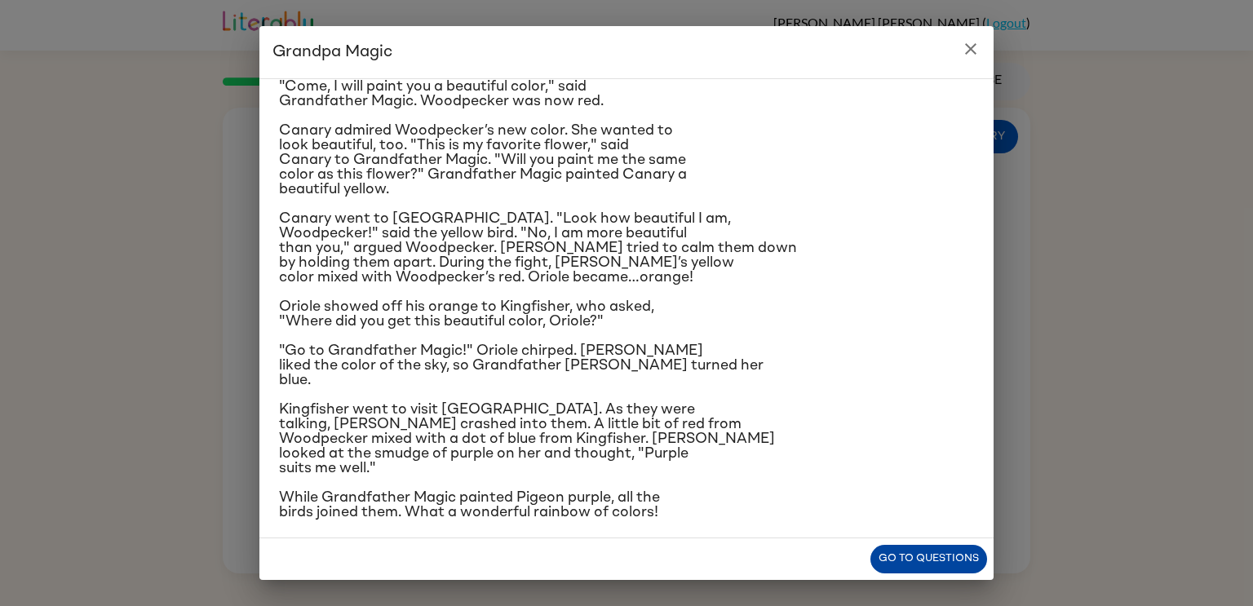
click at [900, 553] on button "Go to questions" at bounding box center [928, 559] width 117 height 29
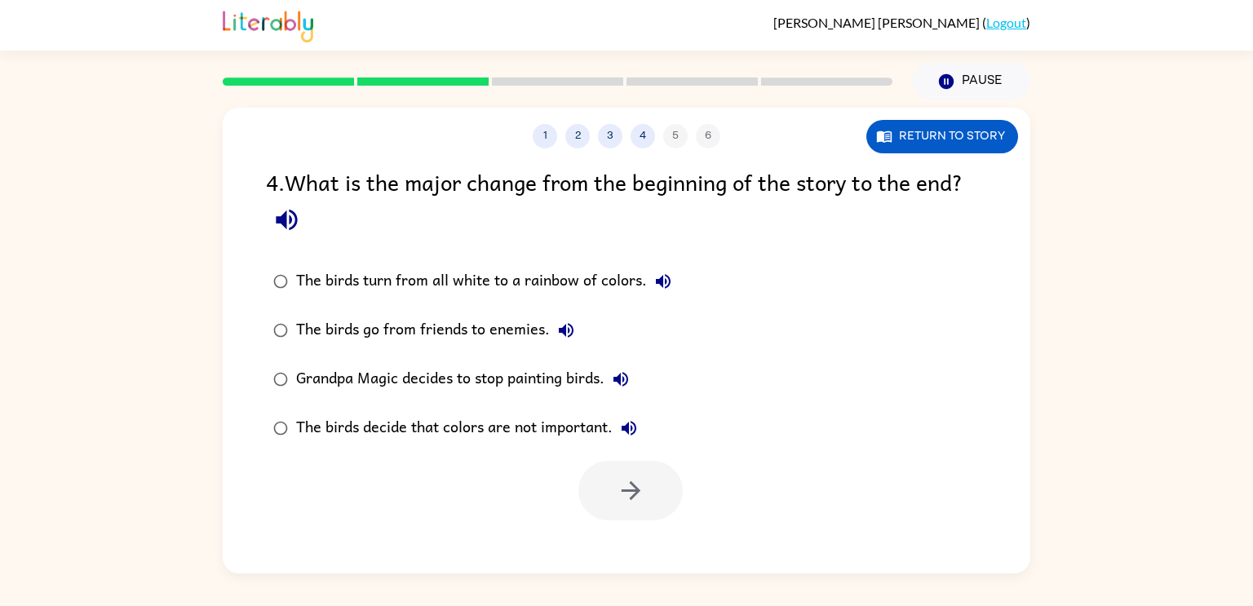
click at [658, 291] on icon "button" at bounding box center [663, 282] width 20 height 20
click at [316, 256] on div "4 . What is the major change from the beginning of the story to the end? The bi…" at bounding box center [626, 343] width 807 height 356
click at [320, 278] on div "The birds turn from all white to a rainbow of colors." at bounding box center [487, 281] width 383 height 33
click at [630, 485] on icon "button" at bounding box center [631, 490] width 29 height 29
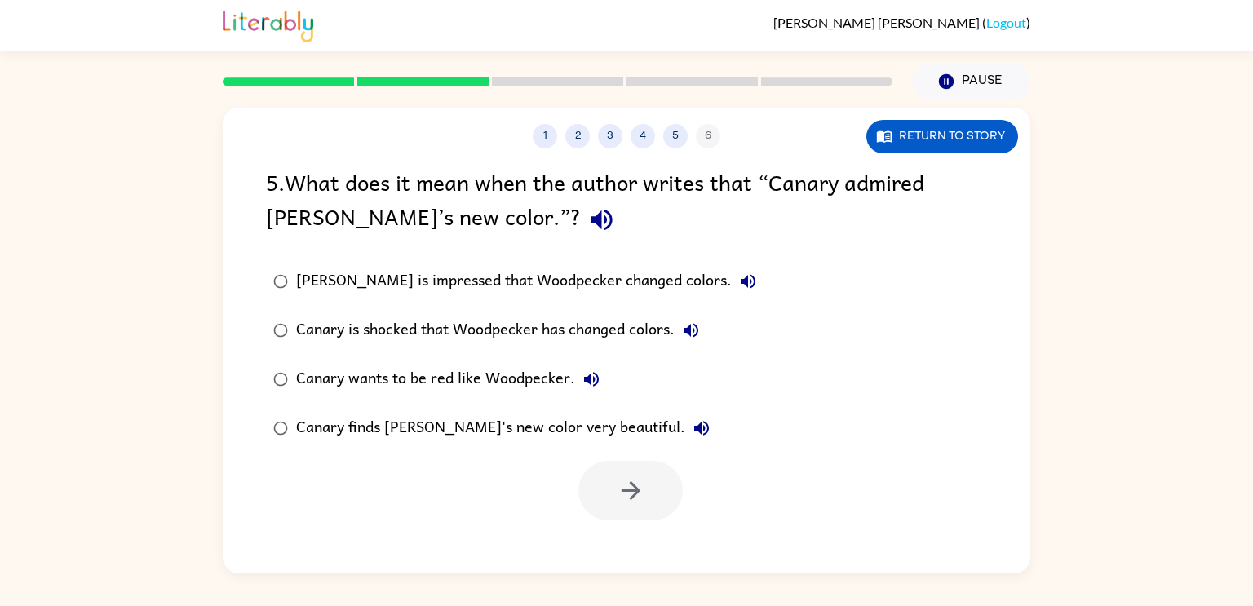
click at [587, 232] on icon "button" at bounding box center [601, 220] width 29 height 29
click at [532, 230] on div "5 . What does it mean when the author writes that “Canary admired [PERSON_NAME]…" at bounding box center [626, 203] width 721 height 76
click at [590, 223] on icon "button" at bounding box center [600, 220] width 21 height 21
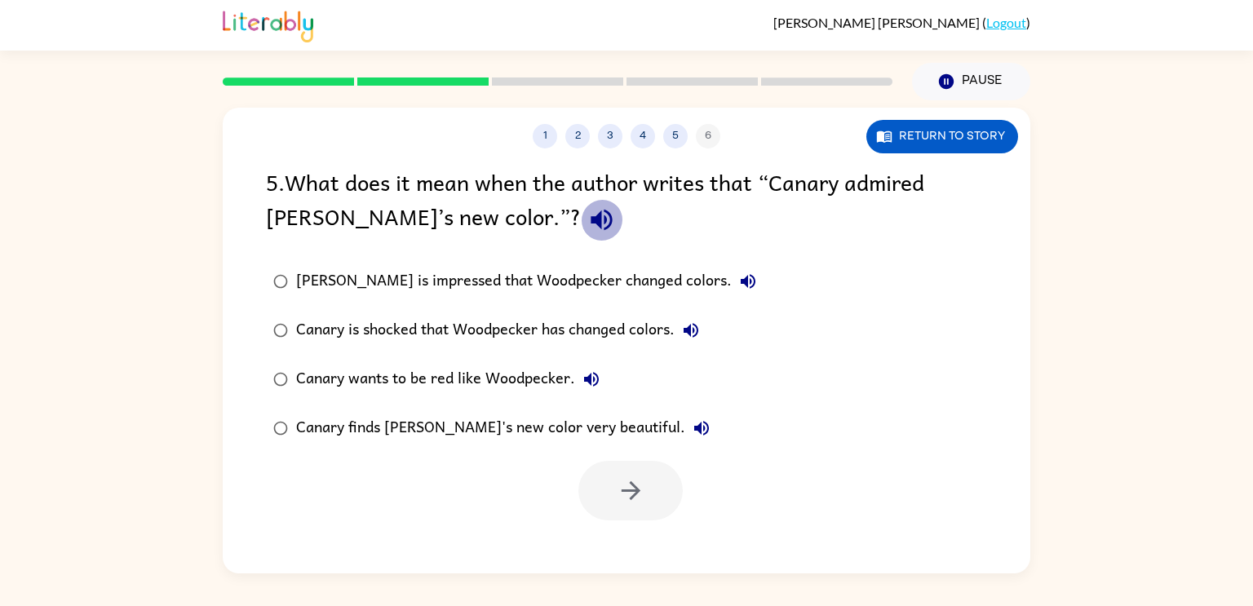
click at [587, 222] on icon "button" at bounding box center [601, 220] width 29 height 29
click at [731, 279] on button "[PERSON_NAME] is impressed that Woodpecker changed colors." at bounding box center [747, 281] width 33 height 33
click at [693, 334] on icon "button" at bounding box center [690, 330] width 15 height 15
click at [596, 372] on icon "button" at bounding box center [591, 379] width 20 height 20
click at [694, 423] on icon "button" at bounding box center [701, 428] width 15 height 15
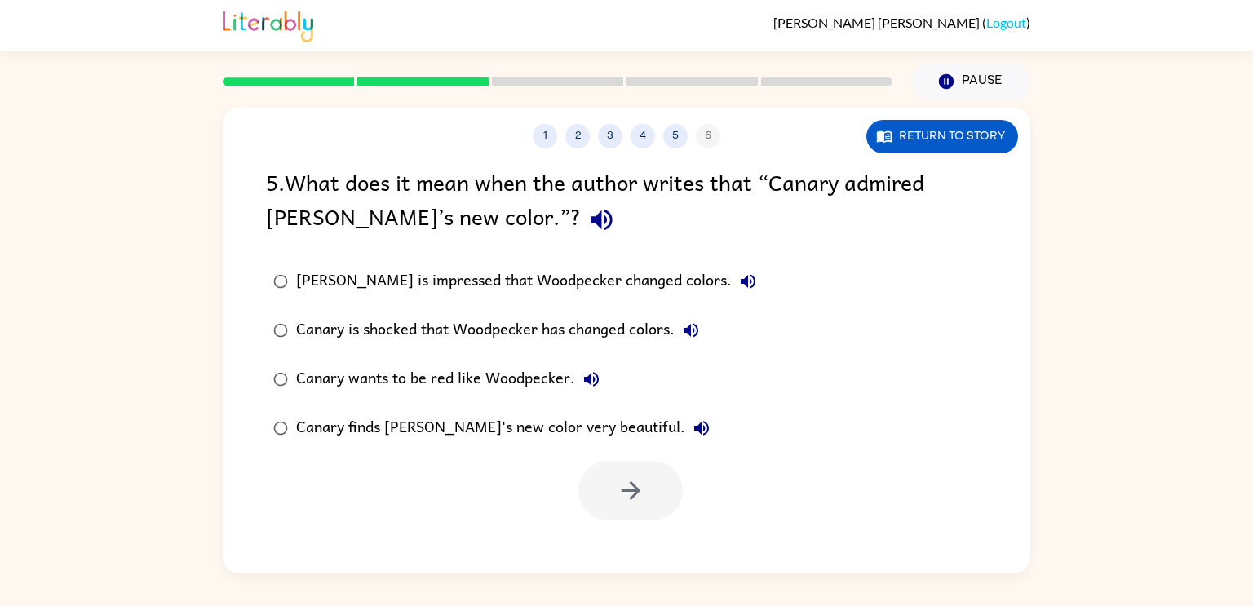
click at [590, 218] on icon "button" at bounding box center [600, 220] width 21 height 21
click at [623, 475] on button "button" at bounding box center [630, 491] width 104 height 60
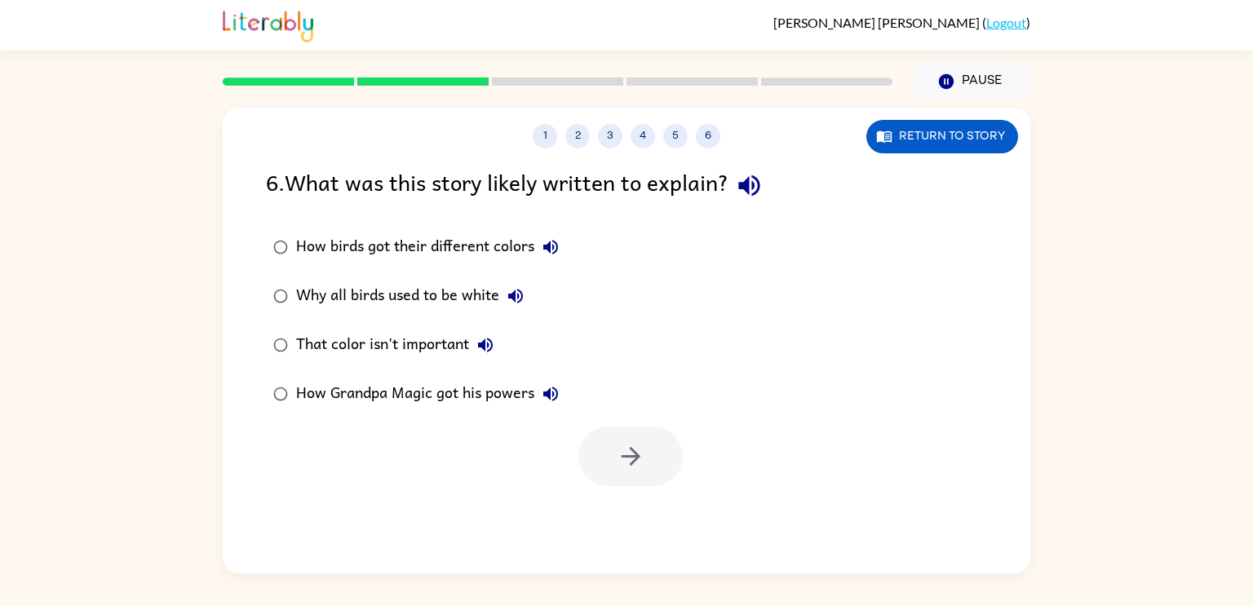
click at [754, 177] on icon "button" at bounding box center [749, 185] width 29 height 29
click at [555, 243] on icon "button" at bounding box center [550, 247] width 15 height 15
click at [521, 293] on icon "button" at bounding box center [516, 296] width 20 height 20
click at [492, 347] on icon "button" at bounding box center [485, 345] width 20 height 20
click at [555, 386] on icon "button" at bounding box center [551, 394] width 20 height 20
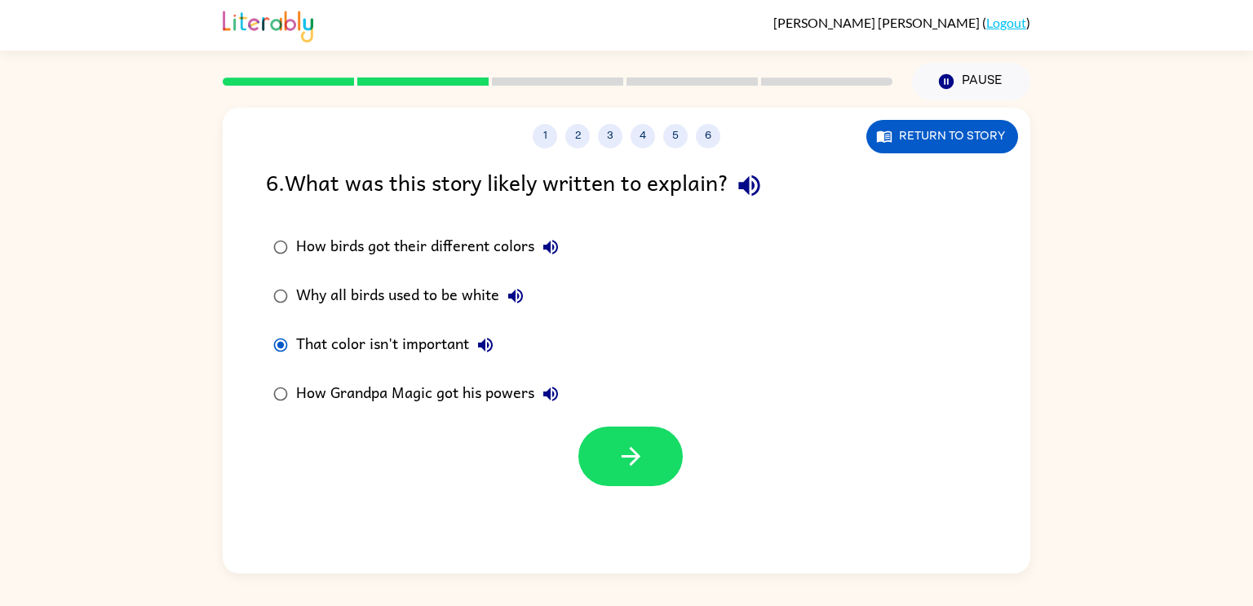
click at [518, 294] on icon "button" at bounding box center [515, 296] width 15 height 15
click at [550, 247] on icon "button" at bounding box center [550, 247] width 15 height 15
click at [608, 448] on button "button" at bounding box center [630, 456] width 104 height 60
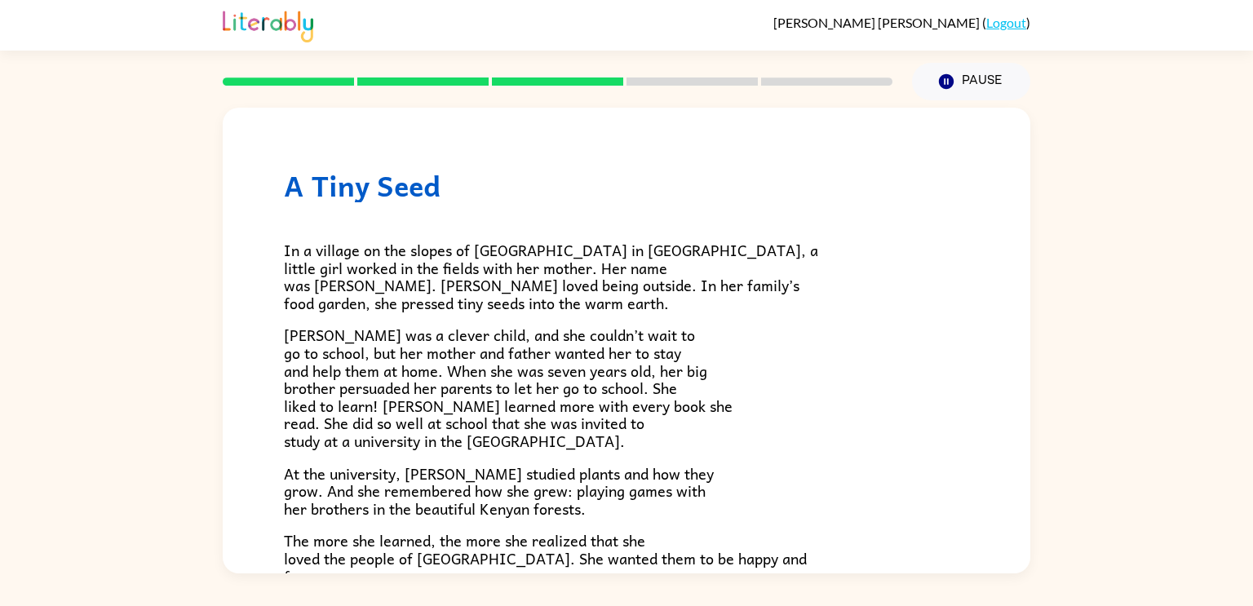
click at [577, 83] on rect at bounding box center [557, 81] width 131 height 8
click at [421, 84] on rect at bounding box center [422, 81] width 131 height 8
click at [570, 68] on div at bounding box center [557, 81] width 689 height 57
click at [572, 91] on div at bounding box center [557, 81] width 689 height 57
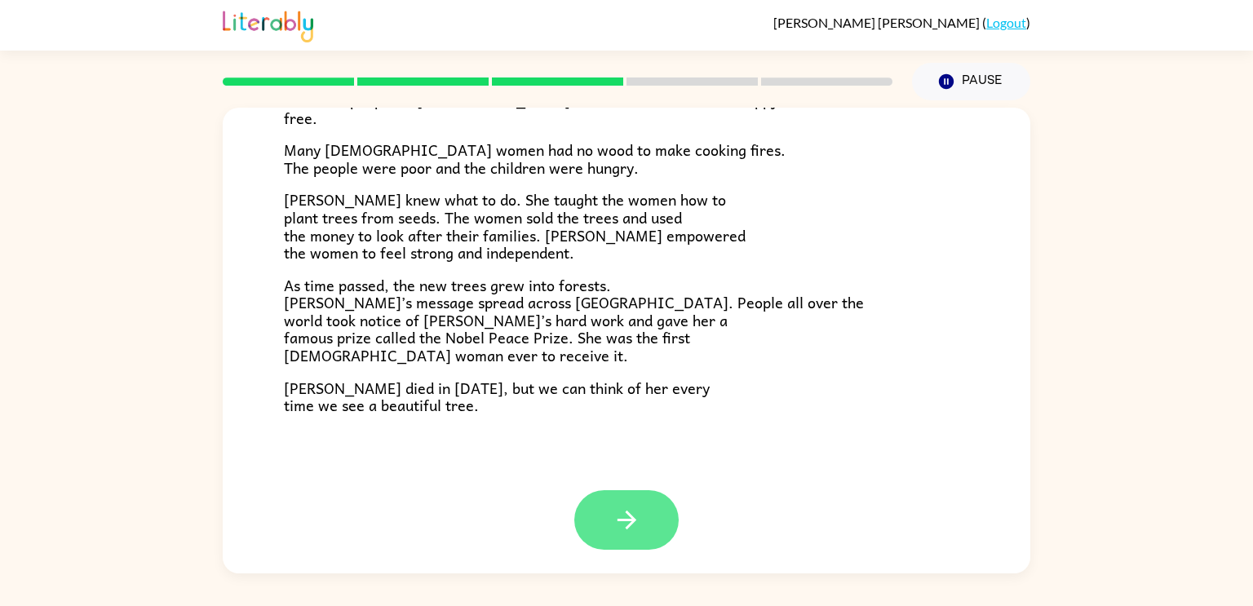
click at [642, 516] on button "button" at bounding box center [626, 520] width 104 height 60
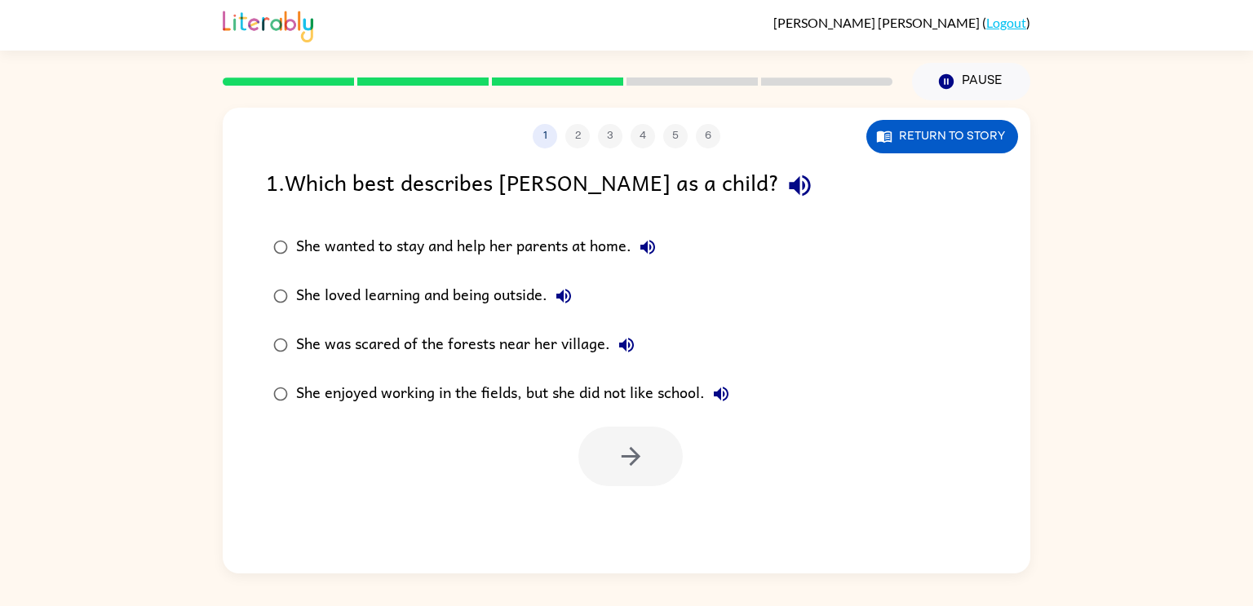
click at [785, 175] on icon "button" at bounding box center [799, 185] width 29 height 29
click at [911, 136] on button "Return to story" at bounding box center [942, 136] width 152 height 33
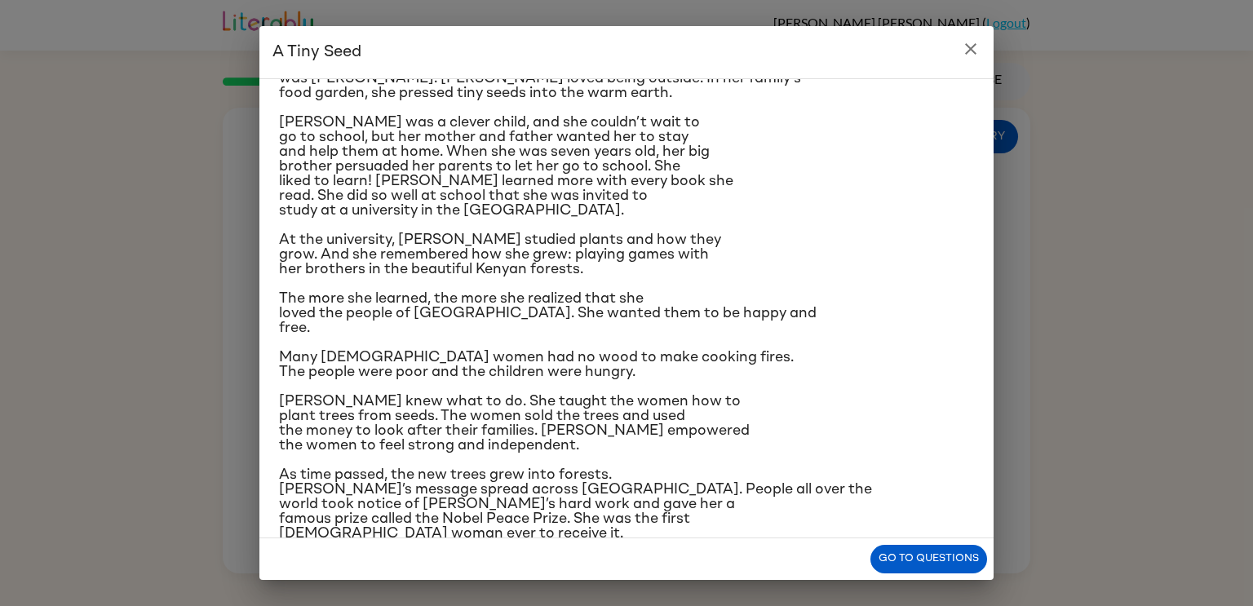
scroll to position [153, 0]
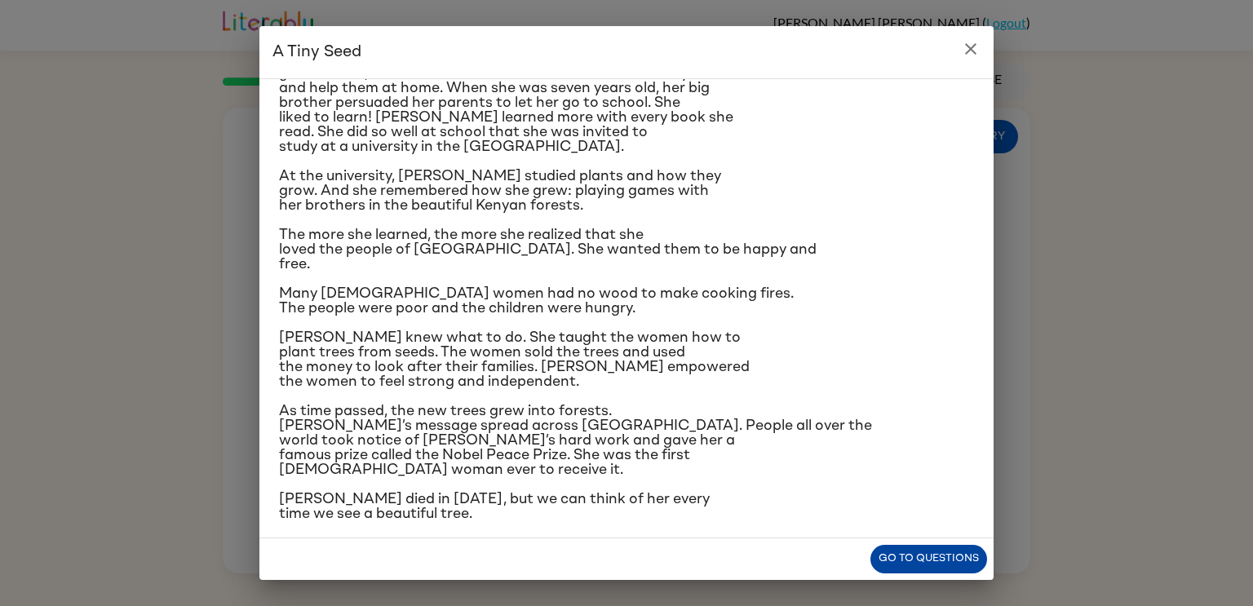
click at [894, 553] on button "Go to questions" at bounding box center [928, 559] width 117 height 29
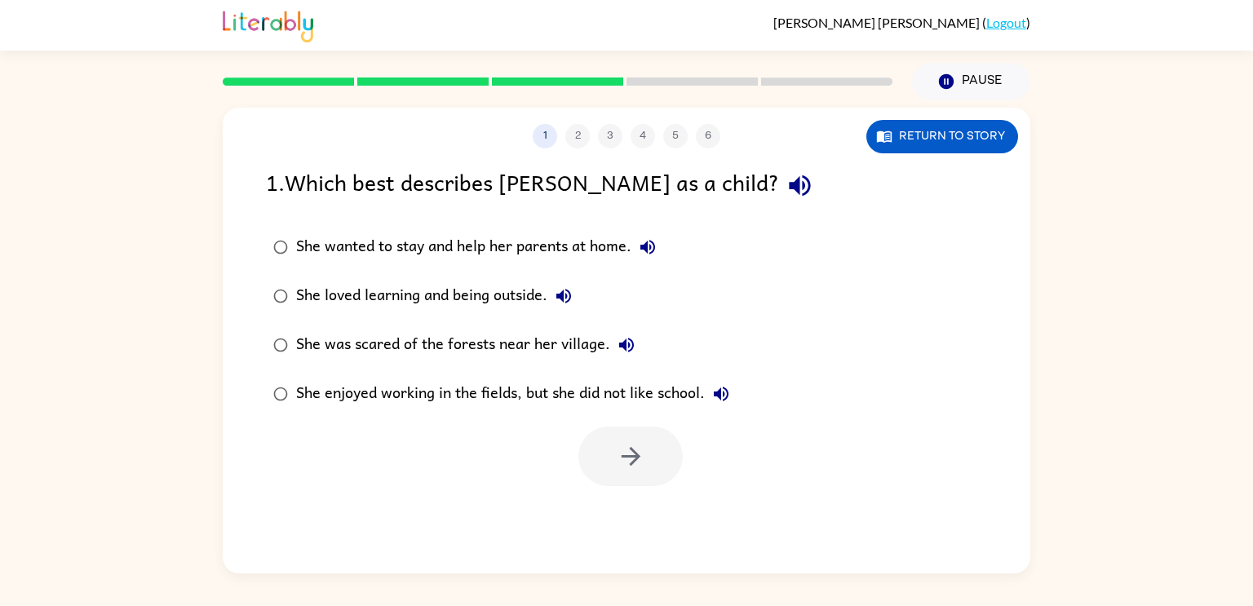
click at [628, 142] on div "1 2 3 4 5 6" at bounding box center [626, 136] width 807 height 24
click at [607, 130] on div "1 2 3 4 5 6" at bounding box center [626, 136] width 807 height 24
click at [779, 192] on button "button" at bounding box center [800, 186] width 42 height 42
click at [654, 251] on icon "button" at bounding box center [647, 247] width 15 height 15
click at [572, 299] on icon "button" at bounding box center [564, 296] width 20 height 20
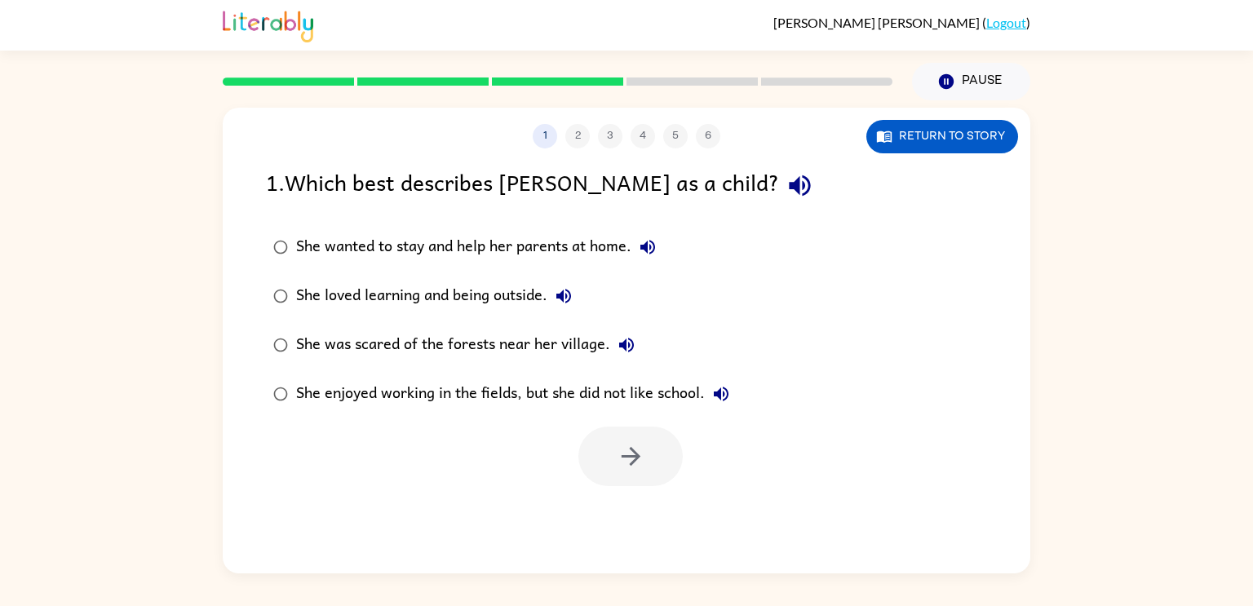
click at [303, 293] on div "She loved learning and being outside." at bounding box center [438, 296] width 284 height 33
click at [628, 347] on icon "button" at bounding box center [627, 345] width 20 height 20
click at [725, 389] on icon "button" at bounding box center [721, 394] width 20 height 20
click at [643, 451] on icon "button" at bounding box center [631, 456] width 29 height 29
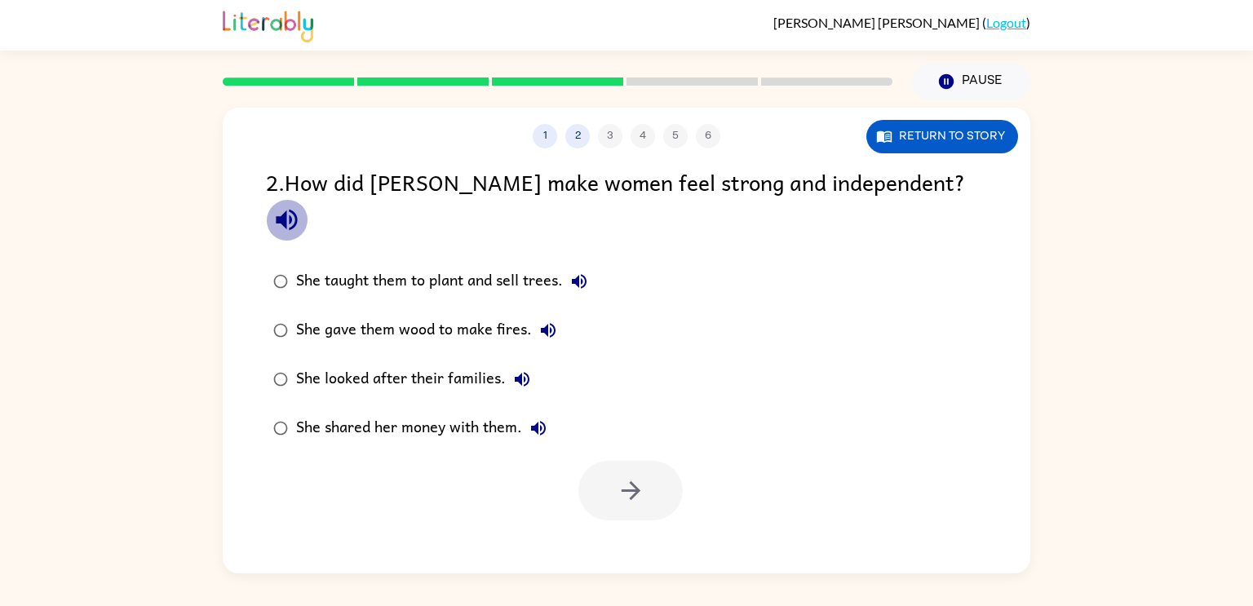
click at [297, 210] on icon "button" at bounding box center [286, 220] width 21 height 21
click at [593, 265] on button "She taught them to plant and sell trees." at bounding box center [579, 281] width 33 height 33
click at [555, 320] on icon "button" at bounding box center [548, 330] width 20 height 20
click at [516, 369] on icon "button" at bounding box center [522, 379] width 20 height 20
click at [532, 418] on icon "button" at bounding box center [538, 428] width 20 height 20
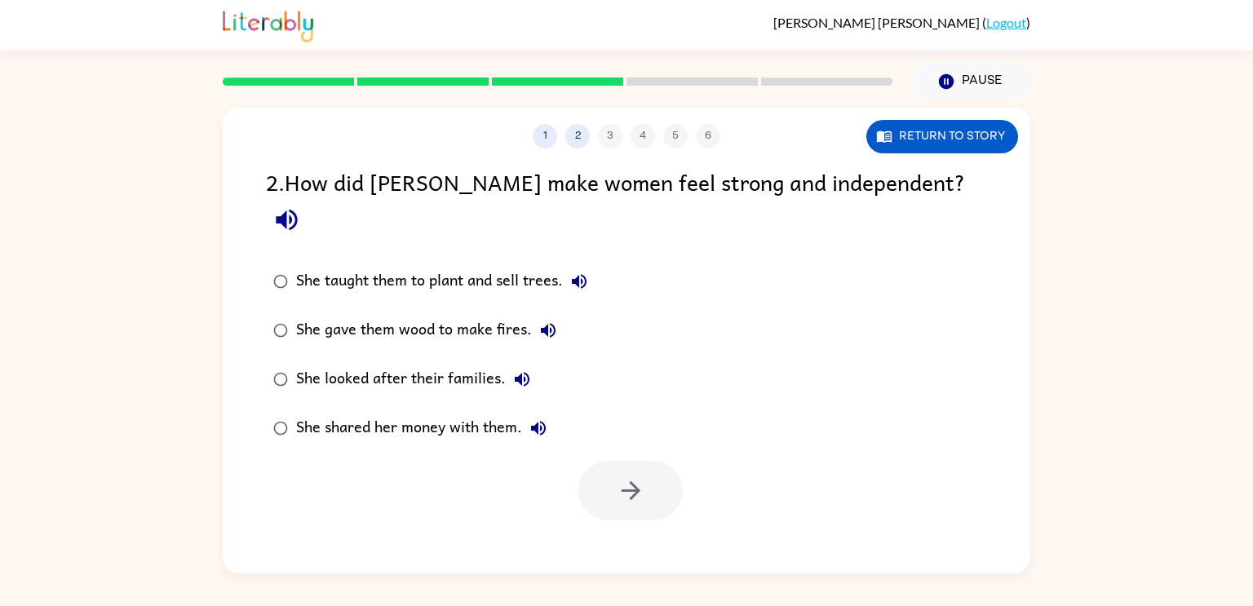
click at [512, 369] on icon "button" at bounding box center [522, 379] width 20 height 20
click at [558, 314] on button "She gave them wood to make fires." at bounding box center [548, 330] width 33 height 33
click at [289, 306] on label "She gave them wood to make fires." at bounding box center [430, 330] width 347 height 49
click at [300, 265] on div "She taught them to plant and sell trees." at bounding box center [445, 281] width 299 height 33
click at [617, 476] on icon "button" at bounding box center [631, 490] width 29 height 29
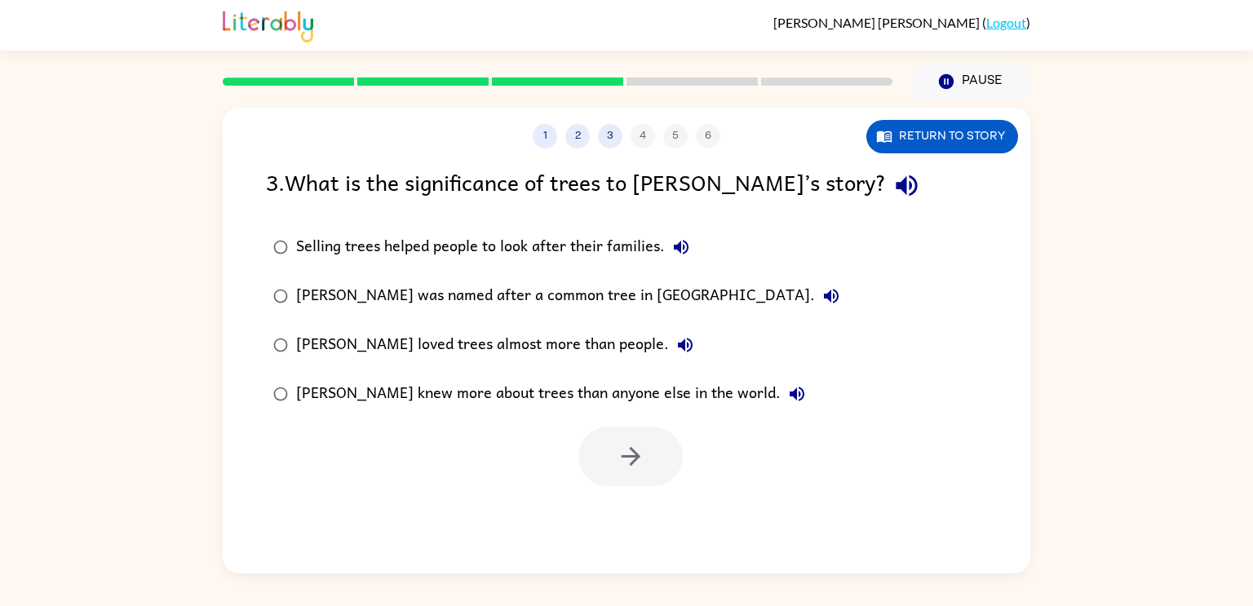
click at [892, 182] on icon "button" at bounding box center [906, 185] width 29 height 29
click at [676, 246] on icon "button" at bounding box center [681, 247] width 15 height 15
click at [934, 134] on button "Return to story" at bounding box center [942, 136] width 152 height 33
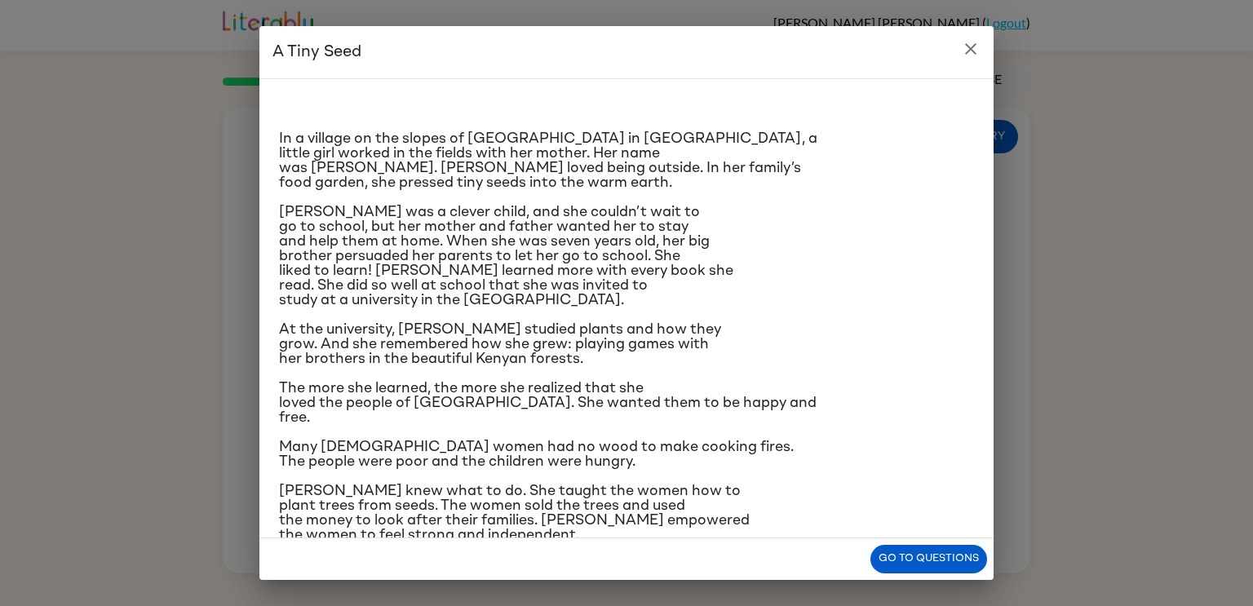
click at [970, 49] on icon "close" at bounding box center [970, 48] width 11 height 11
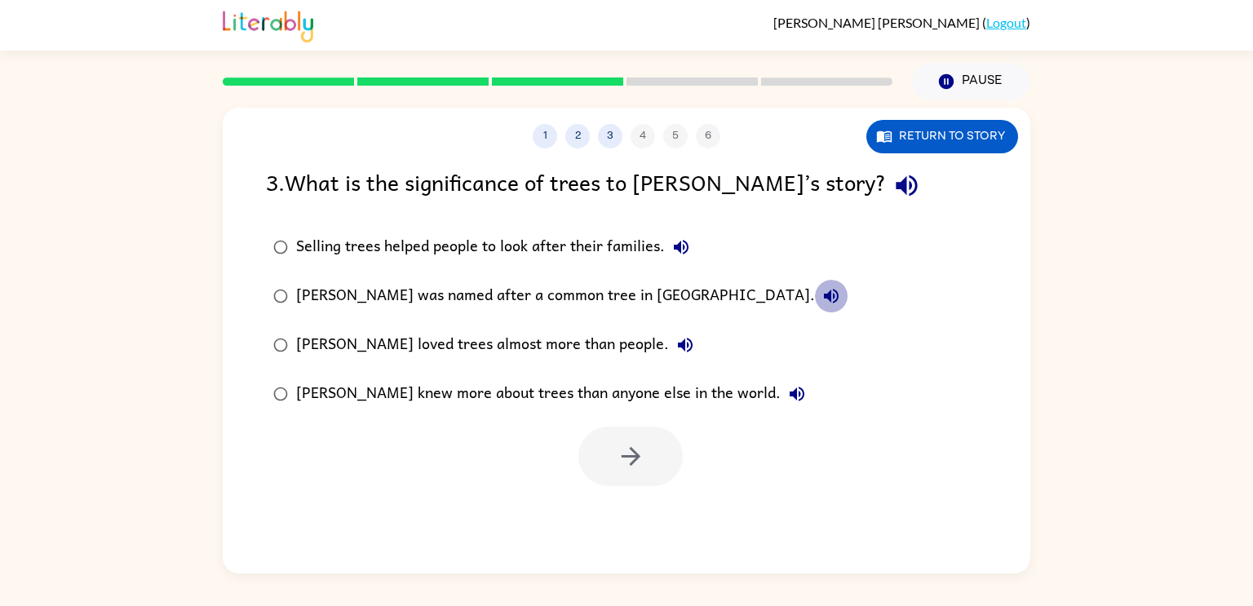
click at [824, 296] on icon "button" at bounding box center [831, 296] width 15 height 15
click at [675, 340] on icon "button" at bounding box center [685, 345] width 20 height 20
click at [787, 394] on icon "button" at bounding box center [797, 394] width 20 height 20
click at [824, 299] on icon "button" at bounding box center [831, 296] width 15 height 15
click at [635, 298] on div "[PERSON_NAME] was named after a common tree in [GEOGRAPHIC_DATA]." at bounding box center [571, 296] width 551 height 33
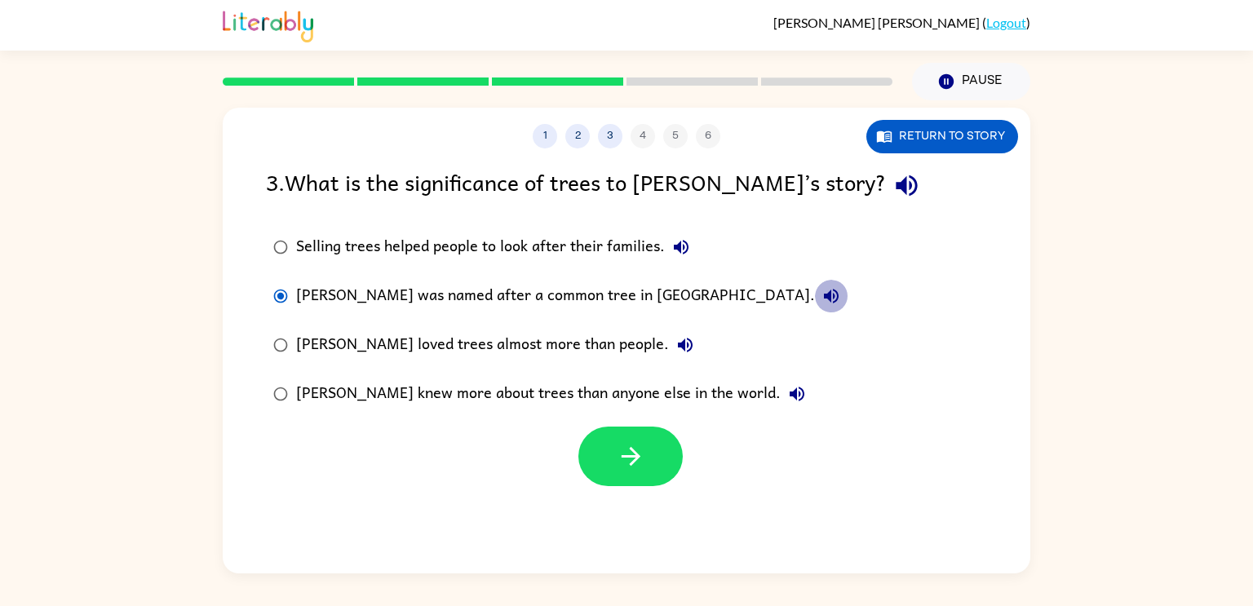
click at [821, 290] on icon "button" at bounding box center [831, 296] width 20 height 20
click at [922, 133] on button "Return to story" at bounding box center [942, 136] width 152 height 33
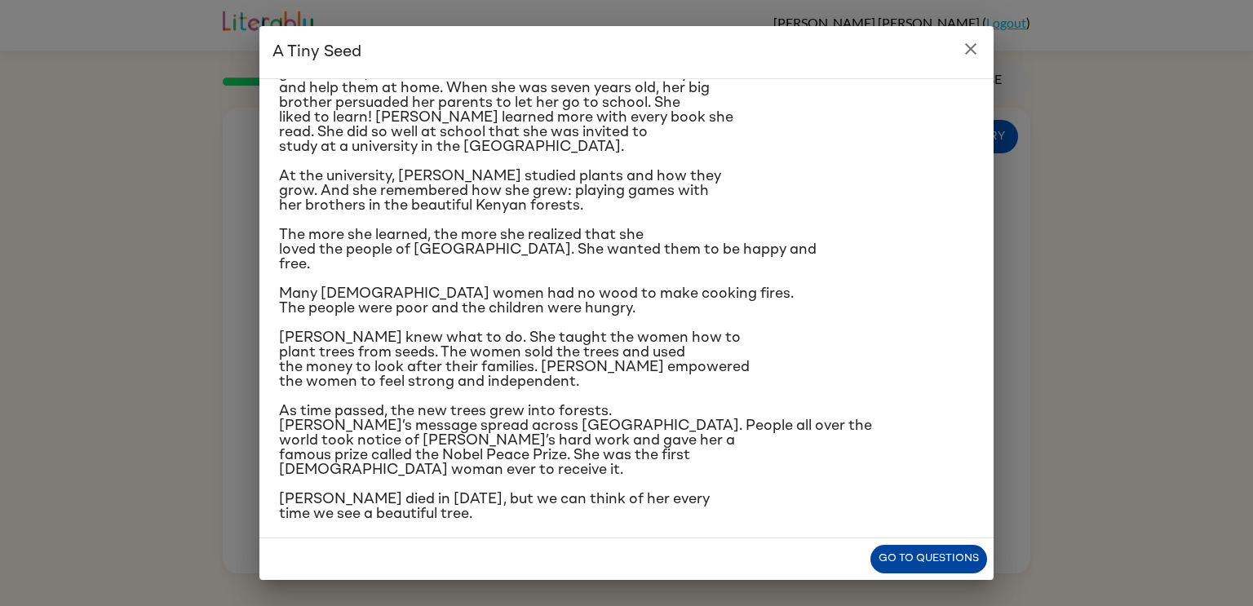
click at [894, 553] on button "Go to questions" at bounding box center [928, 559] width 117 height 29
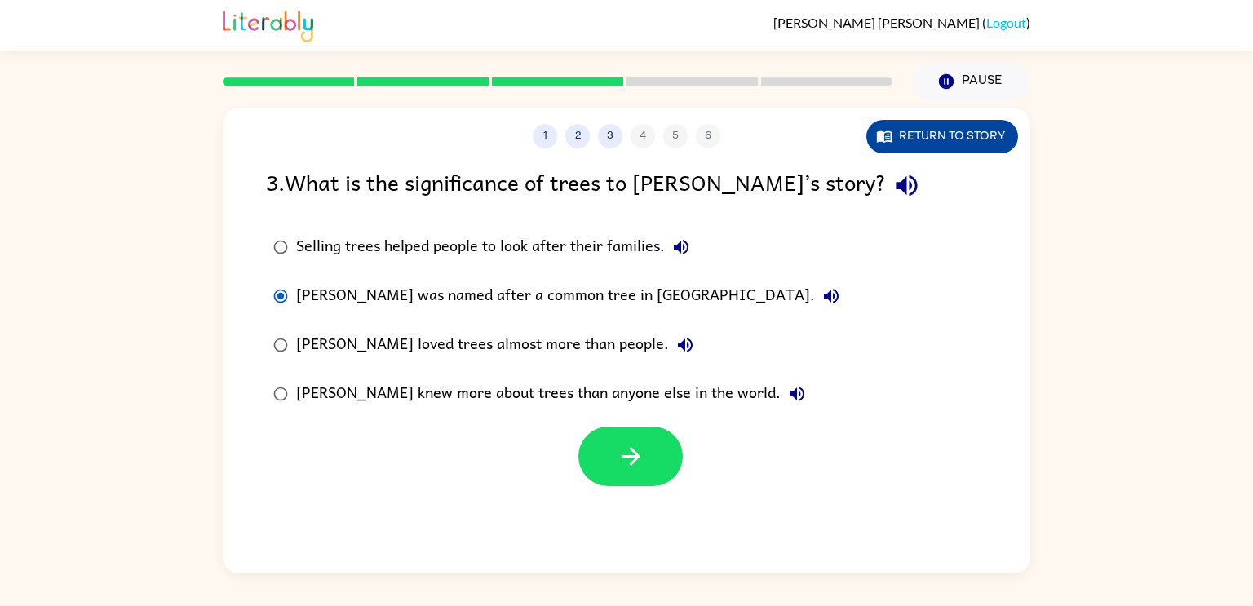
click at [935, 128] on button "Return to story" at bounding box center [942, 136] width 152 height 33
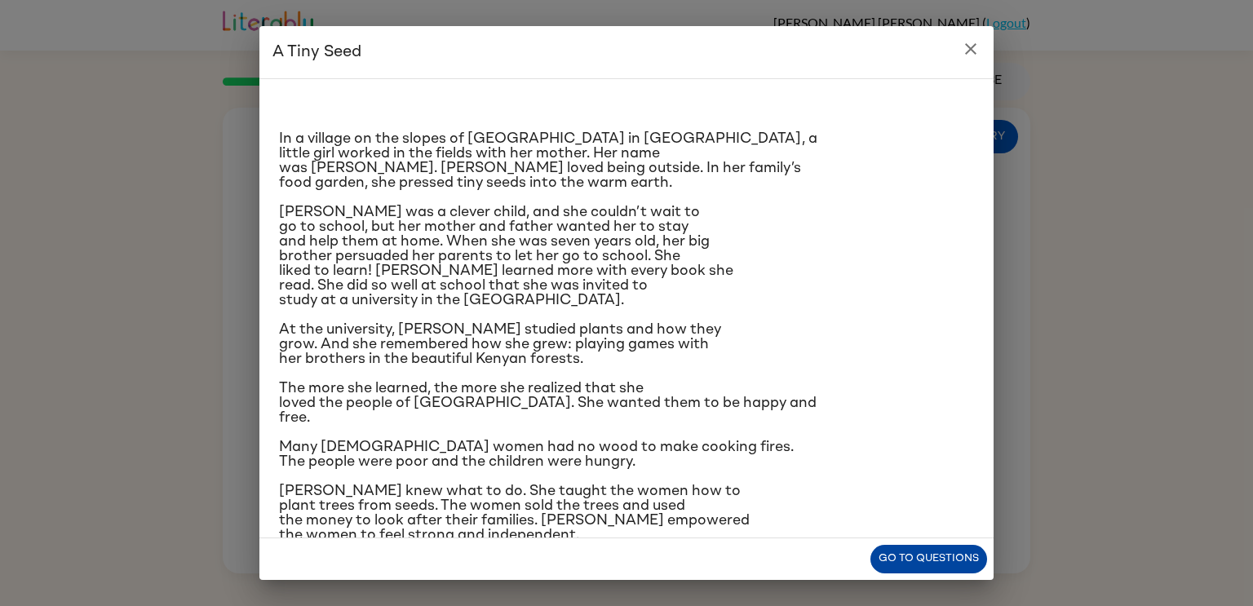
click at [893, 551] on button "Go to questions" at bounding box center [928, 559] width 117 height 29
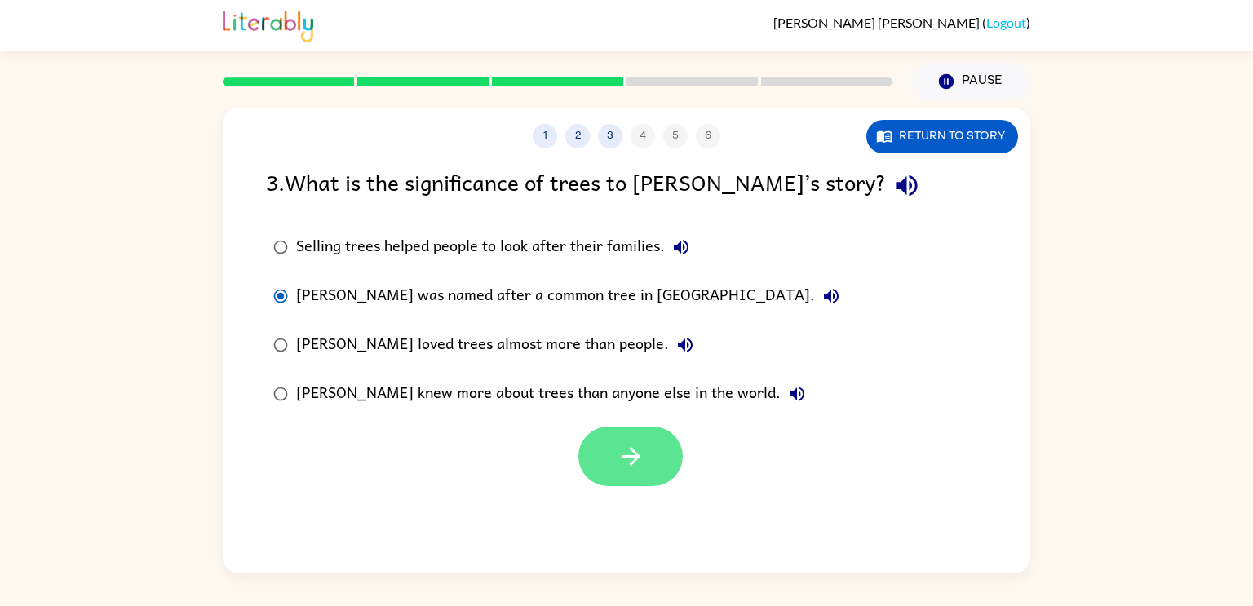
click at [644, 440] on button "button" at bounding box center [630, 456] width 104 height 60
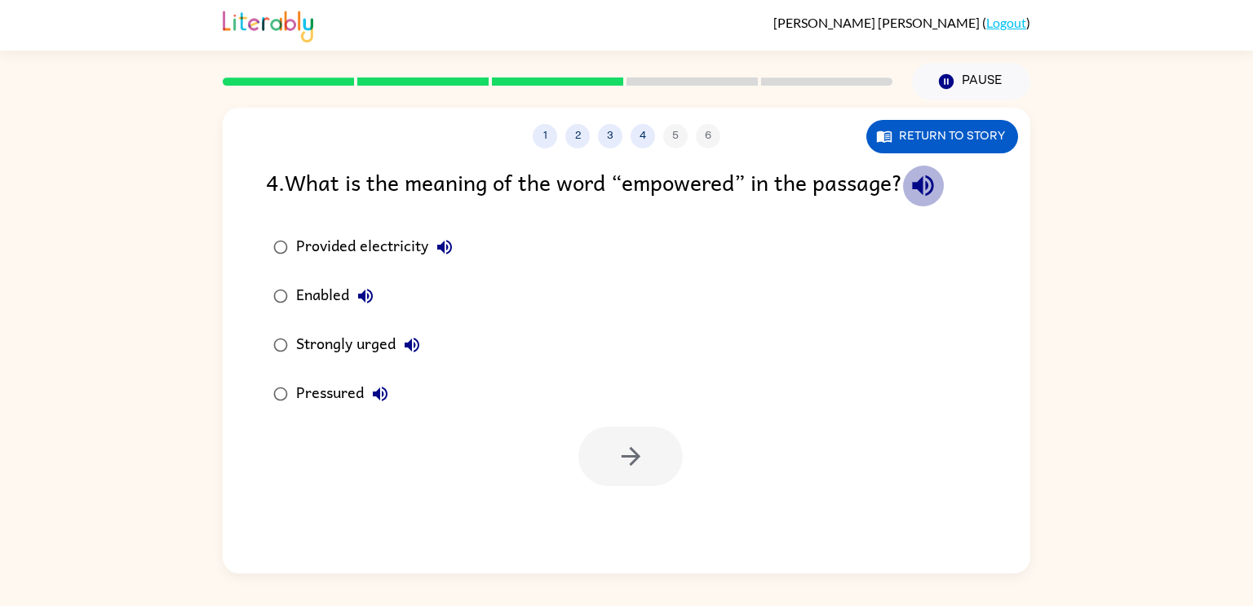
click at [935, 201] on button "button" at bounding box center [923, 186] width 42 height 42
click at [440, 242] on icon "button" at bounding box center [445, 247] width 20 height 20
click at [966, 133] on button "Return to story" at bounding box center [942, 136] width 152 height 33
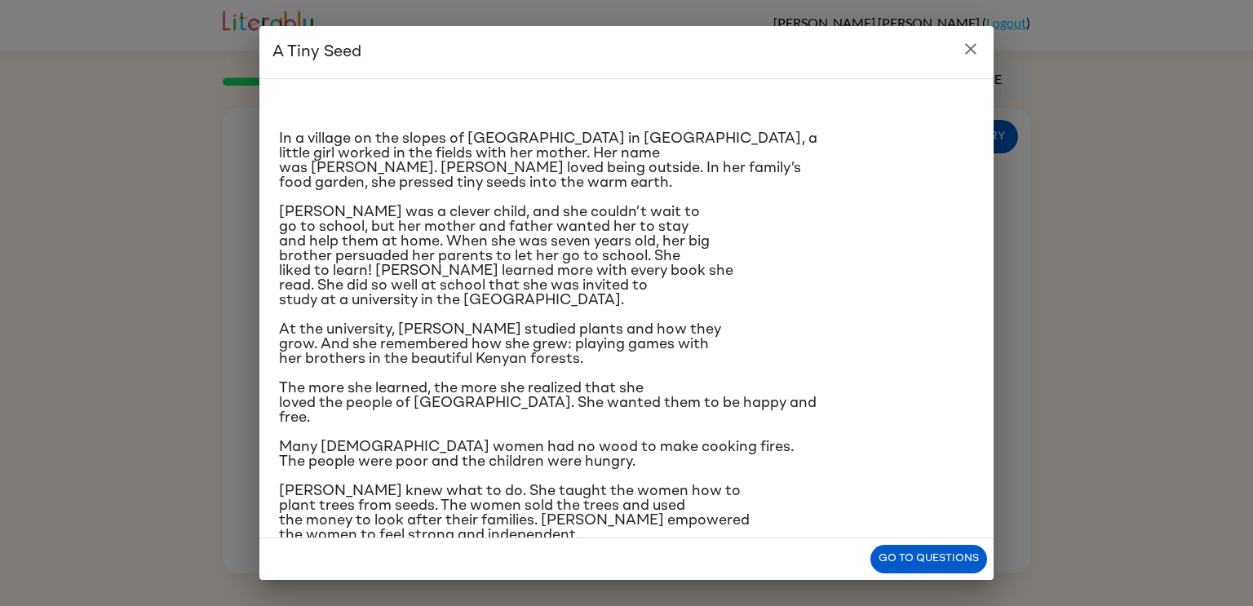
scroll to position [16, 0]
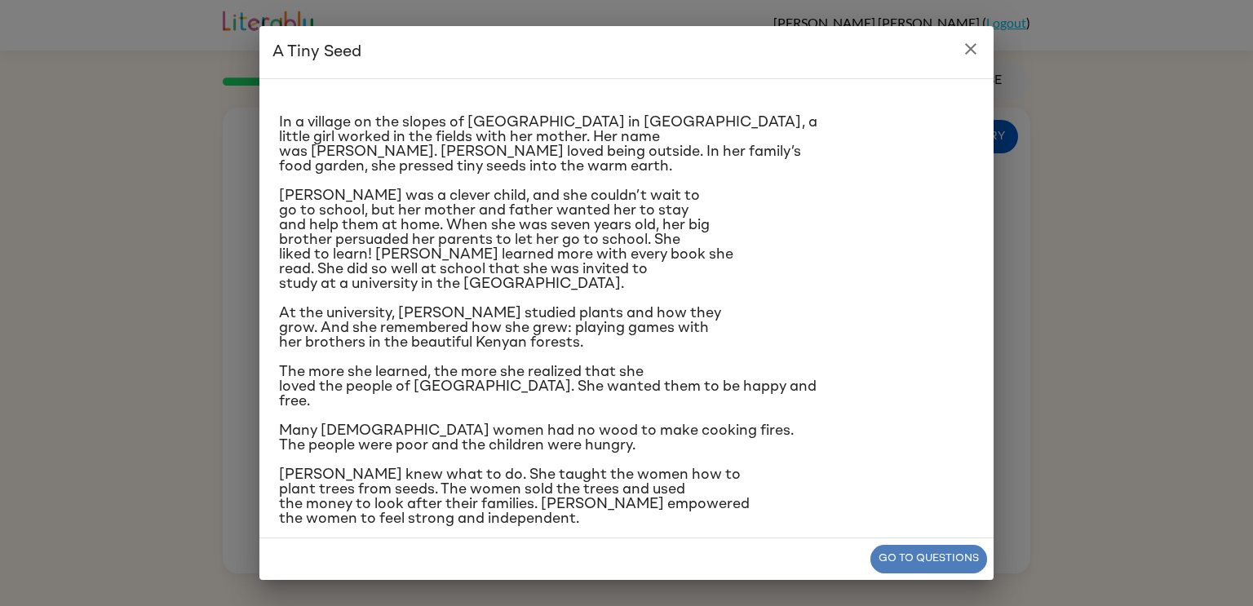
click at [880, 559] on button "Go to questions" at bounding box center [928, 559] width 117 height 29
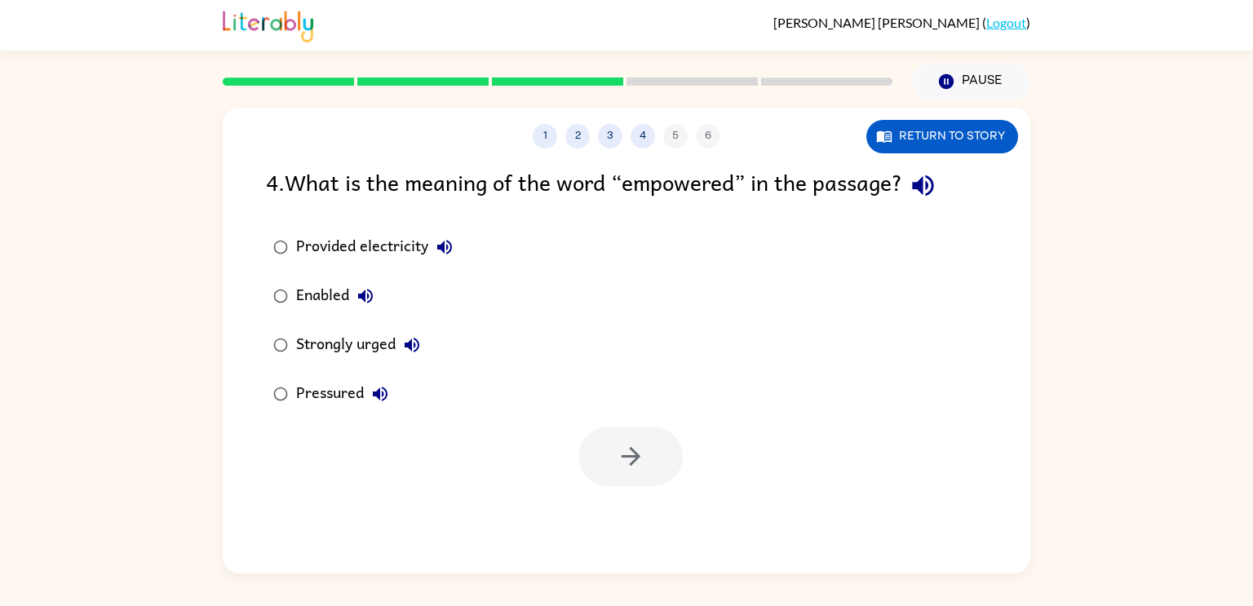
click at [365, 298] on icon "button" at bounding box center [365, 296] width 15 height 15
click at [409, 344] on icon "button" at bounding box center [411, 345] width 15 height 15
click at [380, 387] on icon "button" at bounding box center [380, 394] width 20 height 20
click at [368, 290] on icon "button" at bounding box center [365, 296] width 15 height 15
click at [365, 303] on icon "button" at bounding box center [366, 296] width 20 height 20
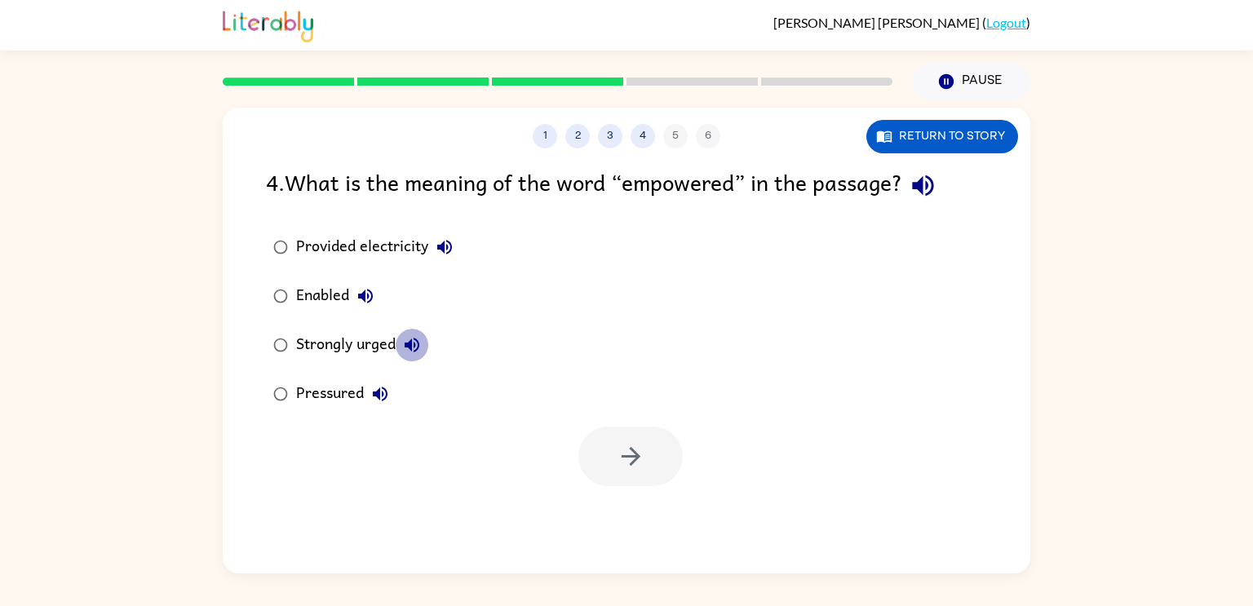
click at [409, 334] on button "Strongly urged" at bounding box center [412, 345] width 33 height 33
click at [400, 339] on button "Strongly urged" at bounding box center [412, 345] width 33 height 33
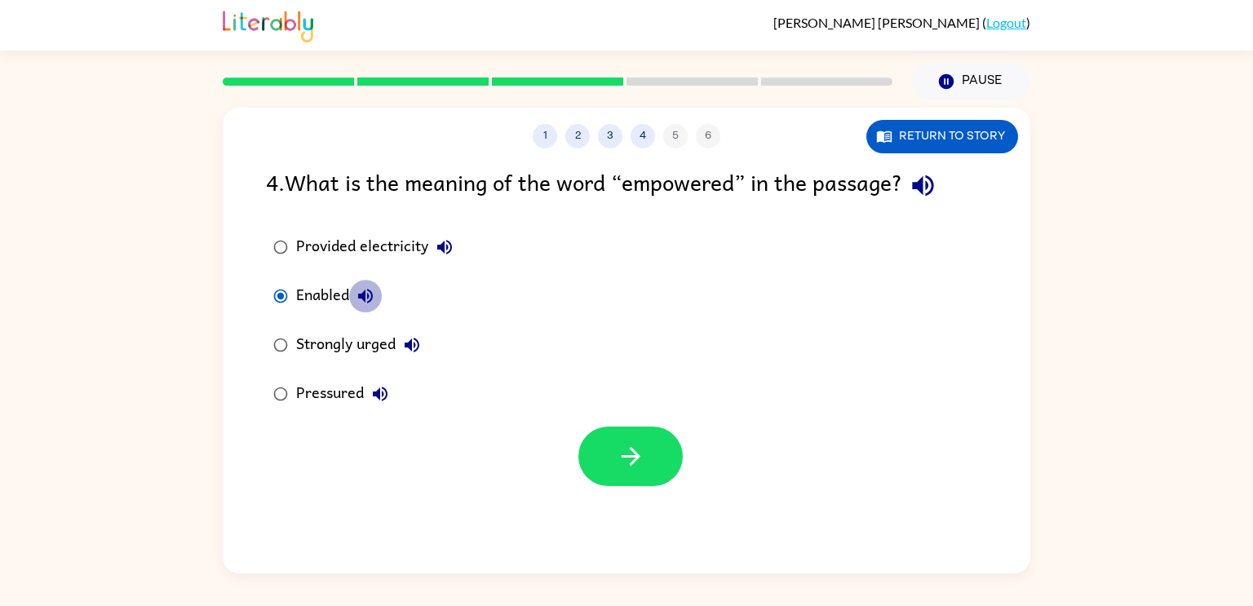
click at [369, 294] on icon "button" at bounding box center [366, 296] width 20 height 20
click at [661, 475] on button "button" at bounding box center [630, 456] width 104 height 60
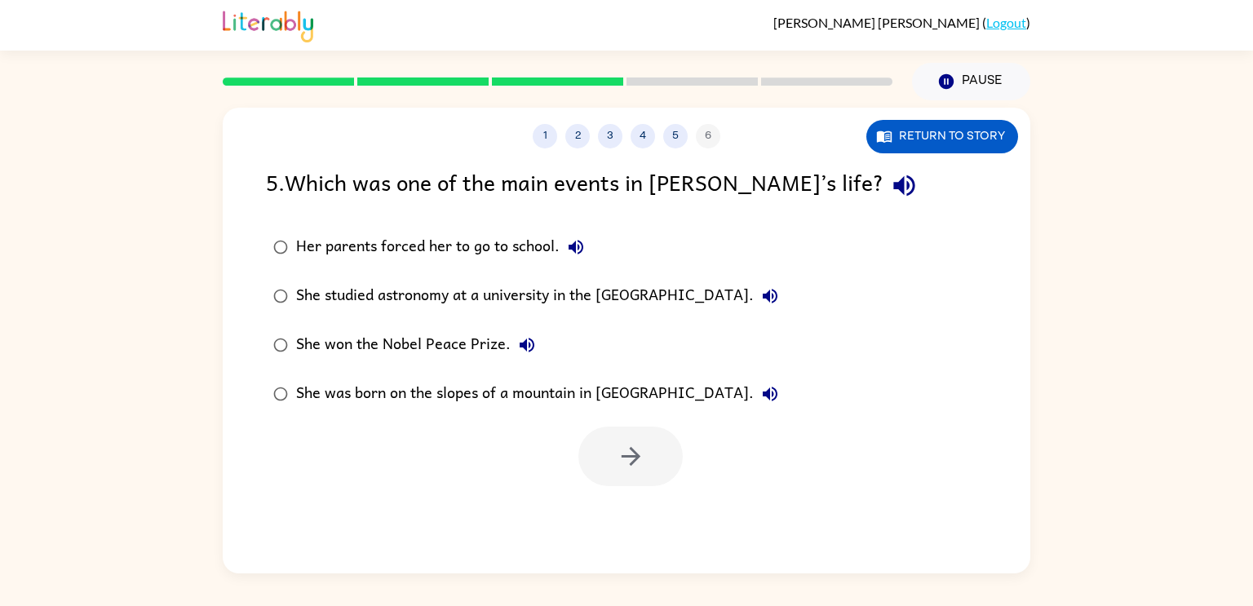
click at [890, 188] on icon "button" at bounding box center [904, 185] width 29 height 29
click at [575, 233] on button "Her parents forced her to go to school." at bounding box center [575, 247] width 33 height 33
click at [780, 291] on icon "button" at bounding box center [770, 296] width 20 height 20
click at [520, 343] on icon "button" at bounding box center [526, 345] width 15 height 15
click at [760, 391] on icon "button" at bounding box center [770, 394] width 20 height 20
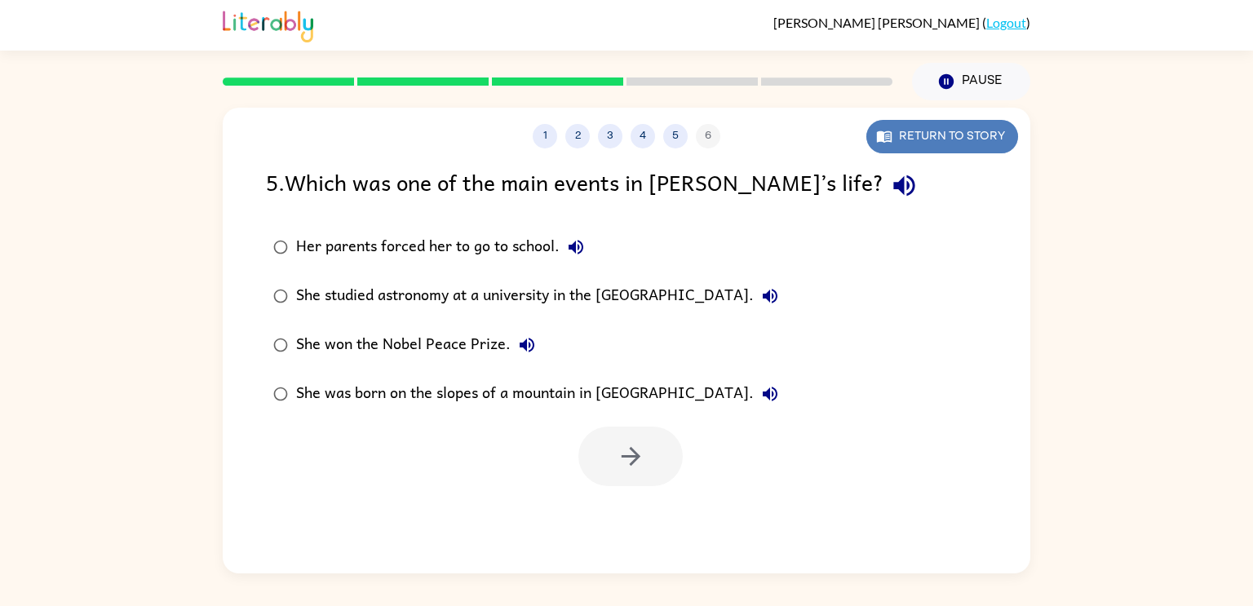
click at [900, 135] on button "Return to story" at bounding box center [942, 136] width 152 height 33
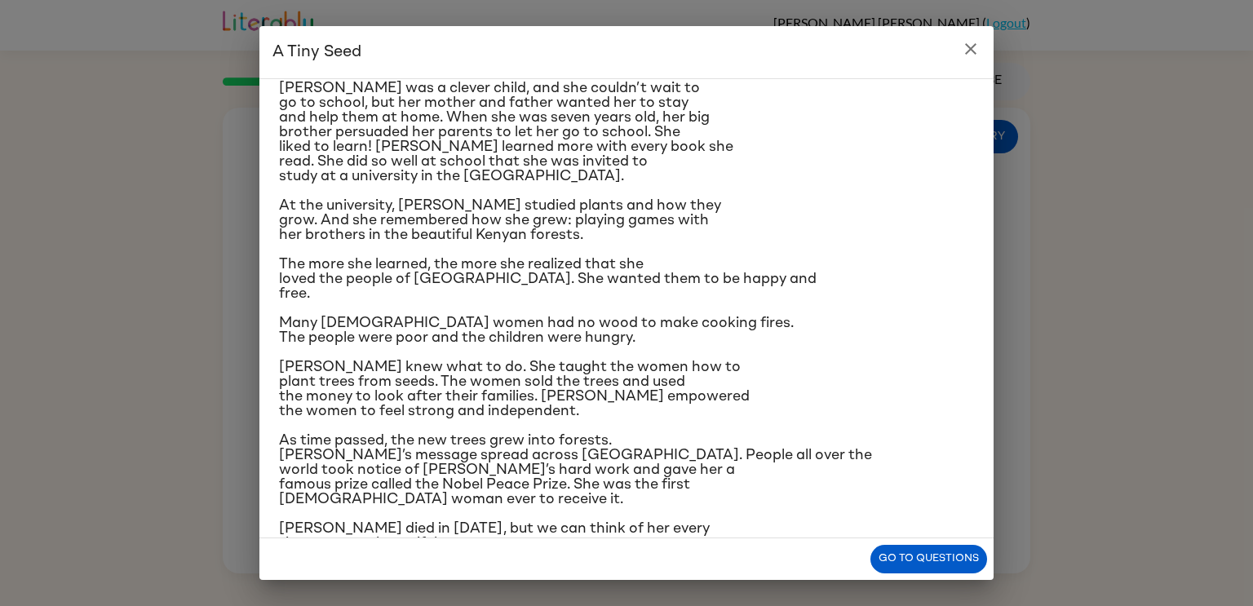
scroll to position [153, 0]
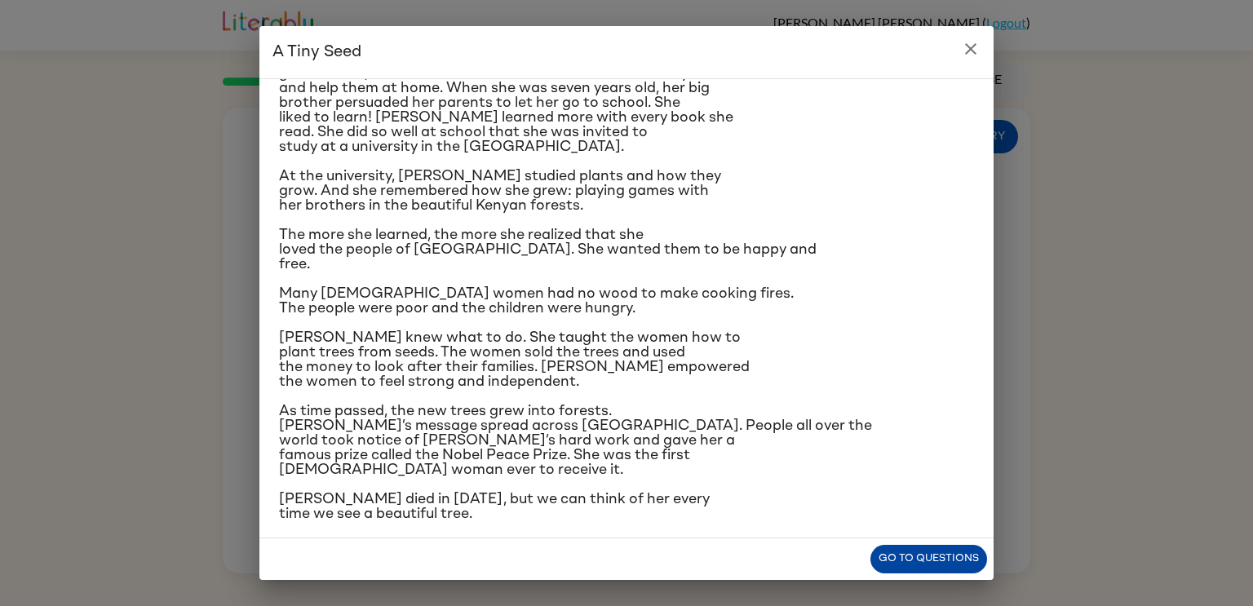
click at [901, 551] on button "Go to questions" at bounding box center [928, 559] width 117 height 29
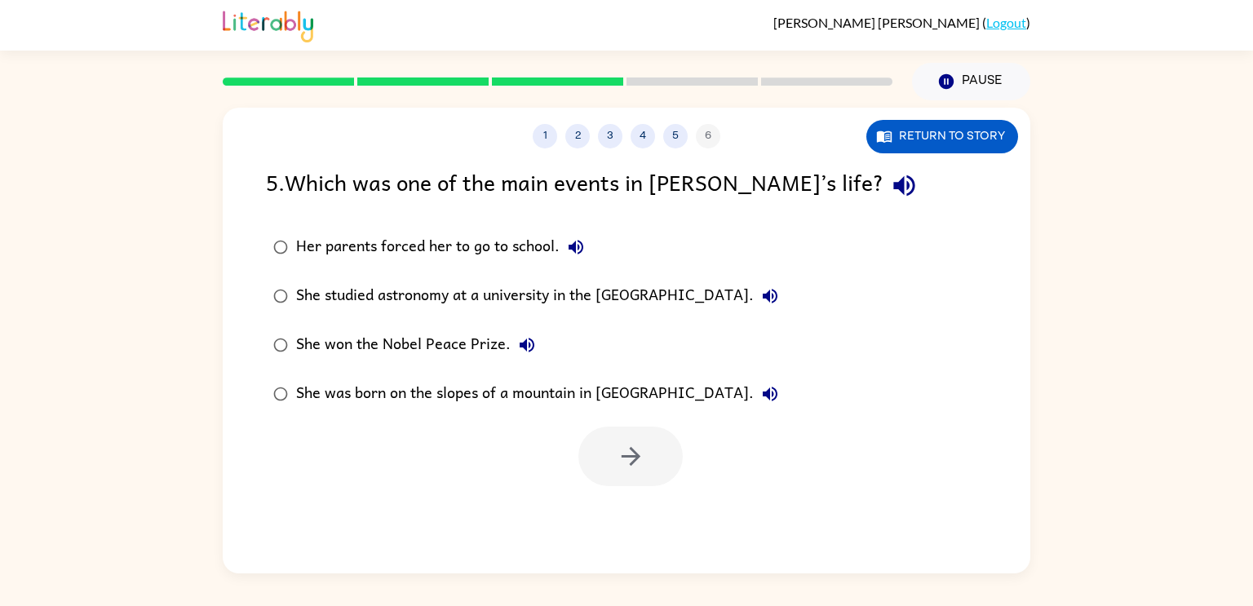
click at [326, 347] on div "She won the Nobel Peace Prize." at bounding box center [419, 345] width 247 height 33
click at [632, 457] on icon "button" at bounding box center [630, 456] width 19 height 19
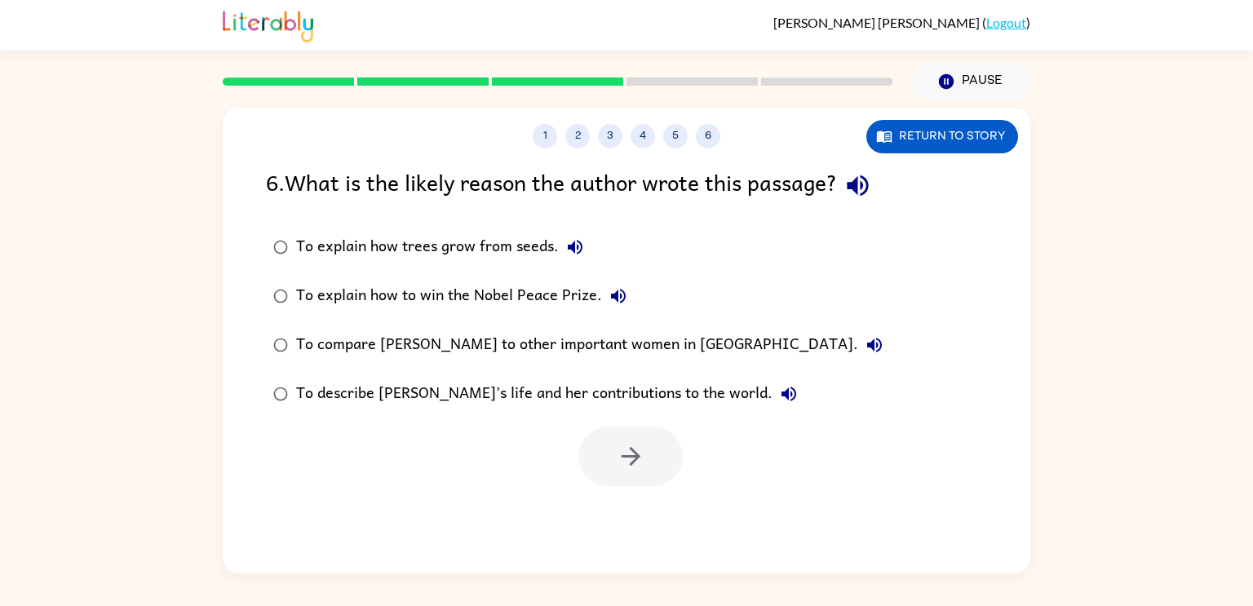
click at [861, 188] on icon "button" at bounding box center [856, 185] width 21 height 21
click at [570, 245] on icon "button" at bounding box center [575, 247] width 15 height 15
click at [611, 294] on icon "button" at bounding box center [618, 296] width 15 height 15
click at [864, 338] on icon "button" at bounding box center [874, 345] width 20 height 20
click at [772, 388] on button "To describe [PERSON_NAME]’s life and her contributions to the world." at bounding box center [788, 394] width 33 height 33
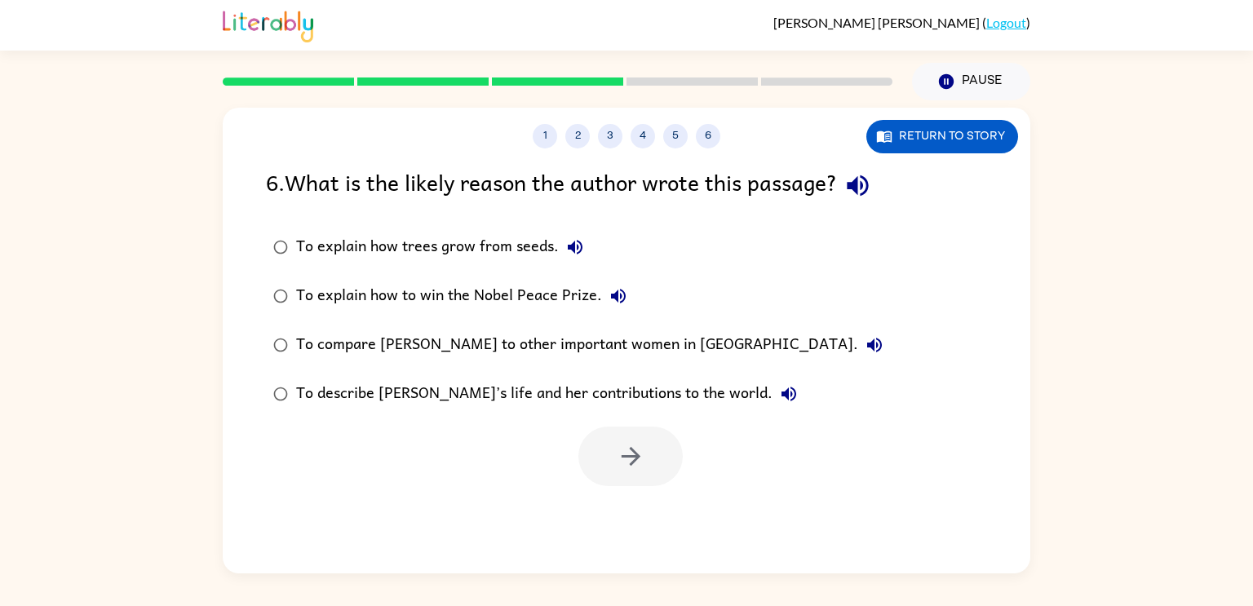
click at [510, 338] on div "To compare [PERSON_NAME] to other important women in [GEOGRAPHIC_DATA]." at bounding box center [593, 345] width 594 height 33
click at [644, 448] on icon "button" at bounding box center [631, 456] width 29 height 29
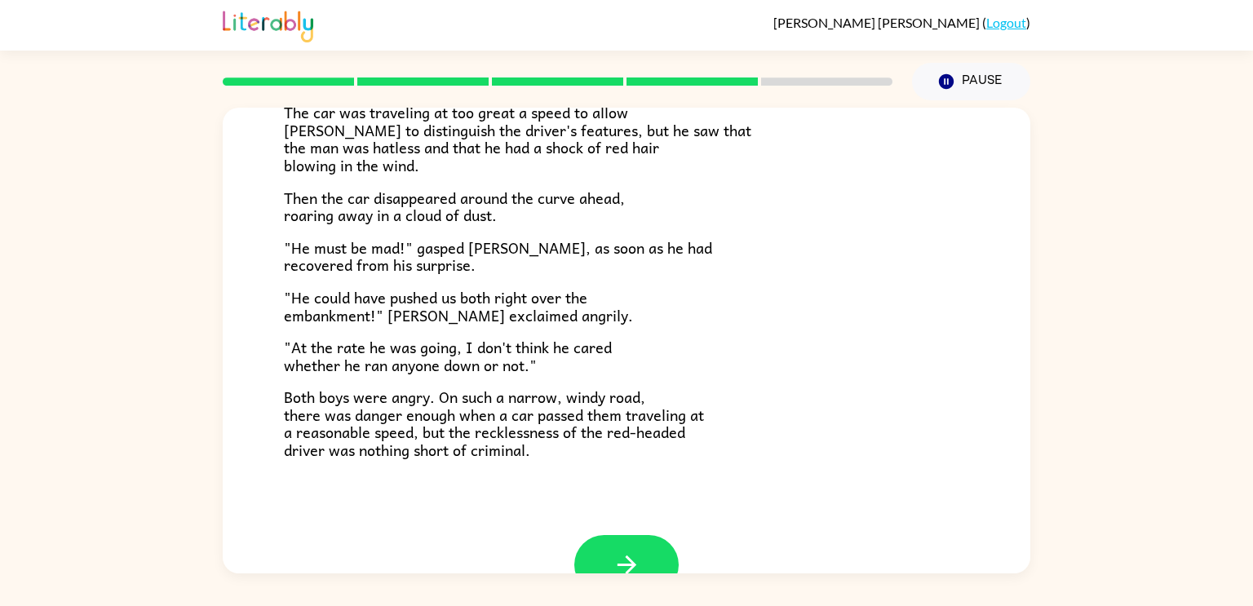
scroll to position [453, 0]
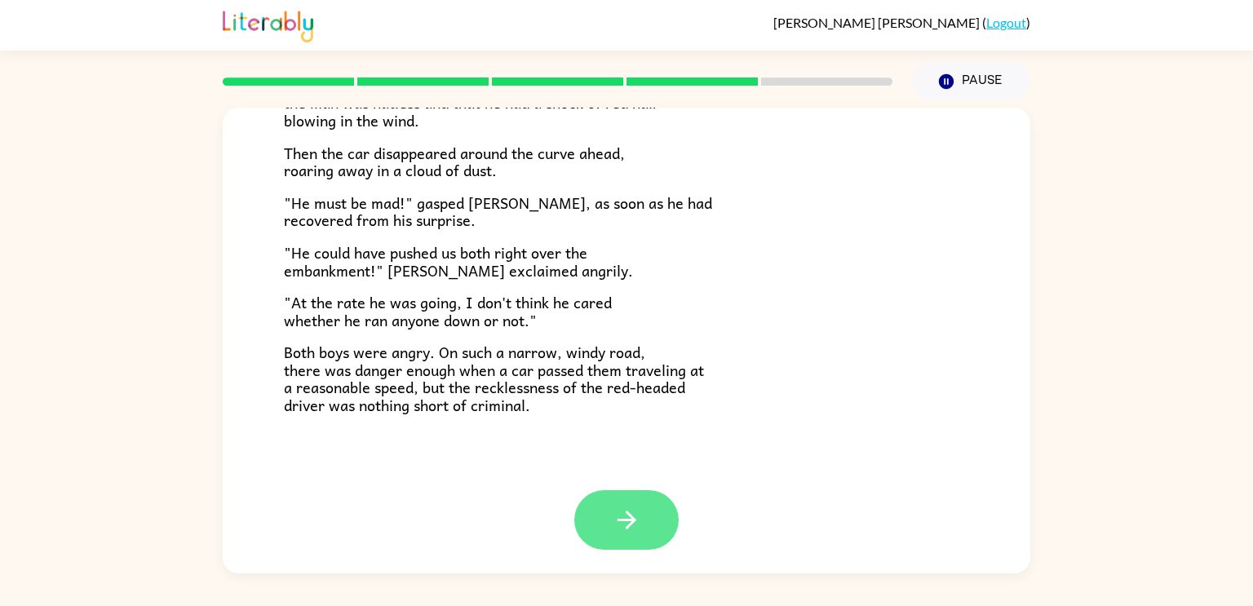
click at [615, 502] on button "button" at bounding box center [626, 520] width 104 height 60
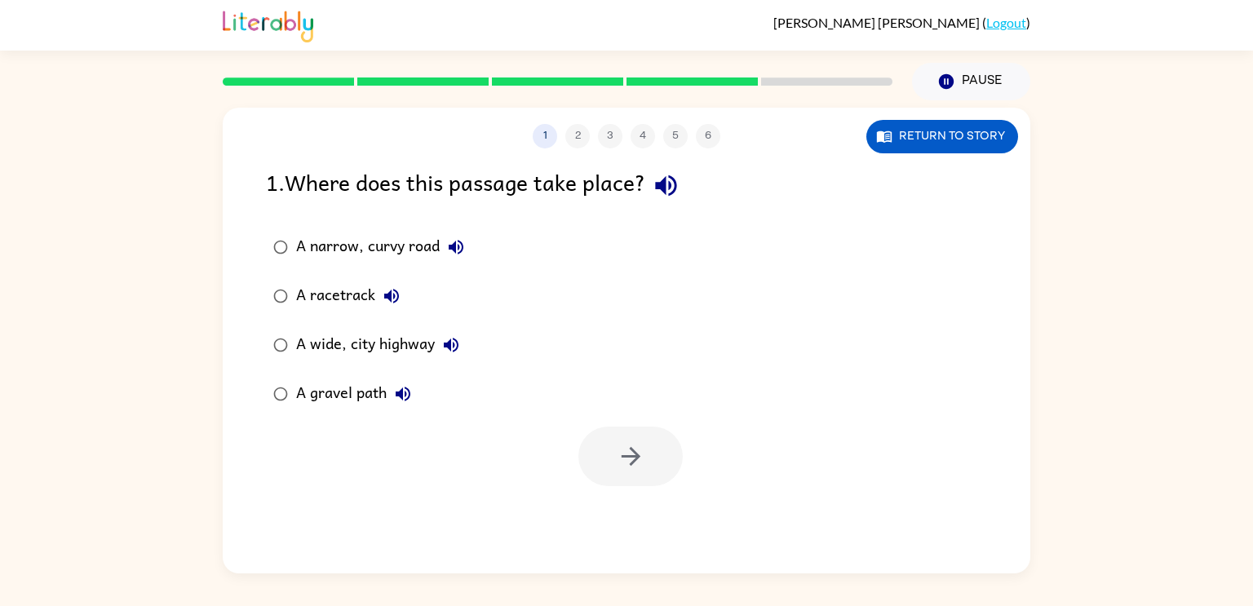
scroll to position [0, 0]
click at [670, 187] on icon "button" at bounding box center [665, 185] width 21 height 21
click at [669, 185] on icon "button" at bounding box center [665, 185] width 21 height 21
click at [668, 187] on icon "button" at bounding box center [665, 185] width 21 height 21
click at [901, 126] on button "Return to story" at bounding box center [942, 136] width 152 height 33
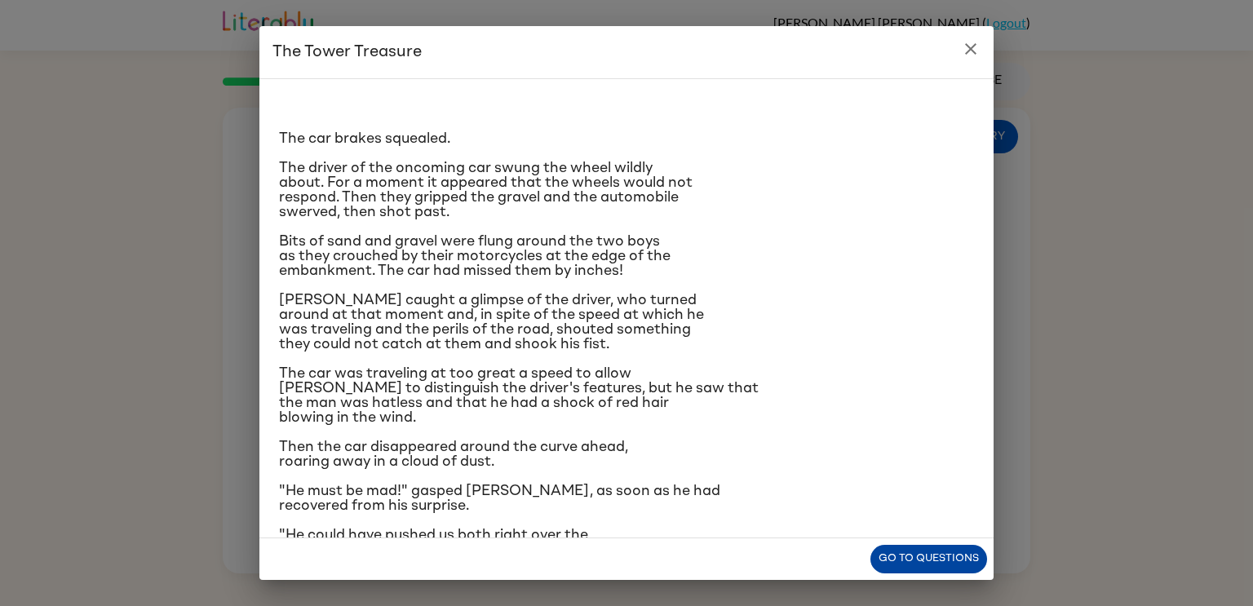
click at [891, 554] on button "Go to questions" at bounding box center [928, 559] width 117 height 29
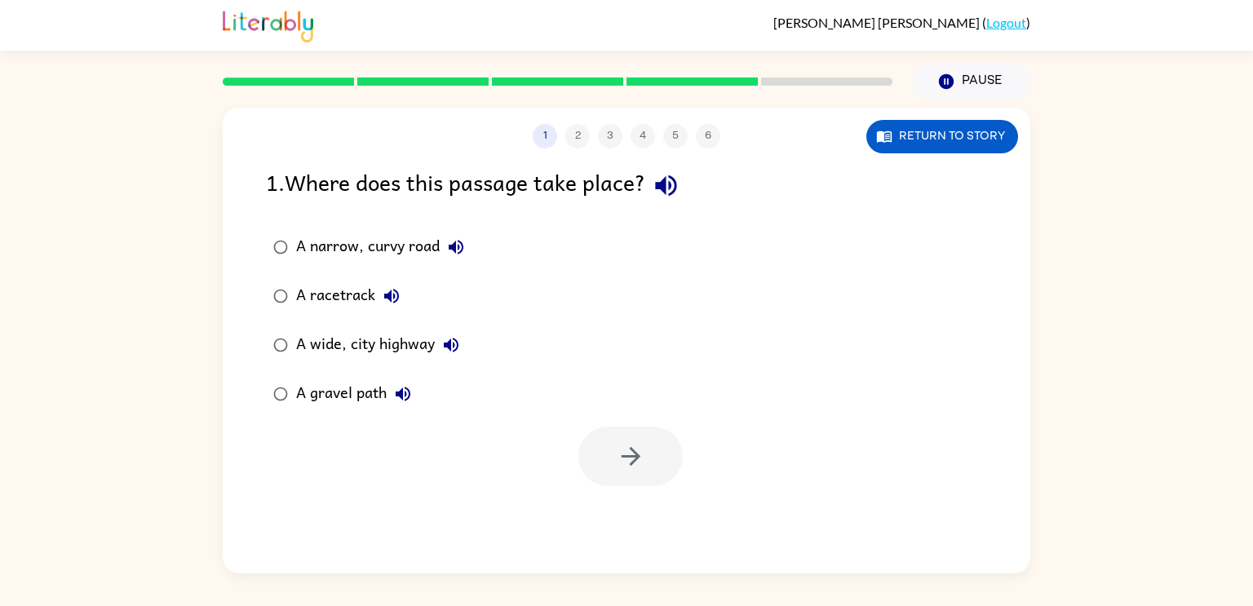
click at [454, 254] on icon "button" at bounding box center [456, 247] width 20 height 20
click at [393, 290] on icon "button" at bounding box center [391, 296] width 15 height 15
click at [453, 330] on button "A wide, city highway" at bounding box center [451, 345] width 33 height 33
click at [910, 151] on button "Return to story" at bounding box center [942, 136] width 152 height 33
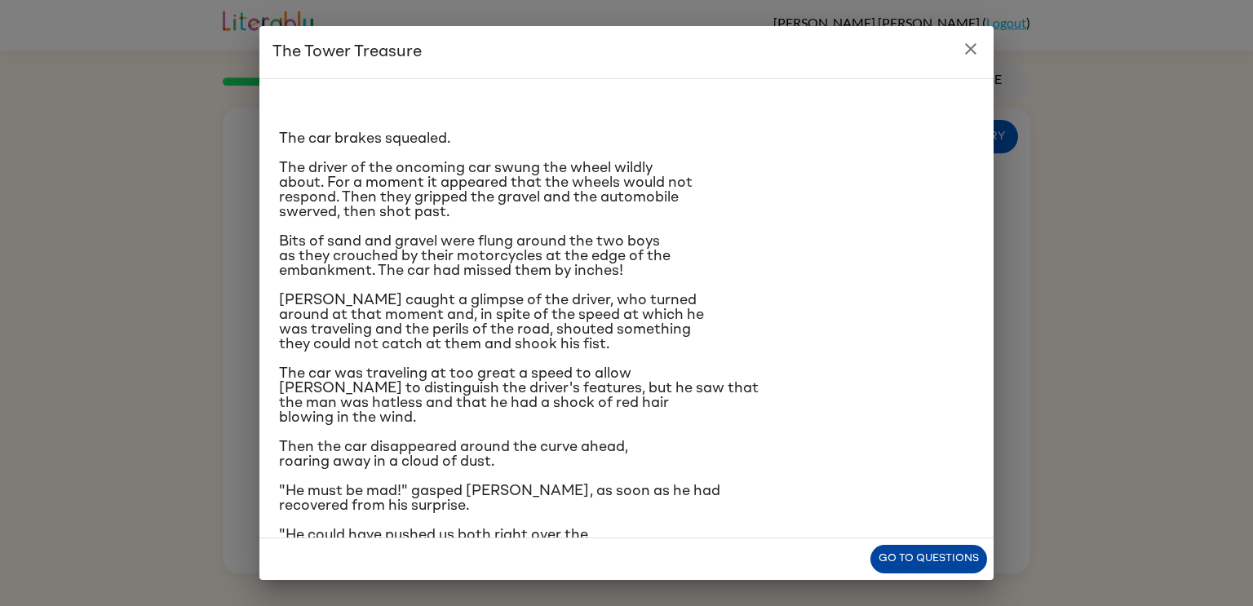
click at [889, 551] on button "Go to questions" at bounding box center [928, 559] width 117 height 29
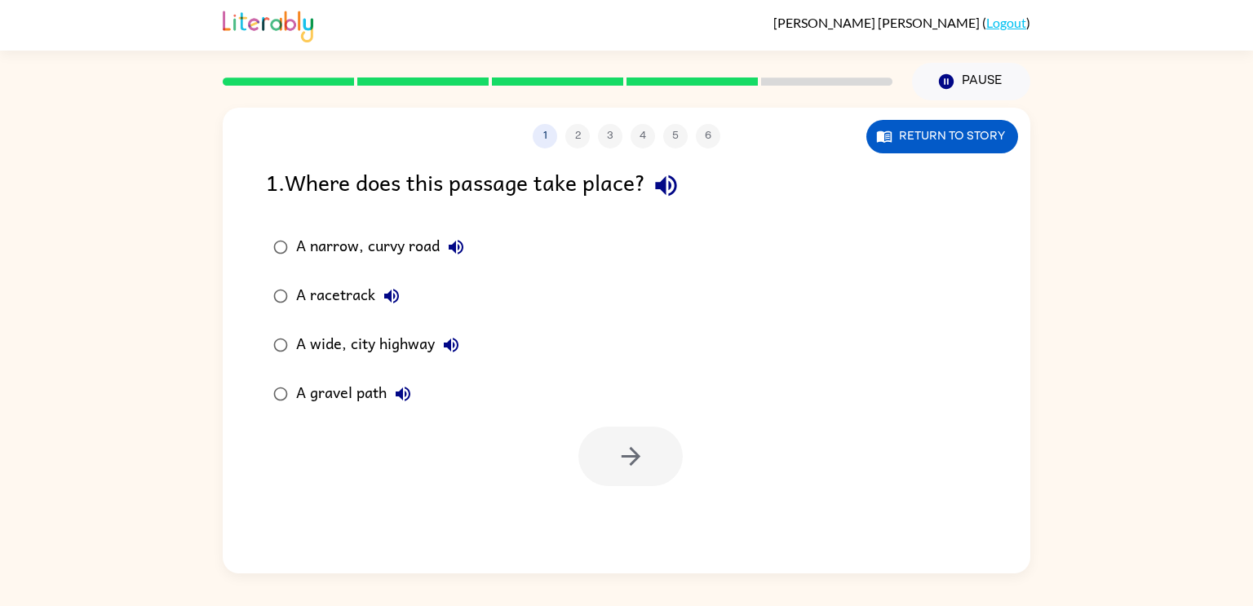
click at [444, 242] on button "A narrow, curvy road" at bounding box center [456, 247] width 33 height 33
click at [626, 465] on div at bounding box center [630, 456] width 104 height 60
click at [416, 254] on div "A narrow, curvy road" at bounding box center [384, 247] width 176 height 33
click at [634, 440] on button "button" at bounding box center [630, 456] width 104 height 60
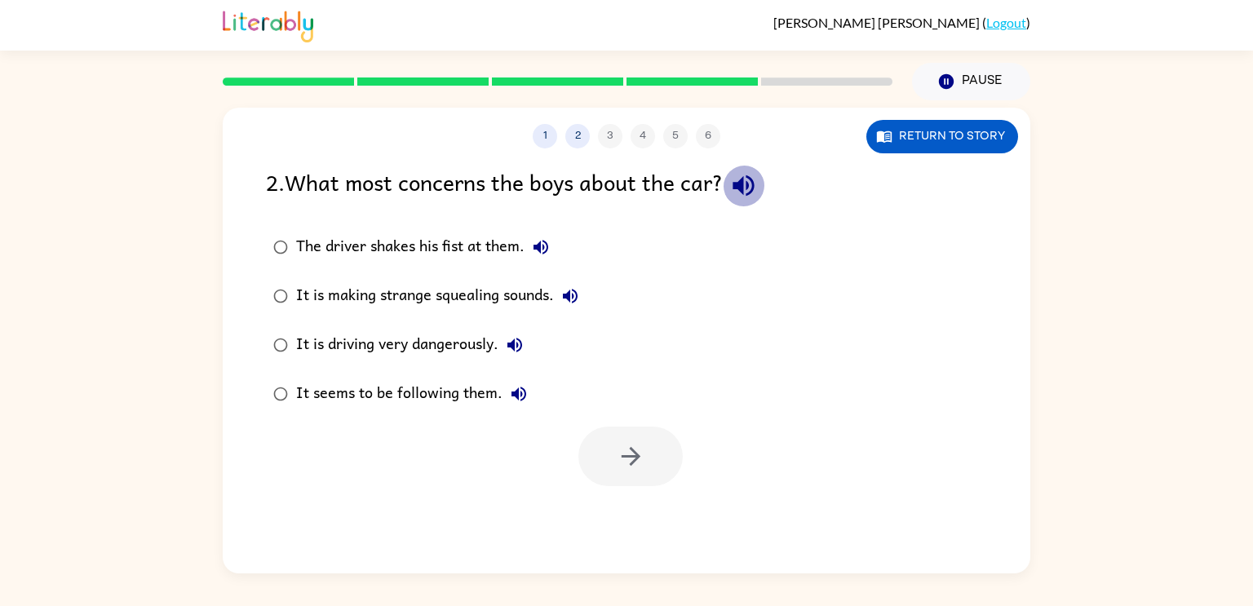
click at [745, 181] on icon "button" at bounding box center [742, 185] width 21 height 21
click at [542, 246] on icon "button" at bounding box center [541, 247] width 20 height 20
click at [580, 295] on icon "button" at bounding box center [570, 296] width 20 height 20
click at [976, 146] on button "Return to story" at bounding box center [942, 136] width 152 height 33
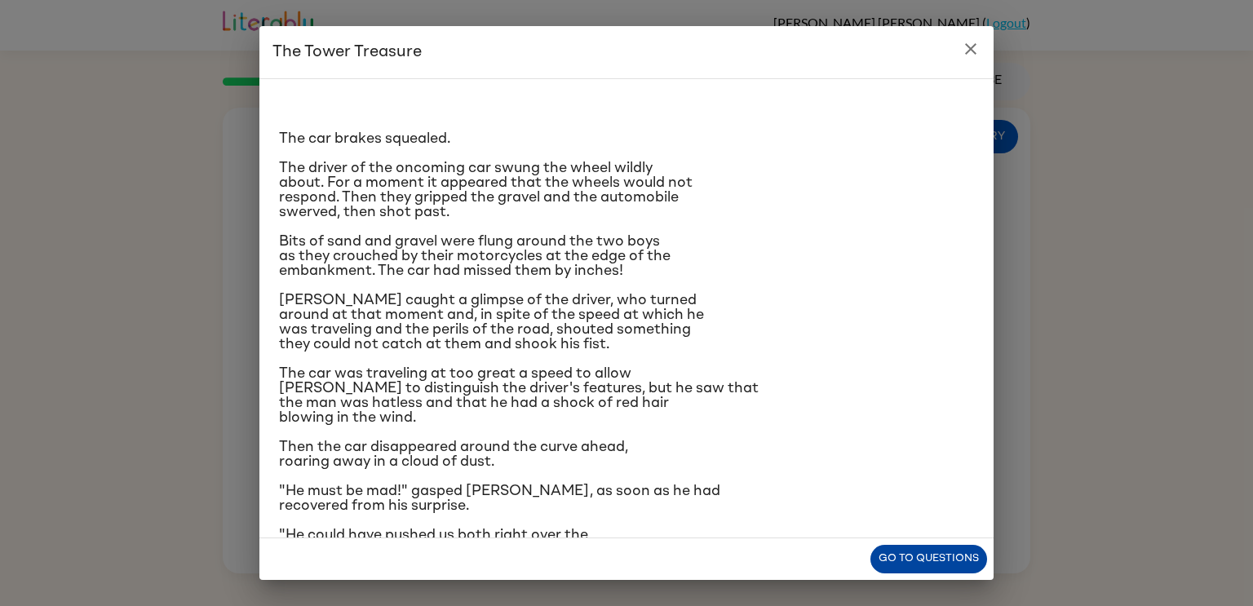
click at [893, 562] on button "Go to questions" at bounding box center [928, 559] width 117 height 29
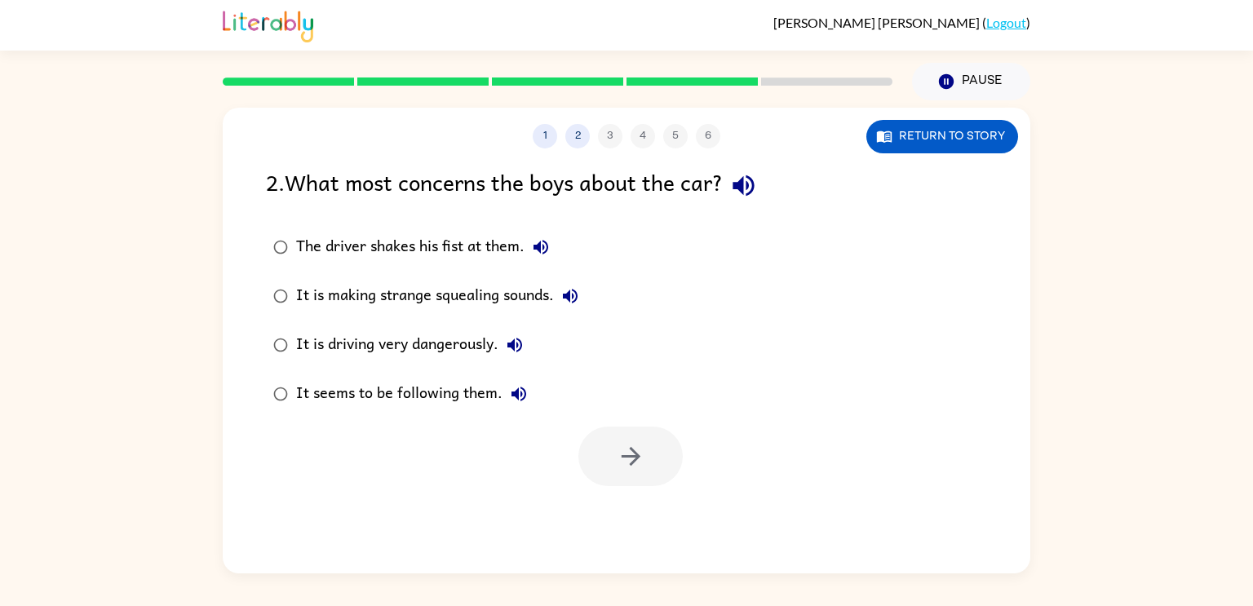
click at [577, 289] on icon "button" at bounding box center [570, 296] width 20 height 20
click at [541, 236] on button "The driver shakes his fist at them." at bounding box center [540, 247] width 33 height 33
click at [541, 250] on icon "button" at bounding box center [540, 247] width 15 height 15
click at [495, 244] on div "The driver shakes his fist at them." at bounding box center [426, 247] width 261 height 33
click at [590, 455] on button "button" at bounding box center [630, 456] width 104 height 60
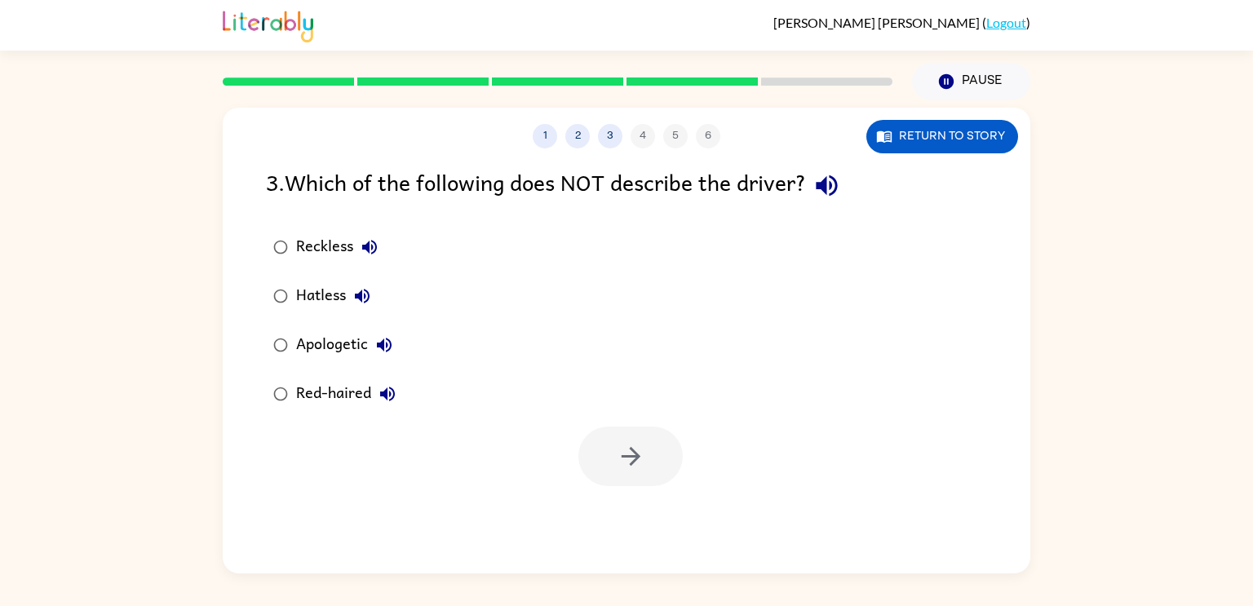
click at [836, 192] on icon "button" at bounding box center [826, 185] width 29 height 29
click at [380, 242] on button "Reckless" at bounding box center [369, 247] width 33 height 33
click at [368, 292] on icon "button" at bounding box center [362, 296] width 15 height 15
click at [386, 346] on icon "button" at bounding box center [384, 345] width 15 height 15
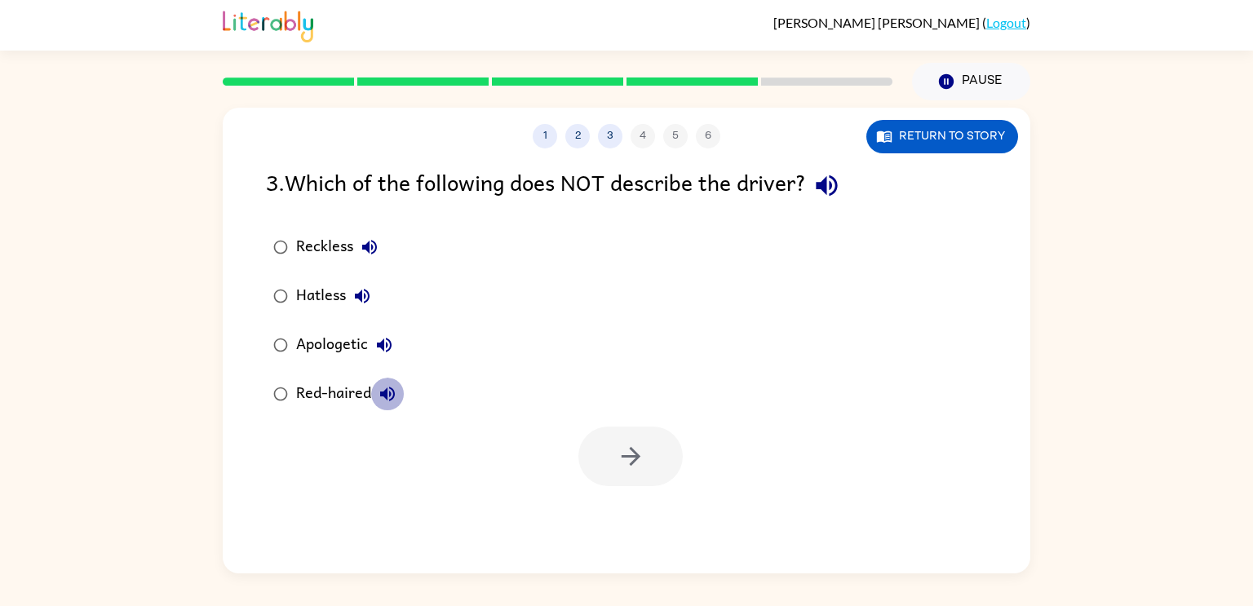
click at [386, 395] on icon "button" at bounding box center [387, 394] width 15 height 15
click at [390, 353] on icon "button" at bounding box center [384, 345] width 20 height 20
click at [387, 354] on icon "button" at bounding box center [384, 345] width 20 height 20
click at [365, 295] on icon "button" at bounding box center [362, 296] width 15 height 15
click at [325, 278] on label "Hatless" at bounding box center [334, 296] width 155 height 49
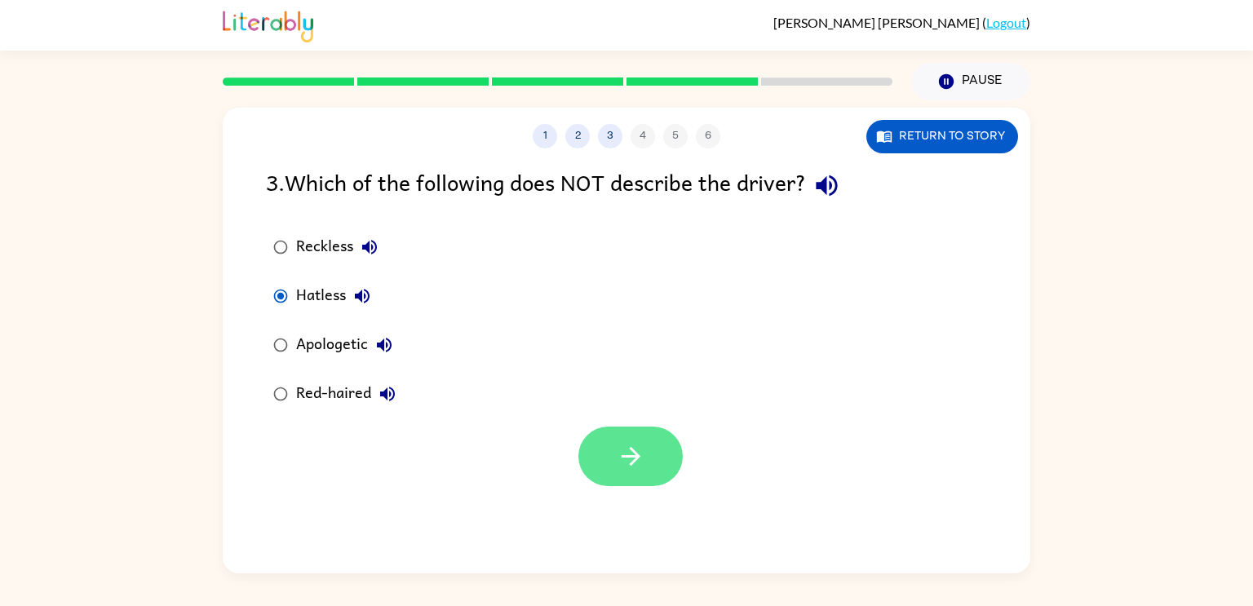
click at [607, 460] on button "button" at bounding box center [630, 456] width 104 height 60
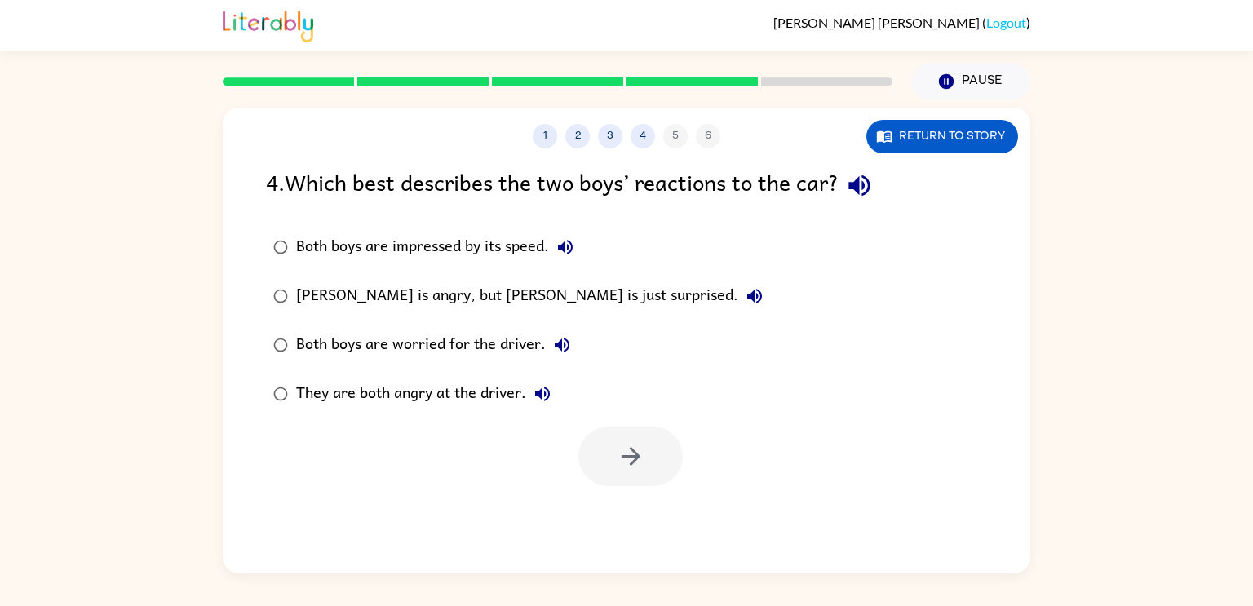
click at [859, 175] on icon "button" at bounding box center [859, 185] width 29 height 29
click at [569, 250] on icon "button" at bounding box center [565, 247] width 15 height 15
click at [747, 293] on icon "button" at bounding box center [754, 296] width 15 height 15
click at [559, 340] on icon "button" at bounding box center [562, 345] width 15 height 15
click at [547, 385] on icon "button" at bounding box center [543, 394] width 20 height 20
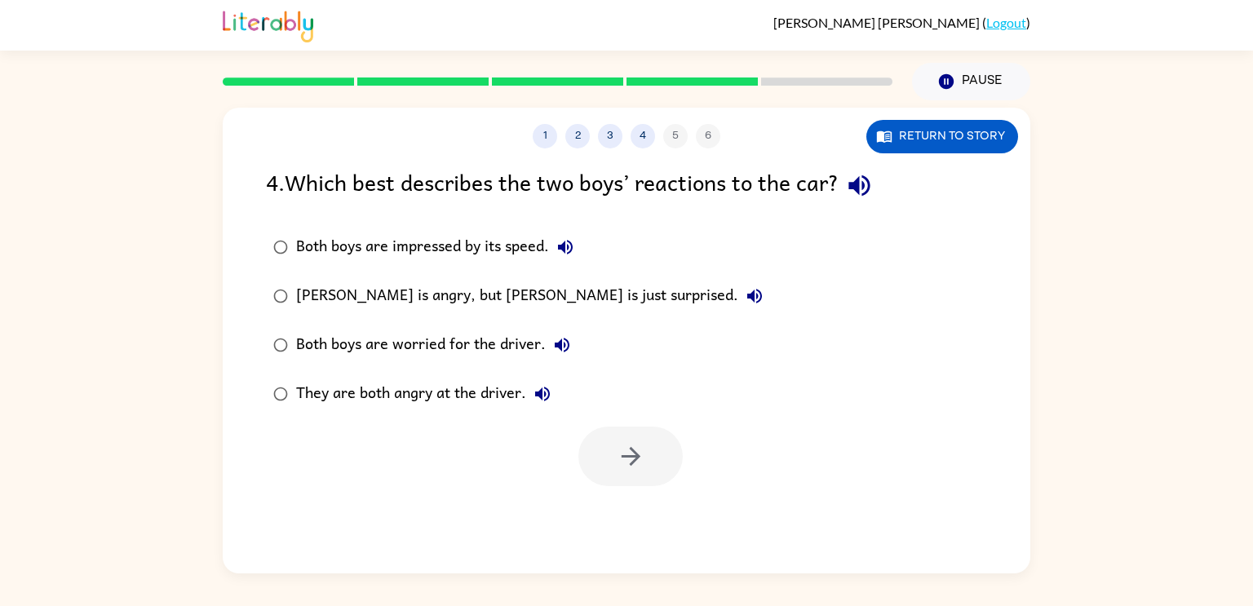
click at [499, 246] on div "Both boys are impressed by its speed." at bounding box center [438, 247] width 285 height 33
click at [607, 448] on button "button" at bounding box center [630, 456] width 104 height 60
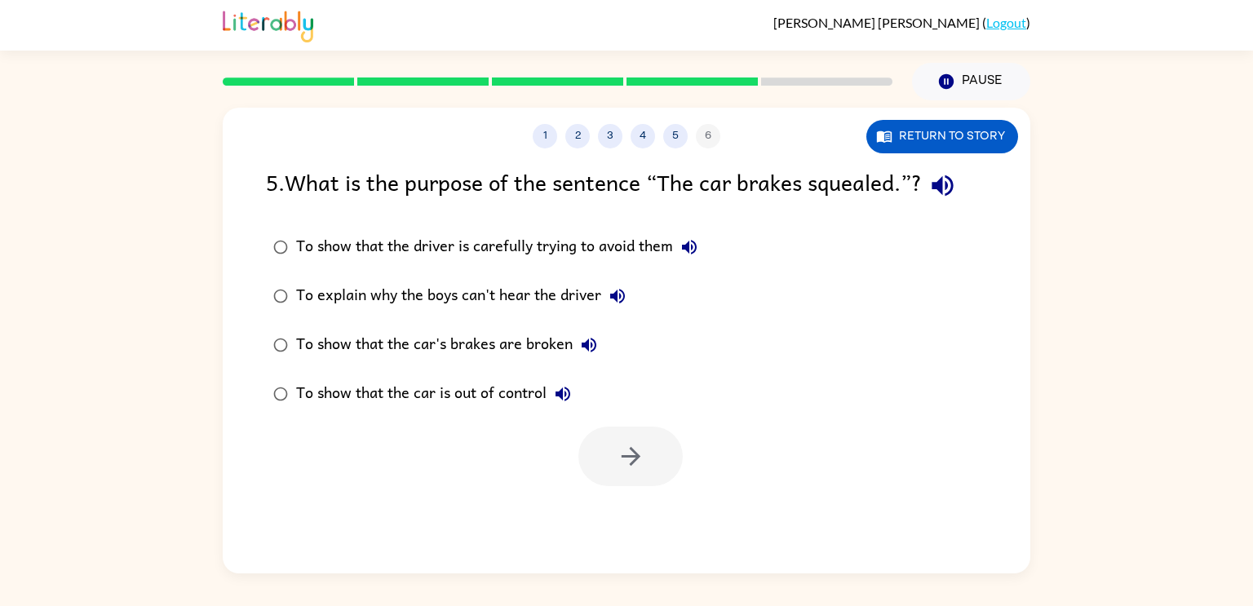
click at [942, 189] on icon "button" at bounding box center [941, 185] width 21 height 21
click at [932, 139] on button "Return to story" at bounding box center [942, 136] width 152 height 33
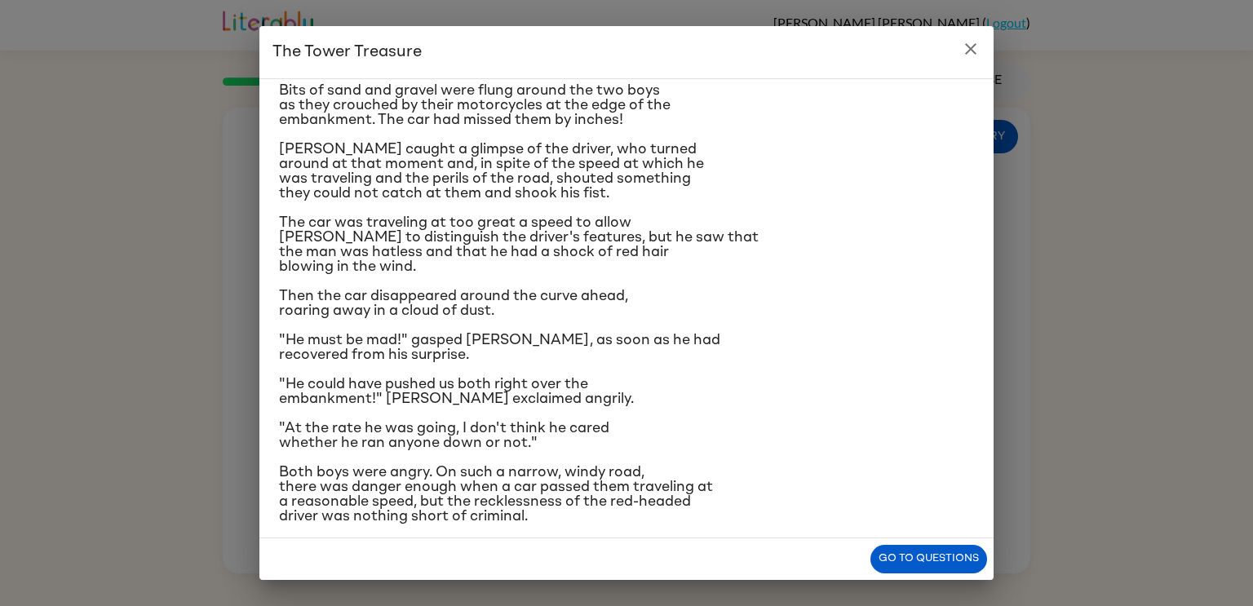
scroll to position [154, 0]
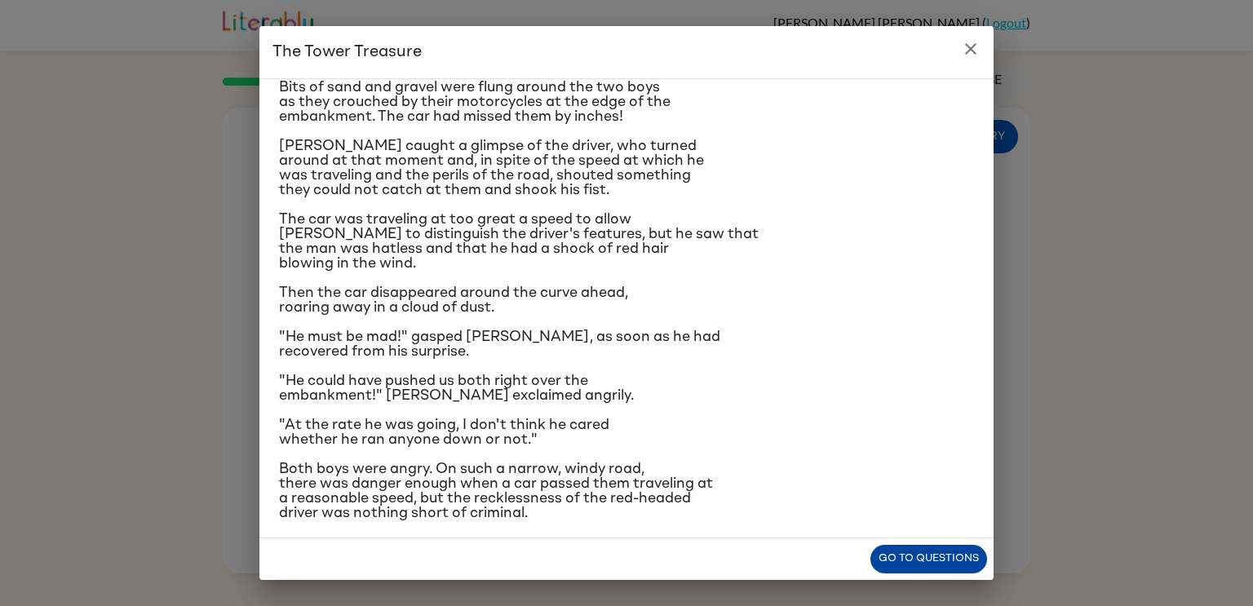
click at [886, 553] on button "Go to questions" at bounding box center [928, 559] width 117 height 29
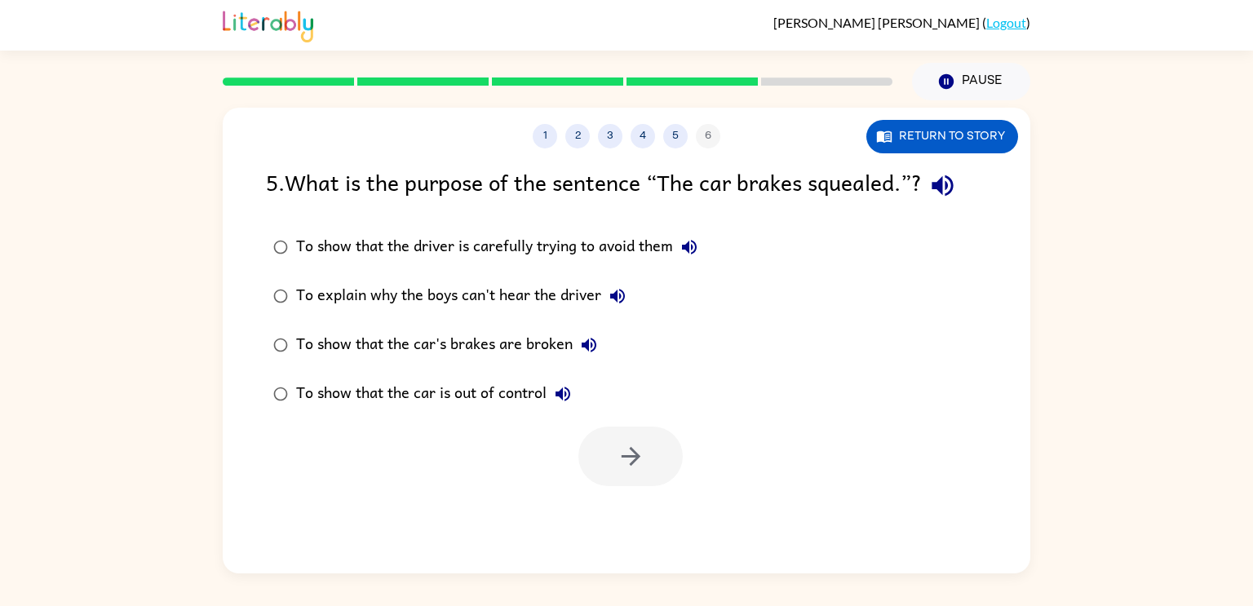
click at [690, 251] on icon "button" at bounding box center [689, 247] width 15 height 15
click at [944, 180] on icon "button" at bounding box center [941, 185] width 21 height 21
click at [952, 183] on icon "button" at bounding box center [941, 185] width 21 height 21
click at [966, 142] on button "Return to story" at bounding box center [942, 136] width 152 height 33
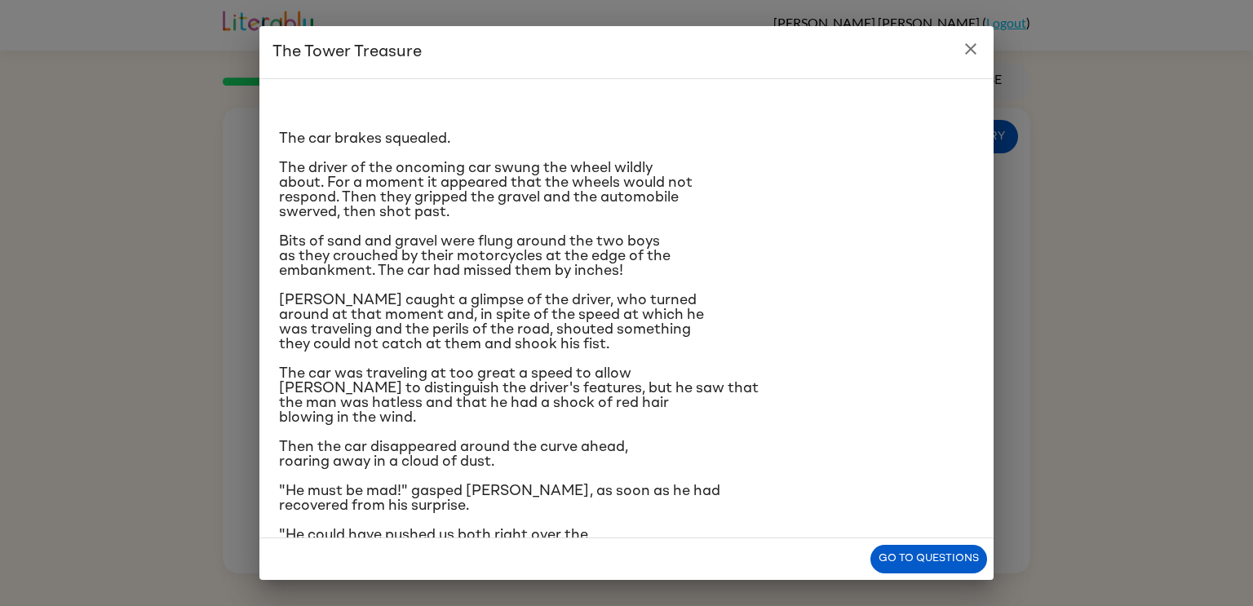
click at [877, 544] on div "Go to questions" at bounding box center [626, 559] width 734 height 42
click at [882, 561] on button "Go to questions" at bounding box center [928, 559] width 117 height 29
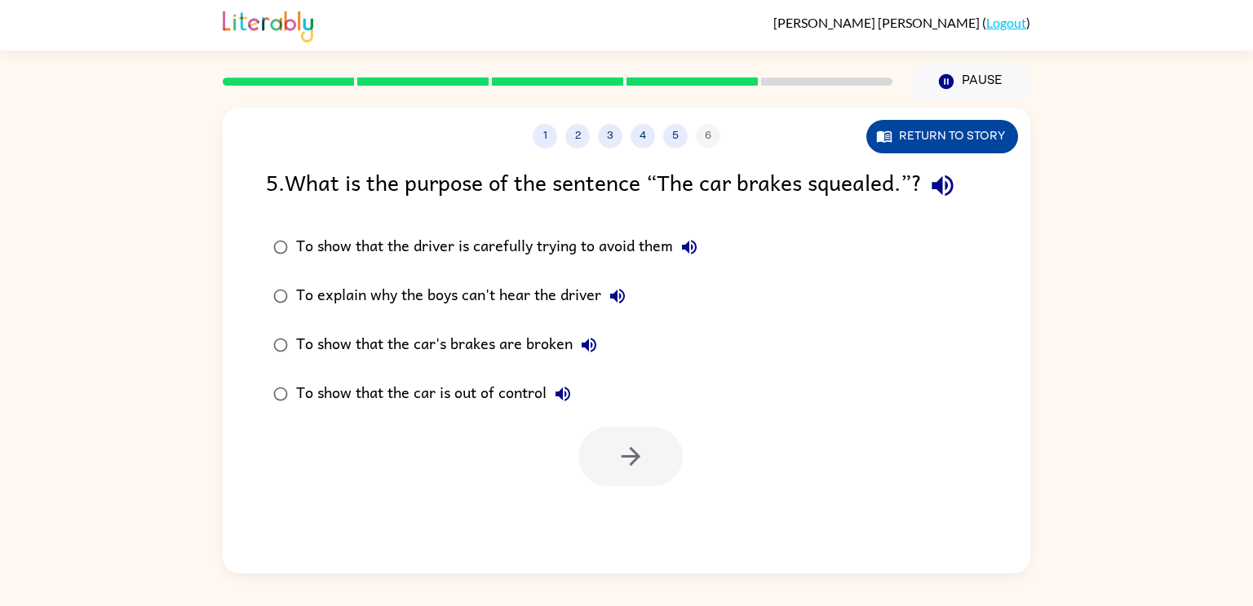
click at [942, 135] on button "Return to story" at bounding box center [942, 136] width 152 height 33
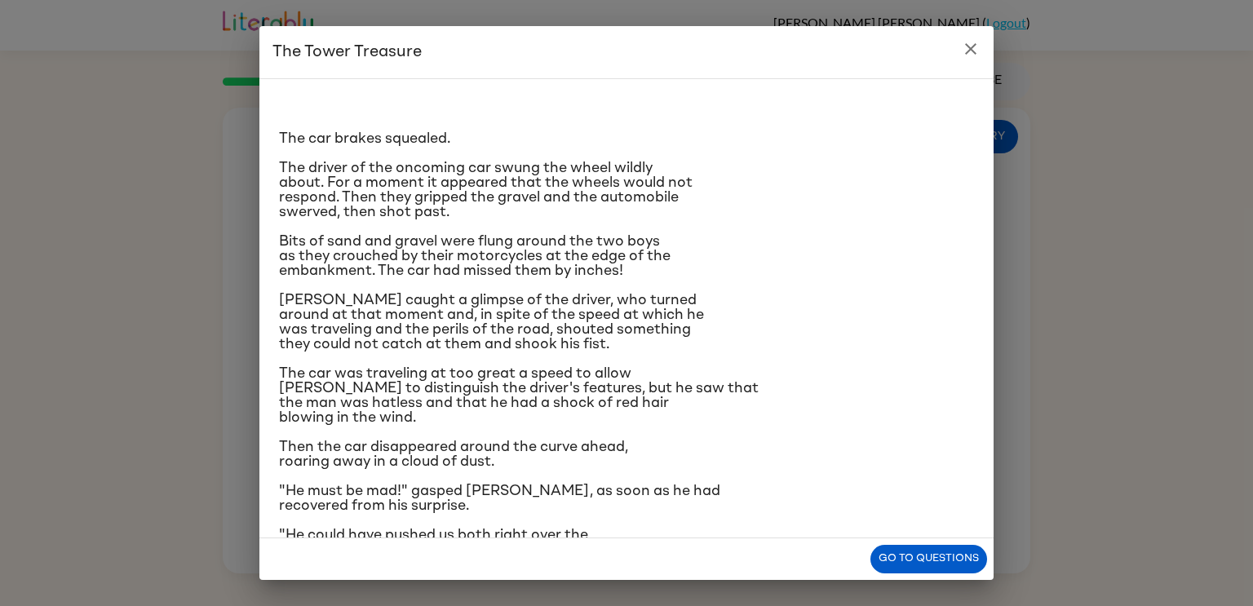
click at [973, 42] on icon "close" at bounding box center [971, 49] width 20 height 20
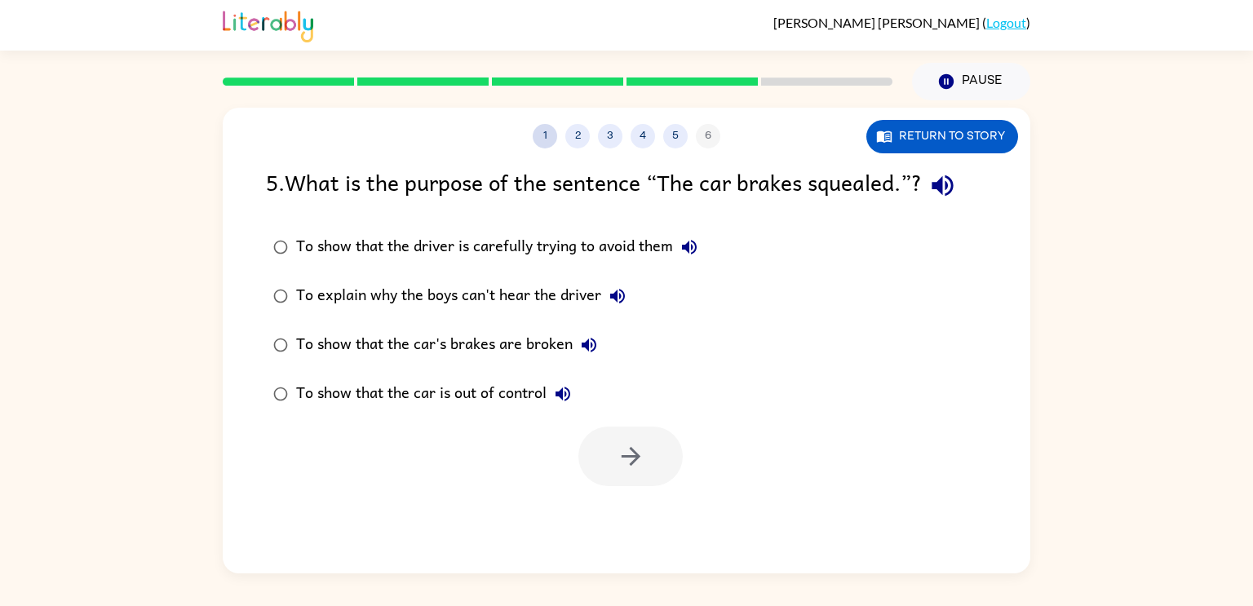
click at [551, 135] on button "1" at bounding box center [545, 136] width 24 height 24
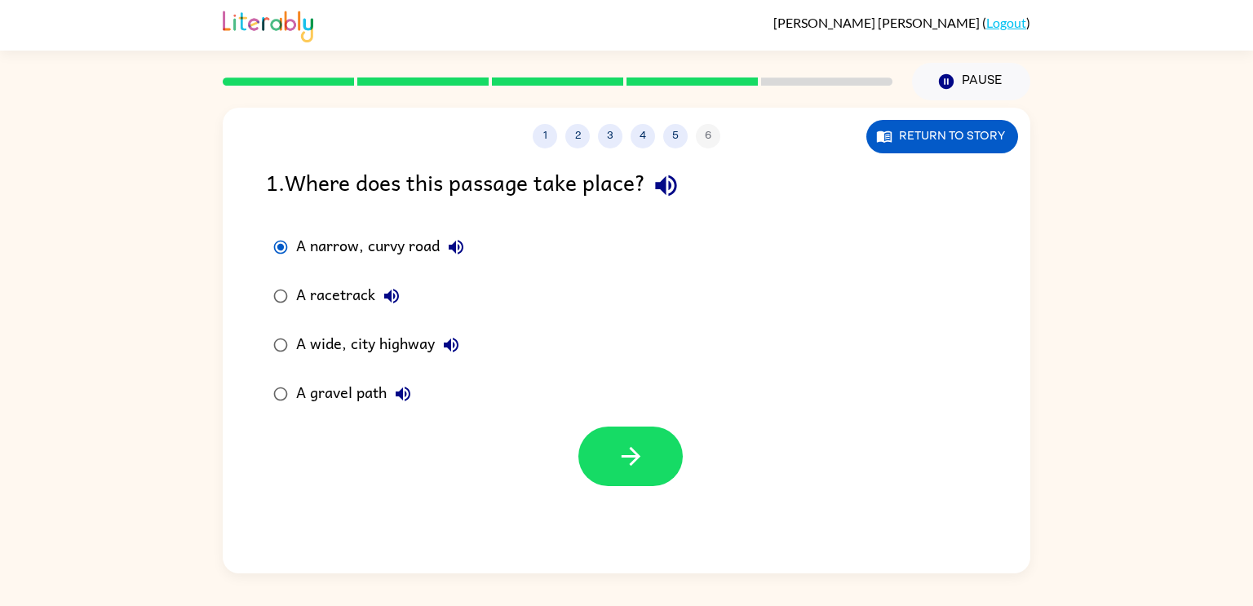
click at [590, 139] on div "1 2 3 4 5 6" at bounding box center [626, 136] width 807 height 24
click at [570, 130] on button "2" at bounding box center [577, 136] width 24 height 24
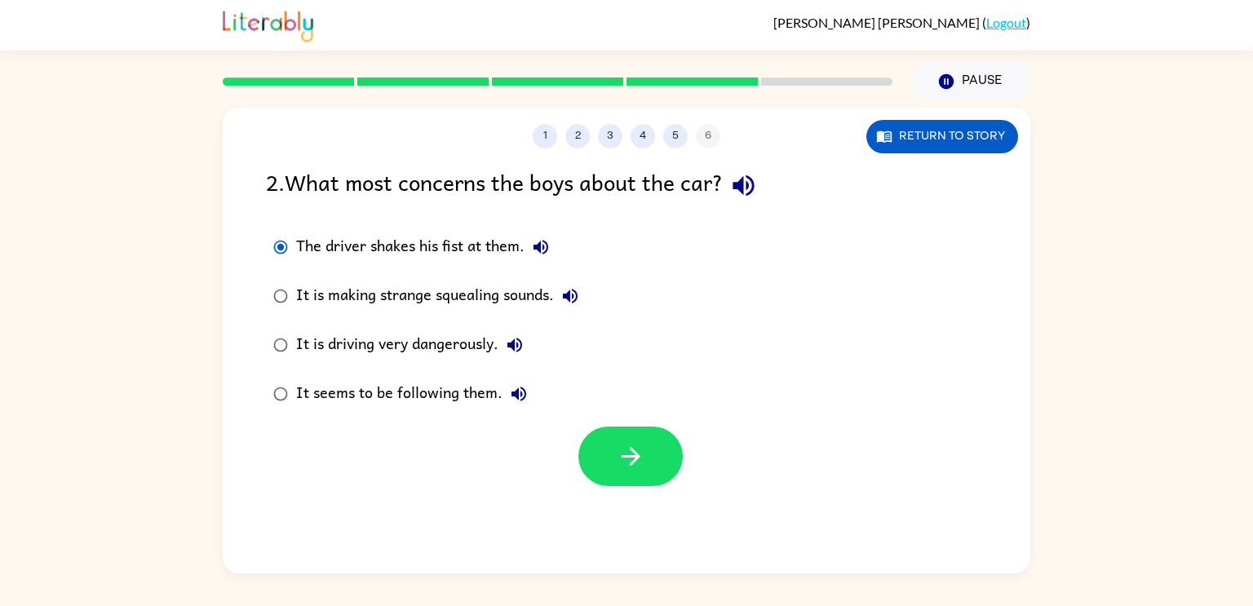
click at [754, 185] on icon "button" at bounding box center [742, 185] width 21 height 21
click at [624, 137] on div "1 2 3 4 5 6" at bounding box center [626, 136] width 807 height 24
click at [612, 143] on button "3" at bounding box center [610, 136] width 24 height 24
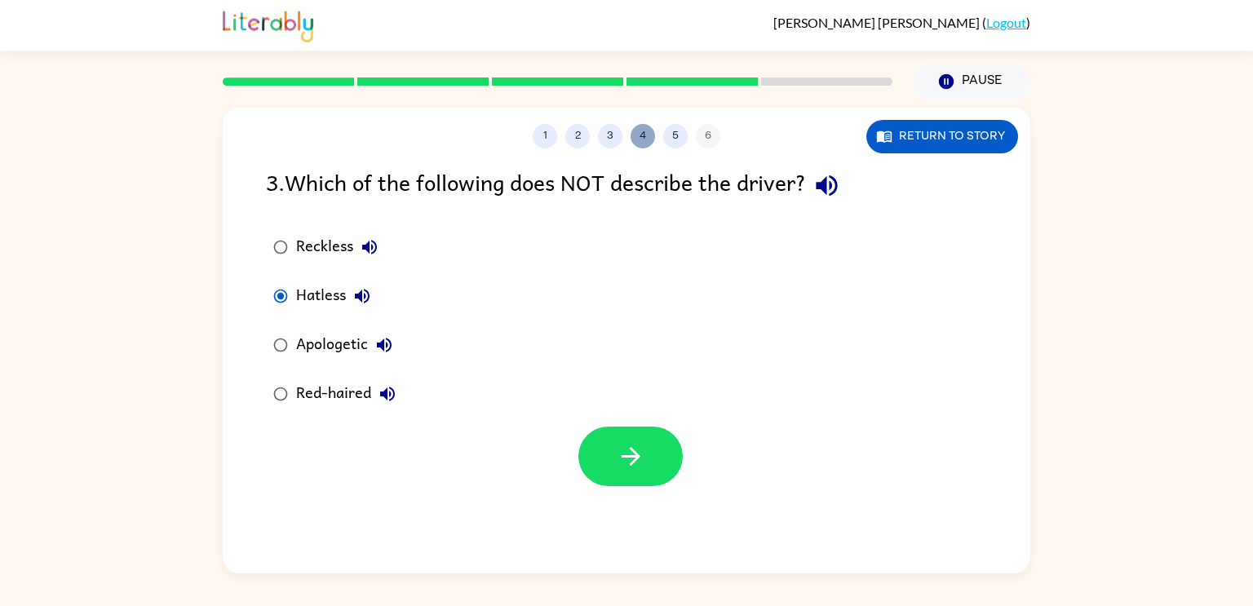
click at [652, 134] on button "4" at bounding box center [642, 136] width 24 height 24
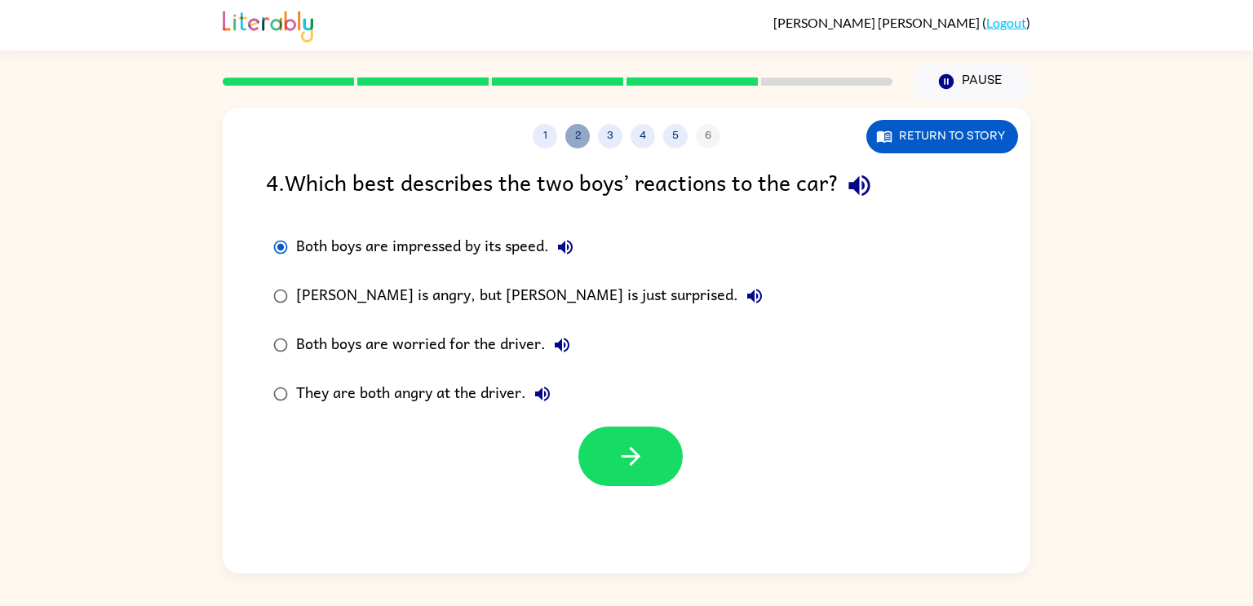
click at [572, 135] on button "2" at bounding box center [577, 136] width 24 height 24
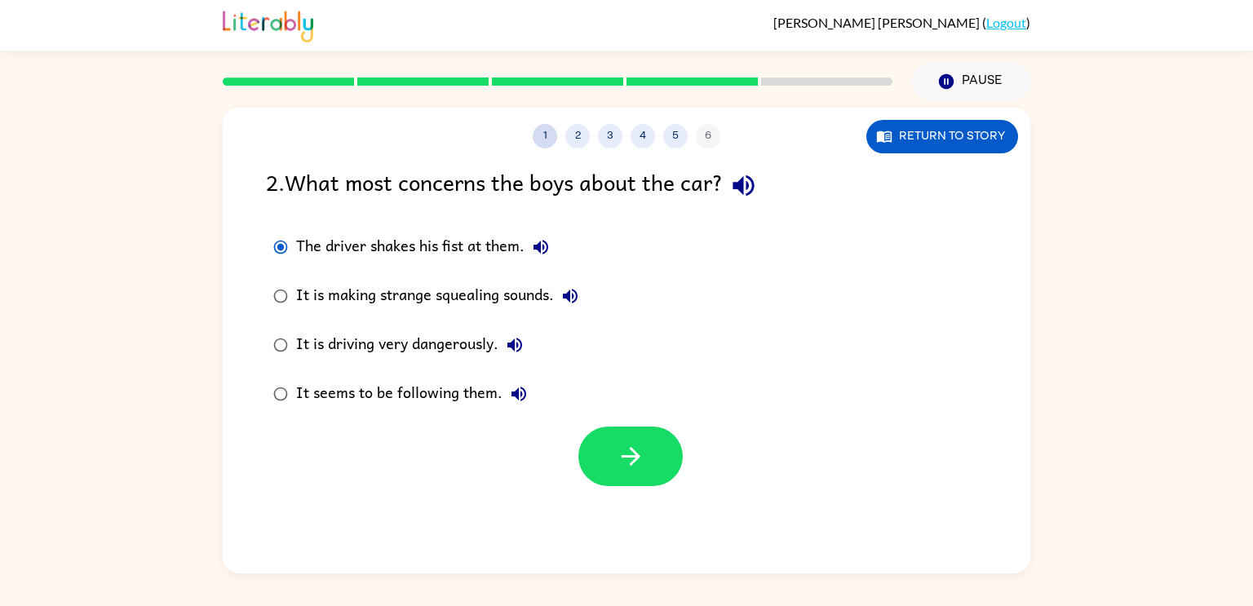
click at [552, 139] on button "1" at bounding box center [545, 136] width 24 height 24
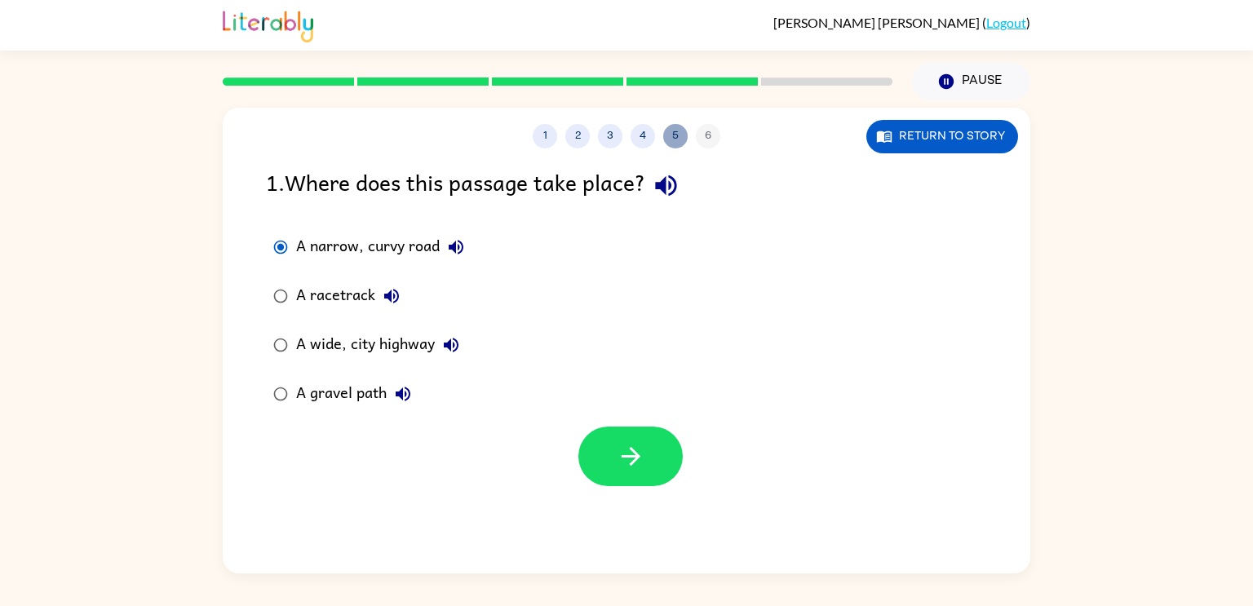
click at [675, 139] on button "5" at bounding box center [675, 136] width 24 height 24
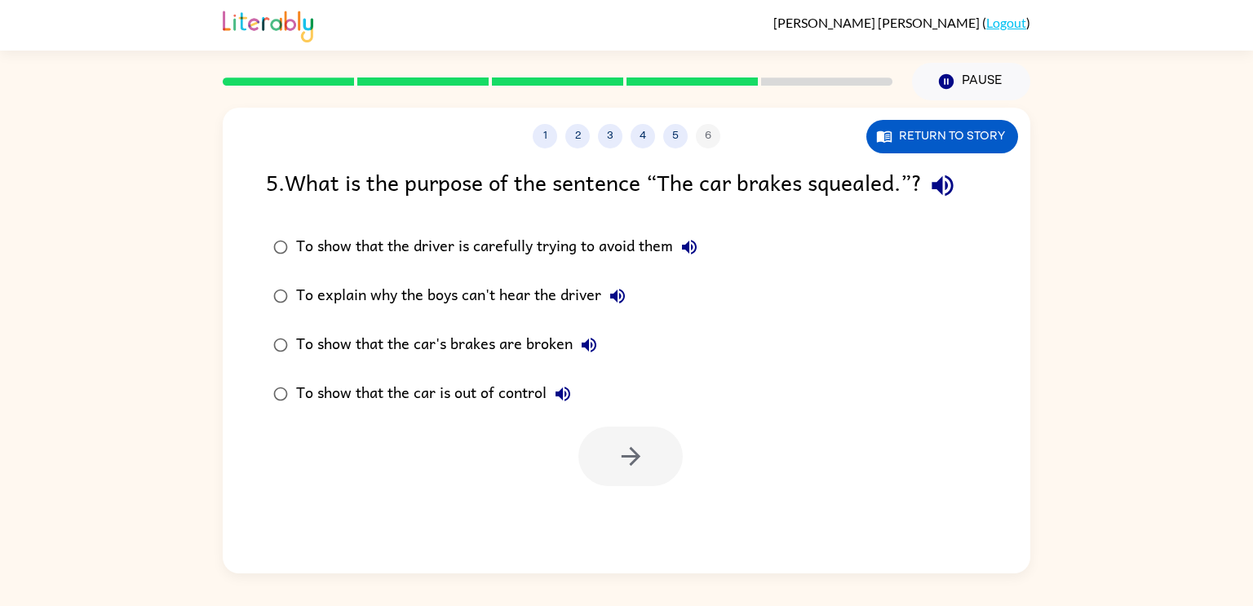
click at [690, 251] on icon "button" at bounding box center [689, 247] width 15 height 15
click at [652, 248] on div "To show that the driver is carefully trying to avoid them" at bounding box center [500, 247] width 409 height 33
click at [629, 454] on icon "button" at bounding box center [631, 456] width 29 height 29
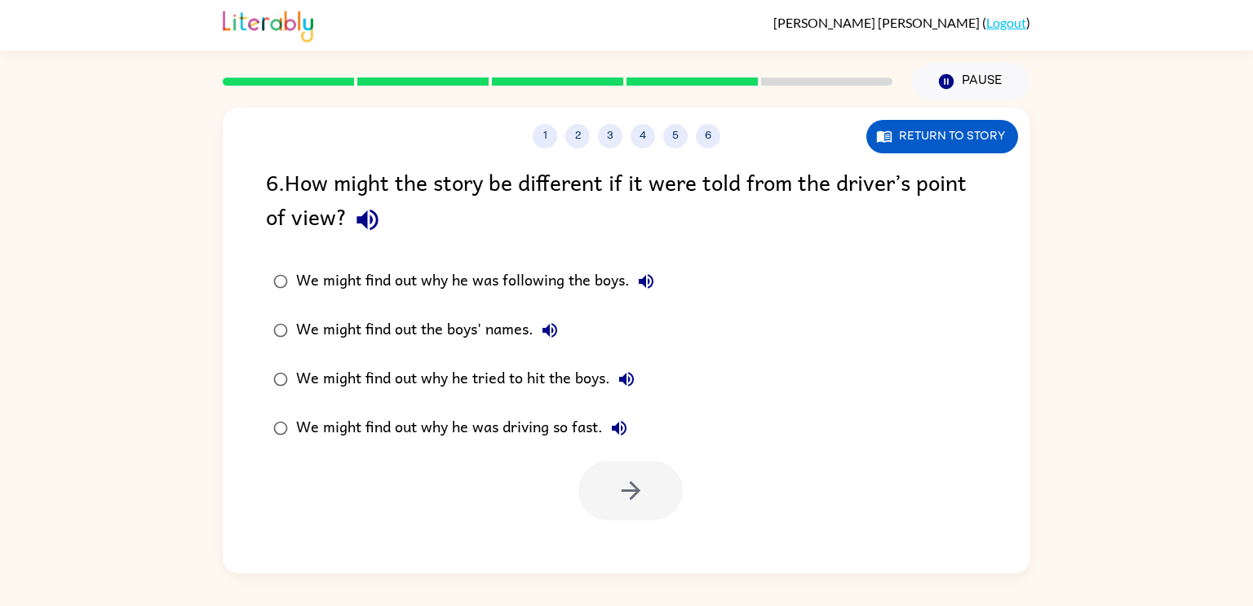
click at [360, 203] on button "button" at bounding box center [368, 220] width 42 height 42
click at [366, 222] on icon "button" at bounding box center [366, 220] width 21 height 21
click at [645, 278] on icon "button" at bounding box center [646, 281] width 15 height 15
click at [550, 332] on icon "button" at bounding box center [549, 330] width 15 height 15
click at [630, 384] on icon "button" at bounding box center [627, 379] width 20 height 20
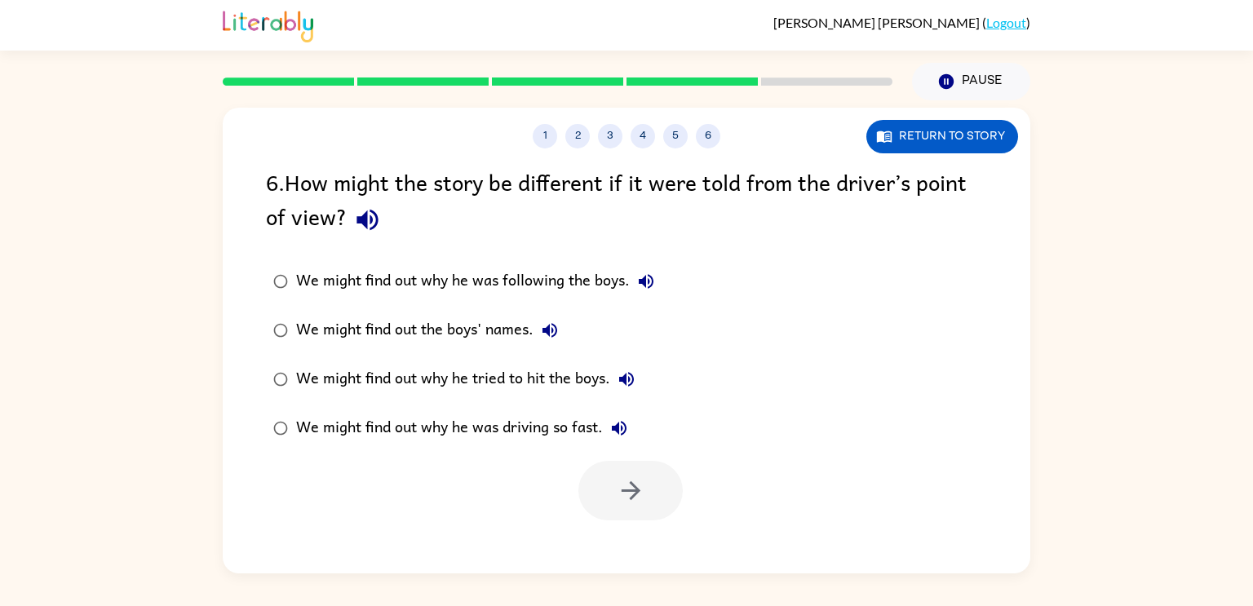
click at [621, 426] on icon "button" at bounding box center [619, 428] width 20 height 20
click at [911, 148] on button "Return to story" at bounding box center [942, 136] width 152 height 33
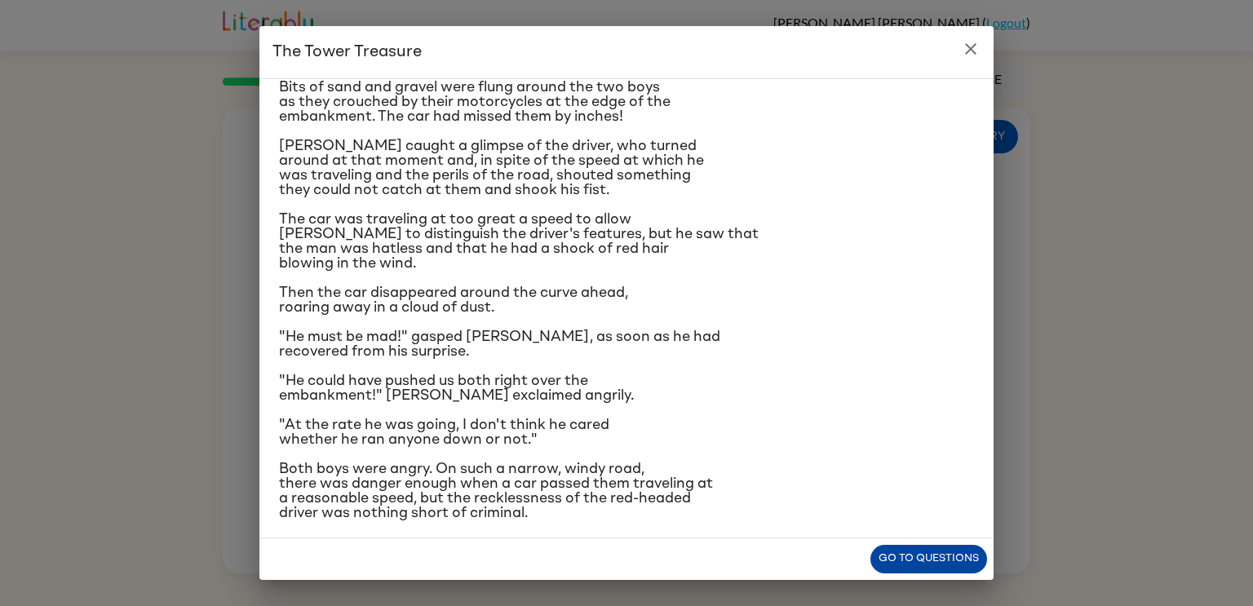
click at [886, 562] on button "Go to questions" at bounding box center [928, 559] width 117 height 29
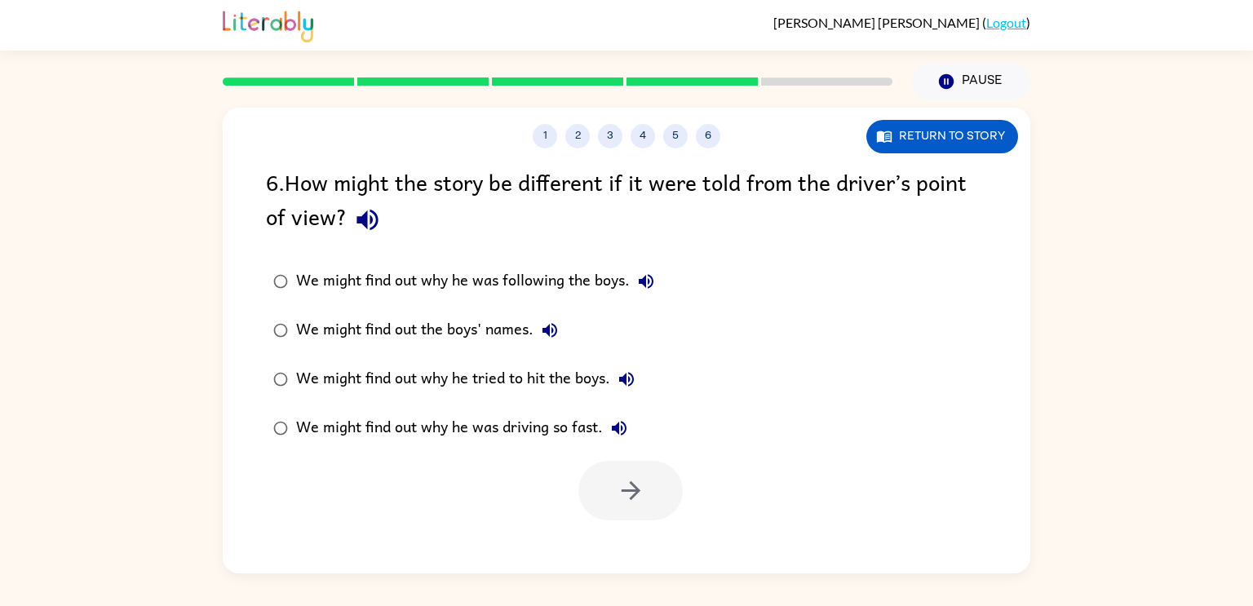
click at [360, 220] on icon "button" at bounding box center [366, 220] width 21 height 21
click at [378, 223] on icon "button" at bounding box center [367, 220] width 29 height 29
click at [646, 285] on icon "button" at bounding box center [646, 282] width 20 height 20
click at [648, 287] on icon "button" at bounding box center [646, 282] width 20 height 20
click at [551, 330] on icon "button" at bounding box center [550, 330] width 20 height 20
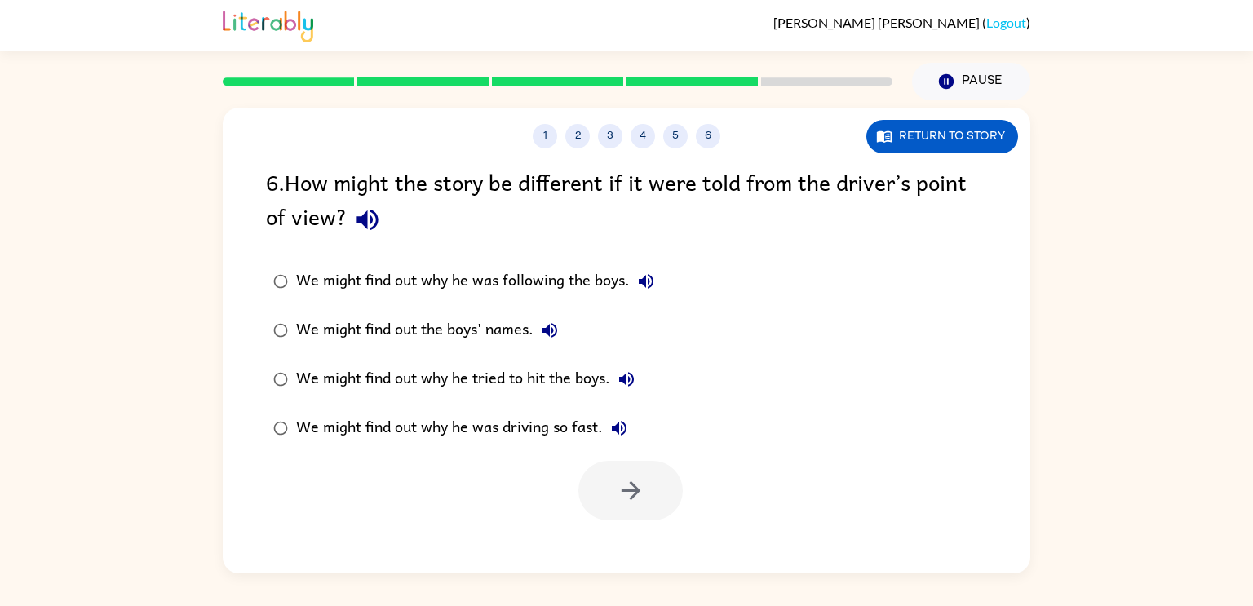
click at [350, 276] on div "We might find out why he was following the boys." at bounding box center [479, 281] width 366 height 33
click at [546, 343] on button "We might find out the boys' names." at bounding box center [549, 330] width 33 height 33
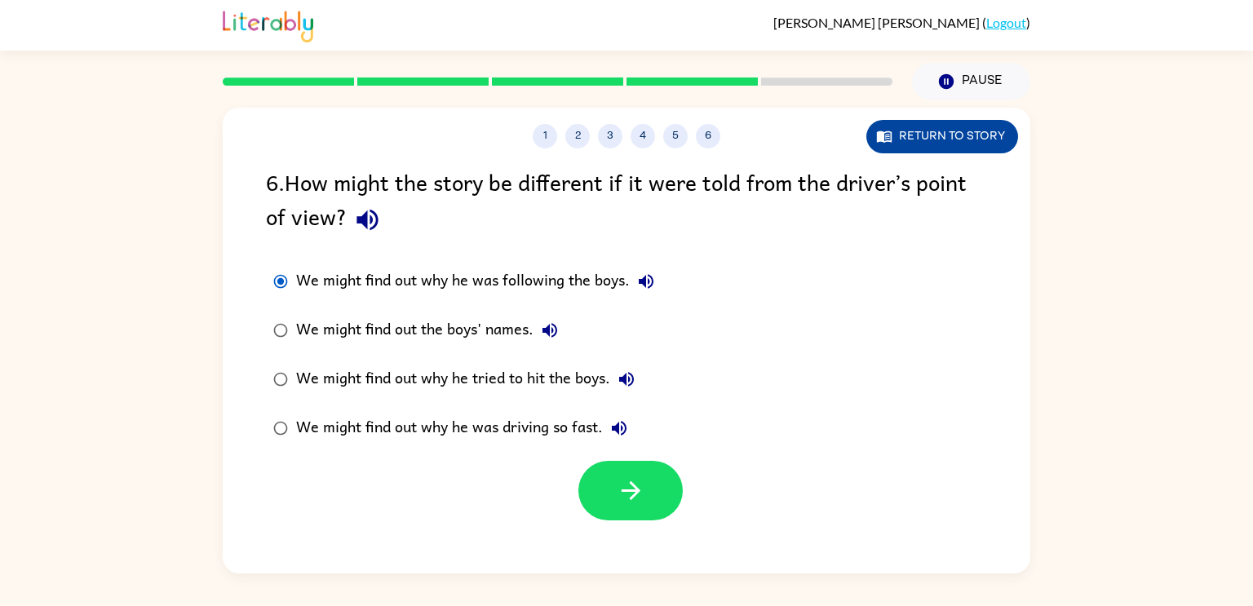
click at [957, 126] on button "Return to story" at bounding box center [942, 136] width 152 height 33
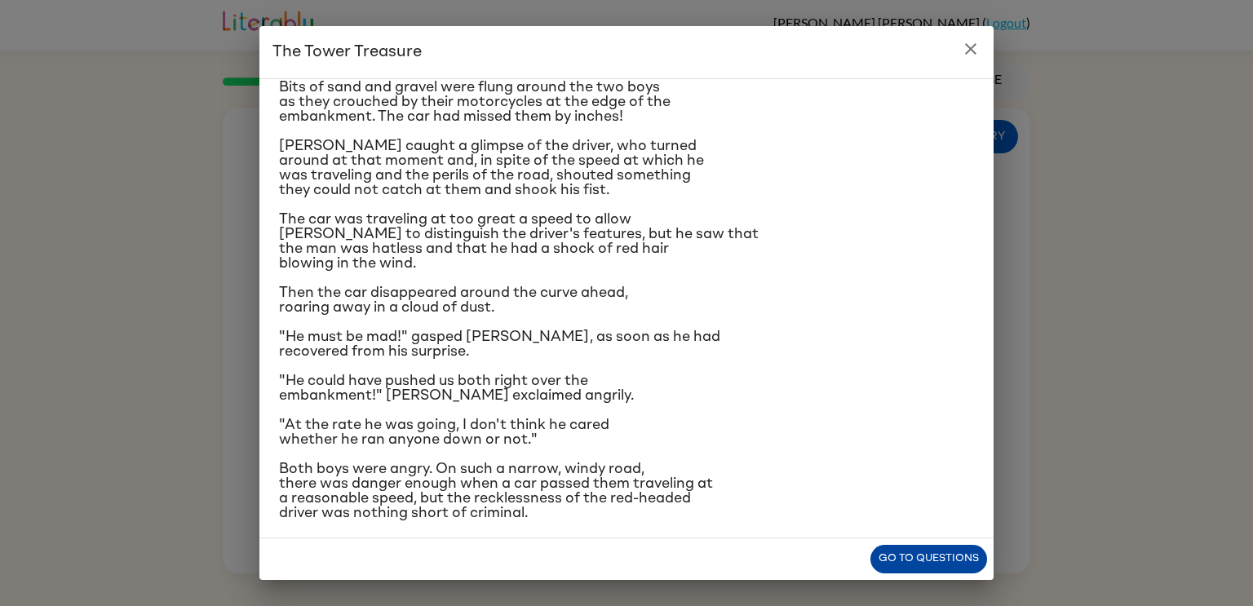
click at [890, 565] on button "Go to questions" at bounding box center [928, 559] width 117 height 29
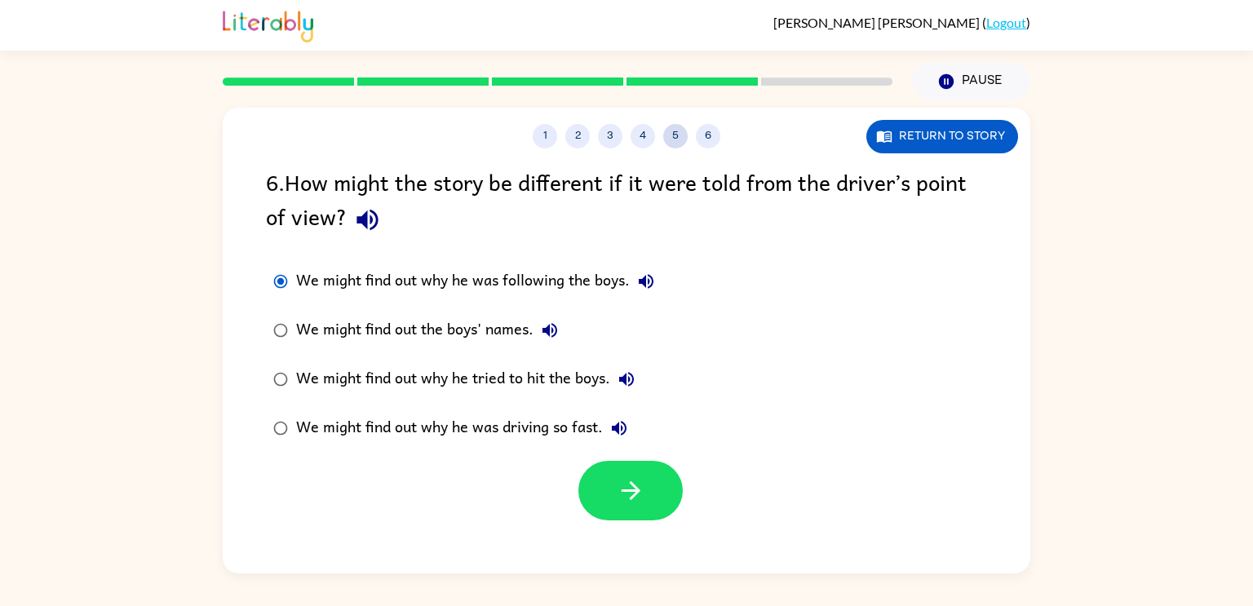
click at [675, 134] on button "5" at bounding box center [675, 136] width 24 height 24
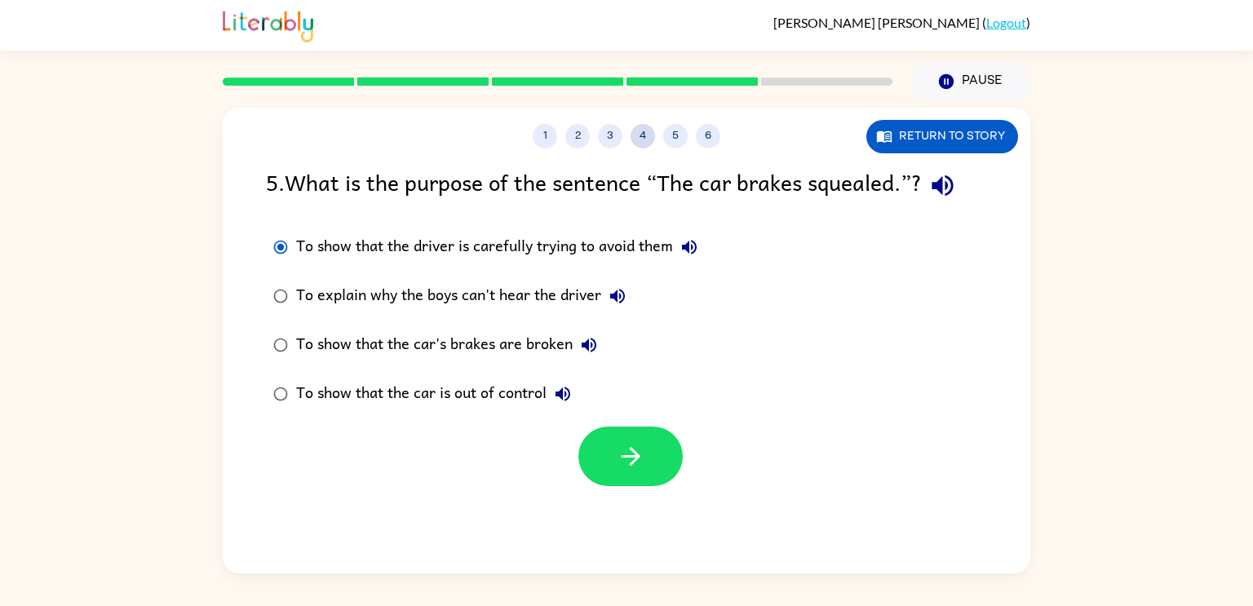
click at [644, 142] on button "4" at bounding box center [642, 136] width 24 height 24
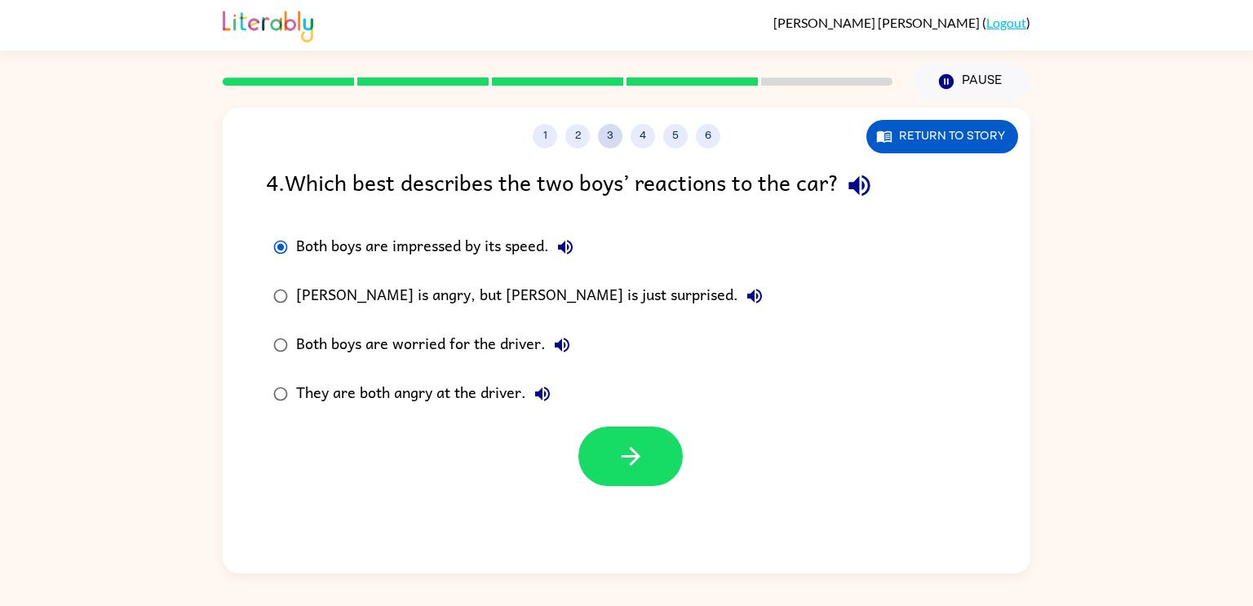
click at [608, 147] on button "3" at bounding box center [610, 136] width 24 height 24
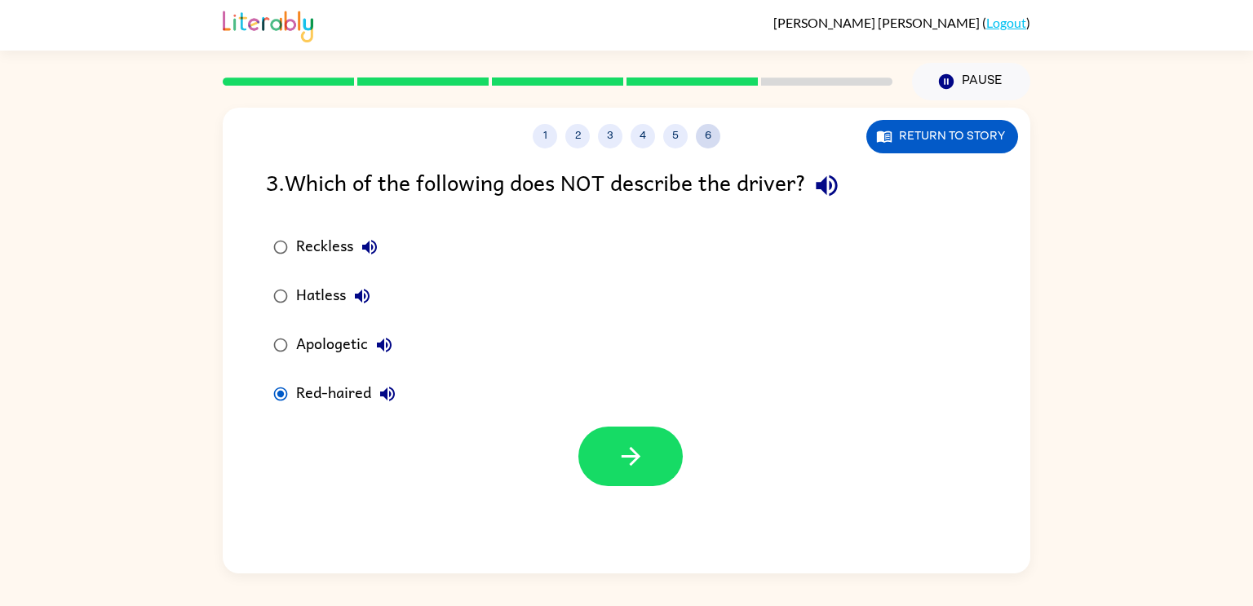
click at [700, 134] on button "6" at bounding box center [708, 136] width 24 height 24
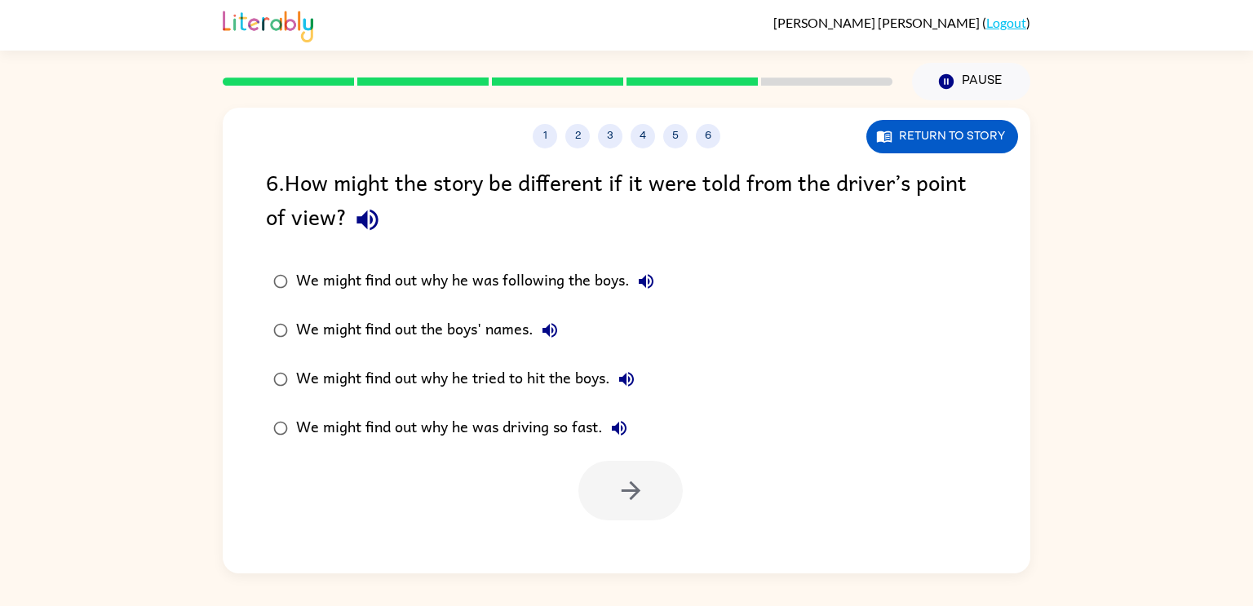
click at [606, 272] on div "We might find out why he was following the boys." at bounding box center [479, 281] width 366 height 33
click at [456, 335] on div "We might find out the boys' names." at bounding box center [431, 330] width 270 height 33
click at [523, 281] on div "We might find out why he was following the boys." at bounding box center [479, 281] width 366 height 33
click at [501, 326] on div "We might find out the boys' names." at bounding box center [431, 330] width 270 height 33
click at [546, 332] on icon "button" at bounding box center [549, 330] width 15 height 15
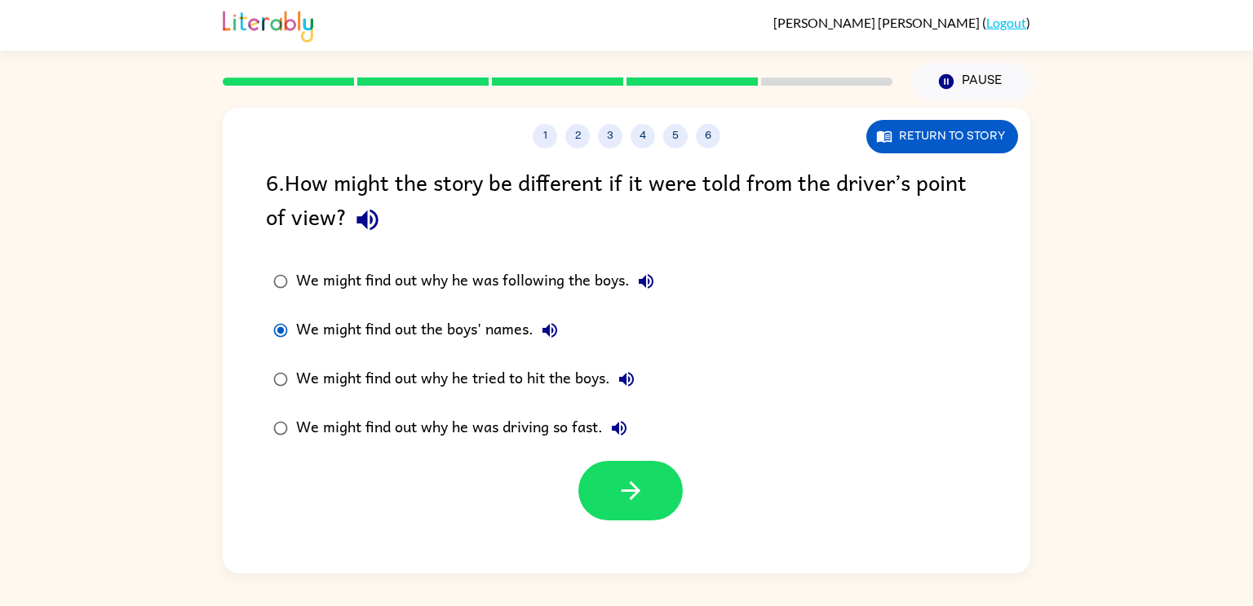
click at [572, 375] on div "We might find out why he tried to hit the boys." at bounding box center [469, 379] width 347 height 33
click at [621, 370] on icon "button" at bounding box center [627, 379] width 20 height 20
click at [604, 488] on button "button" at bounding box center [630, 491] width 104 height 60
